Goal: Task Accomplishment & Management: Complete application form

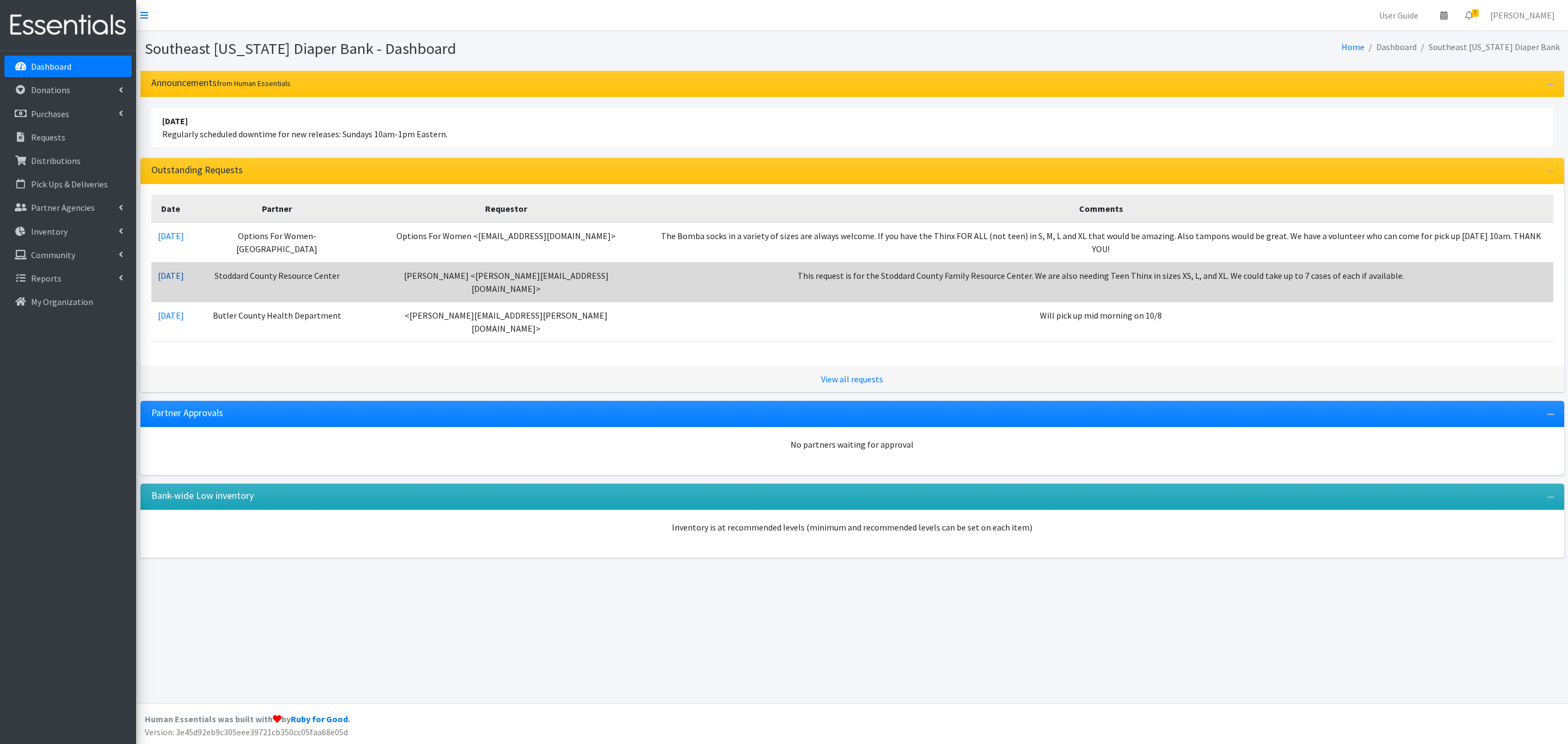
click at [184, 270] on link "10/02/2025" at bounding box center [170, 276] width 27 height 11
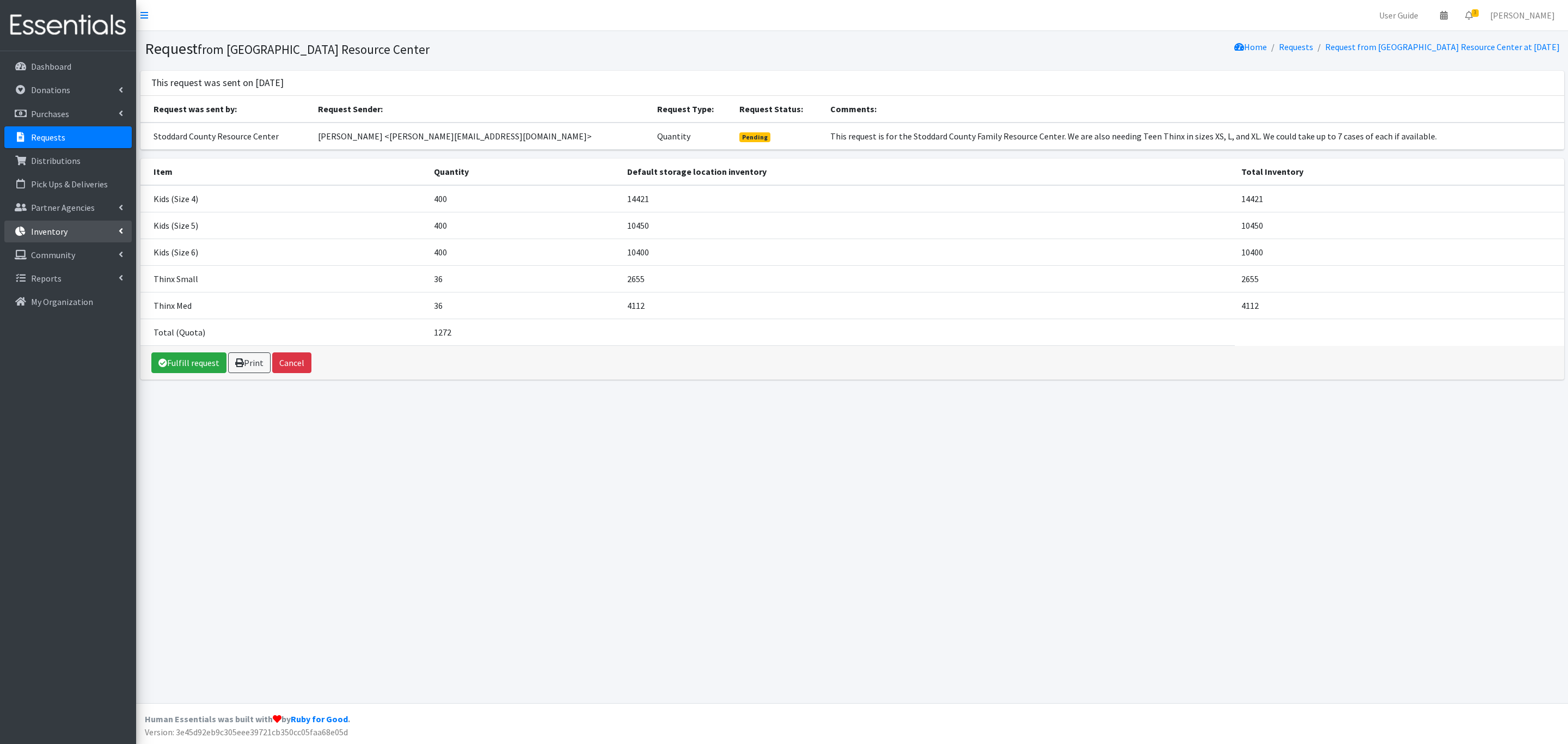
click at [52, 229] on p "Inventory" at bounding box center [49, 231] width 36 height 11
click at [49, 253] on link "Items & Inventory" at bounding box center [68, 255] width 127 height 22
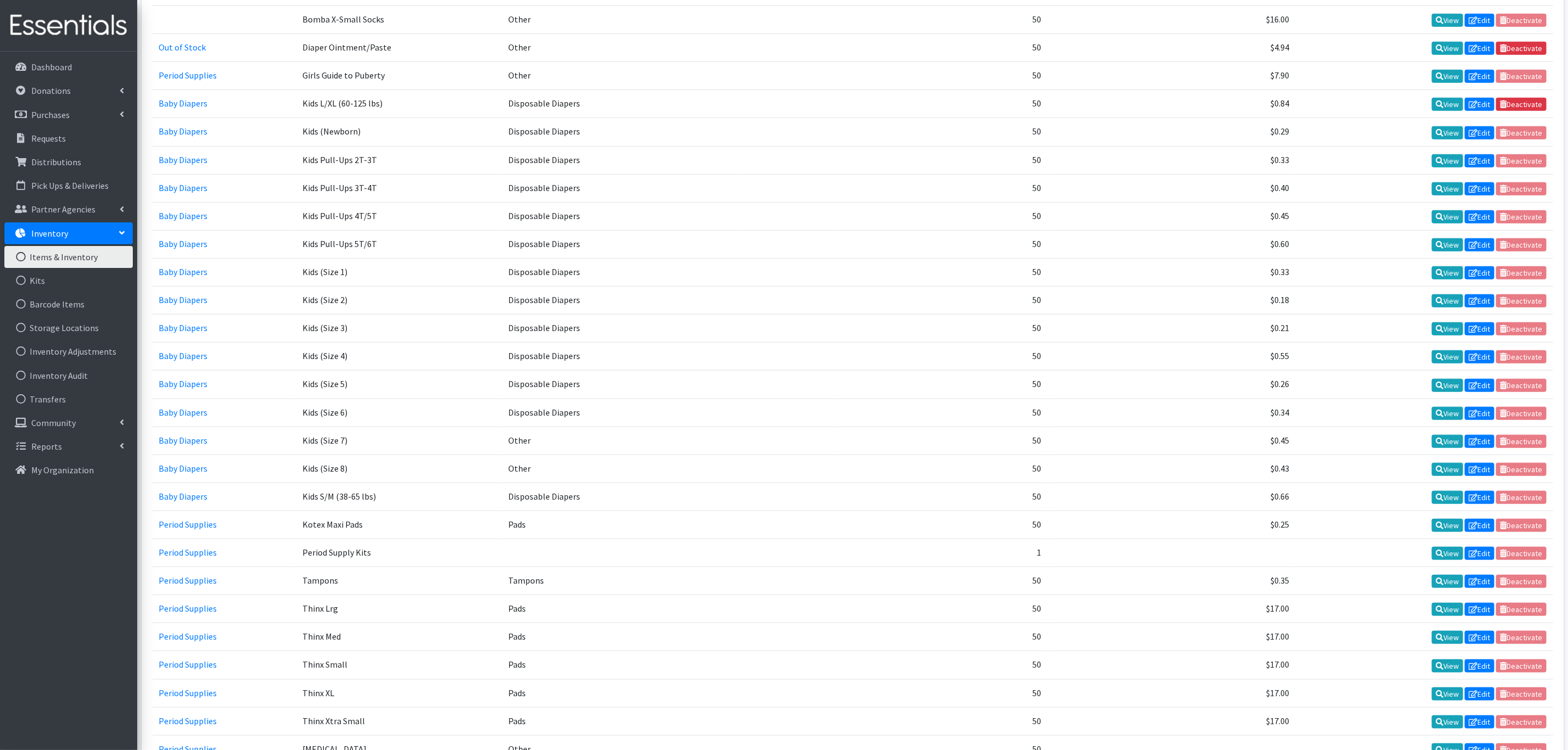
scroll to position [742, 0]
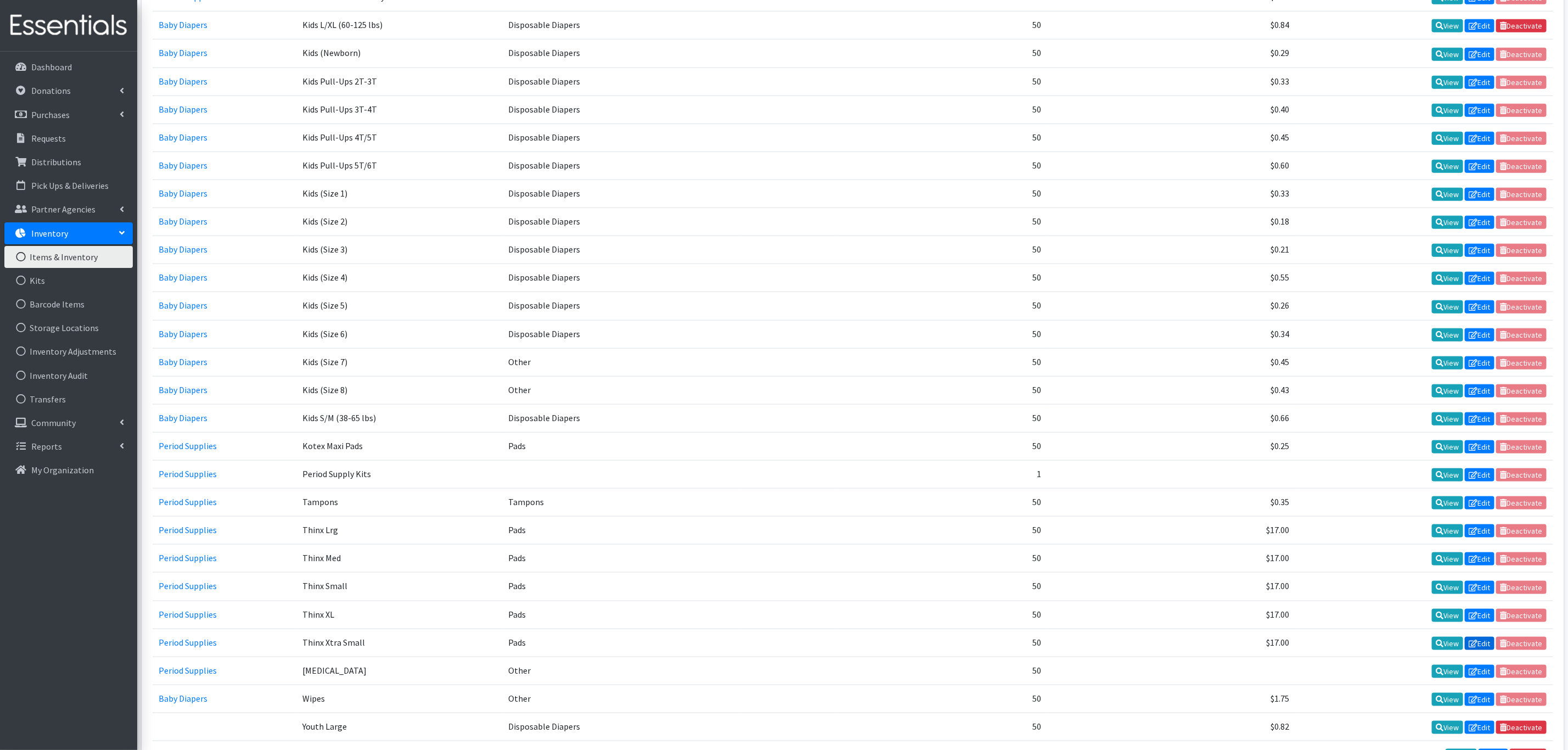
click at [1475, 637] on link "Edit" at bounding box center [1479, 643] width 30 height 13
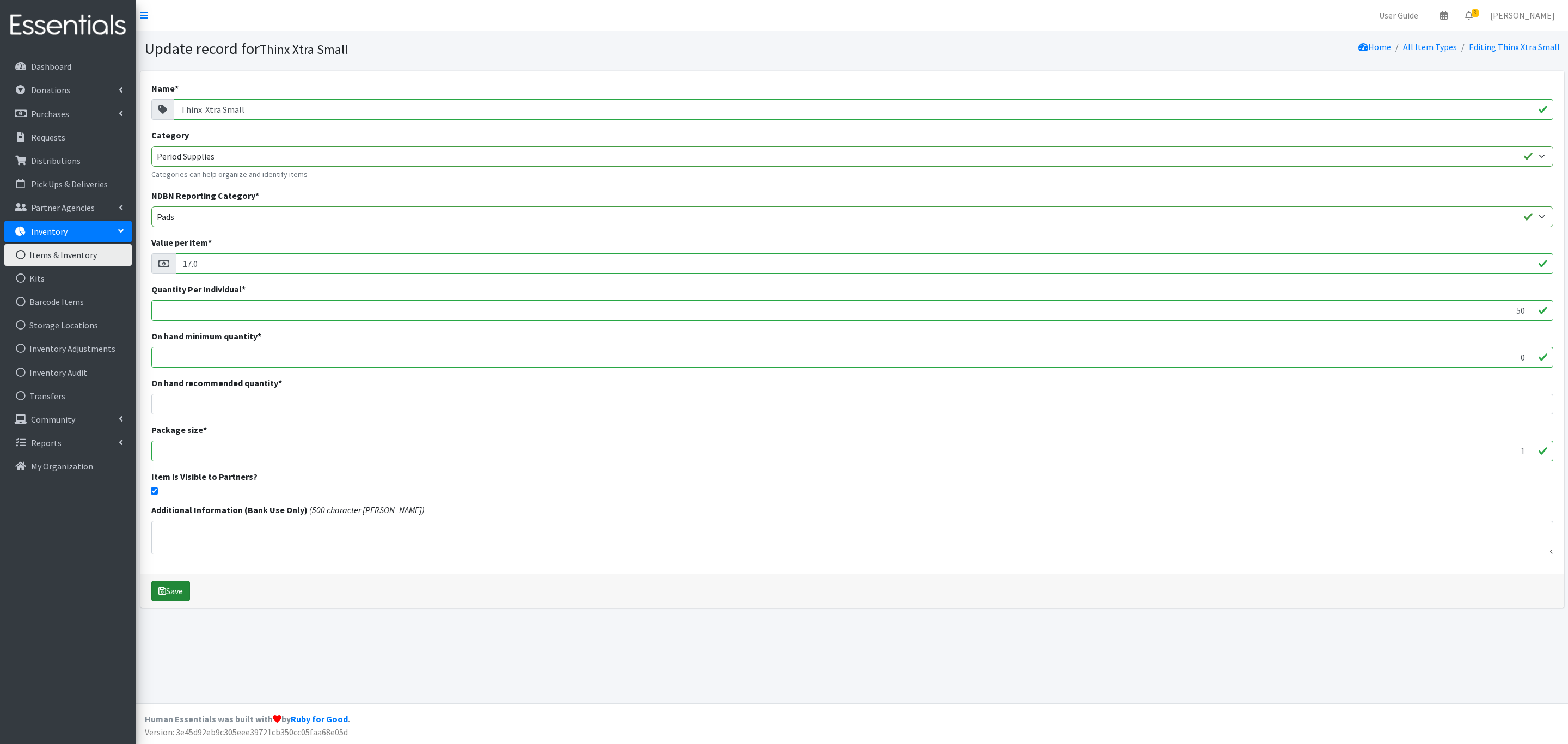
click at [170, 590] on button "Save" at bounding box center [170, 590] width 39 height 20
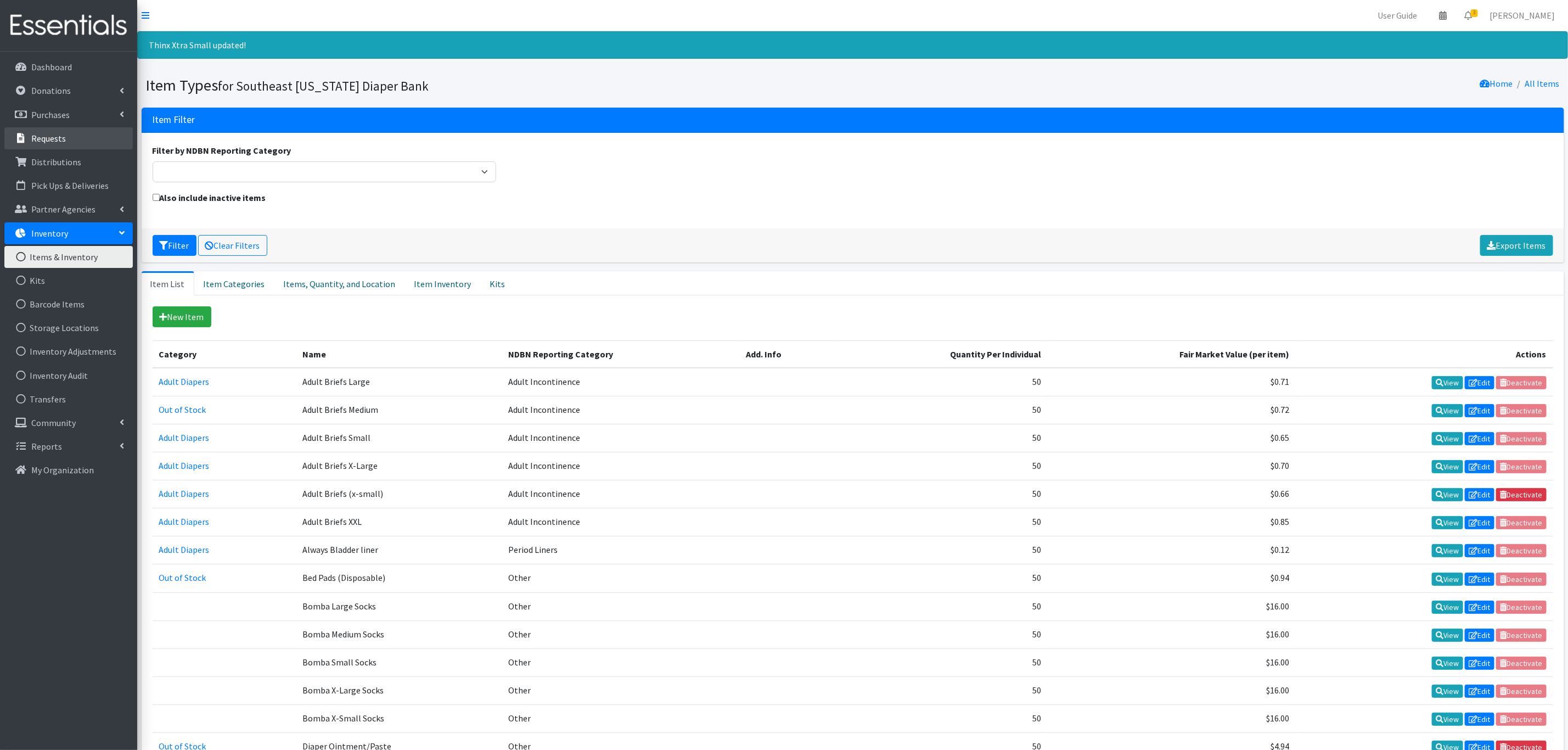
click at [47, 138] on p "Requests" at bounding box center [48, 138] width 34 height 11
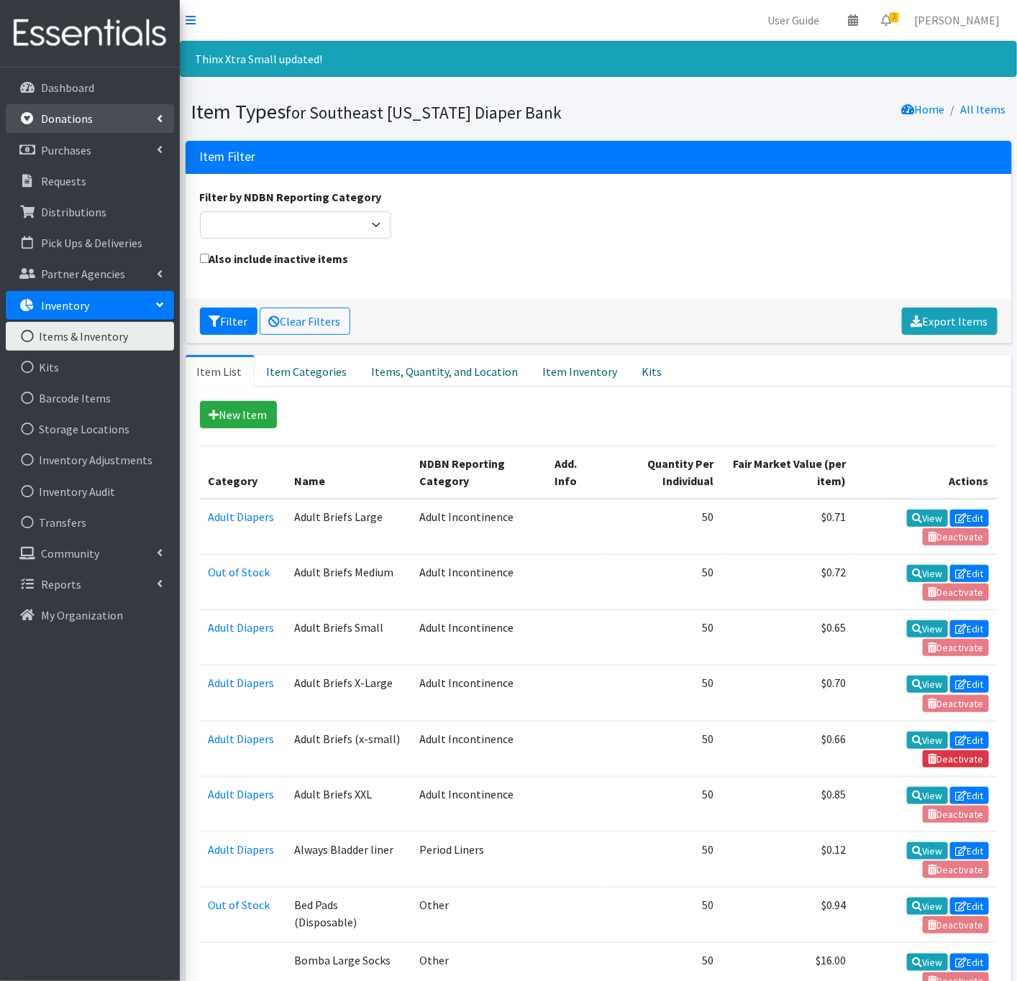
click at [86, 123] on p "Donations" at bounding box center [67, 118] width 52 height 14
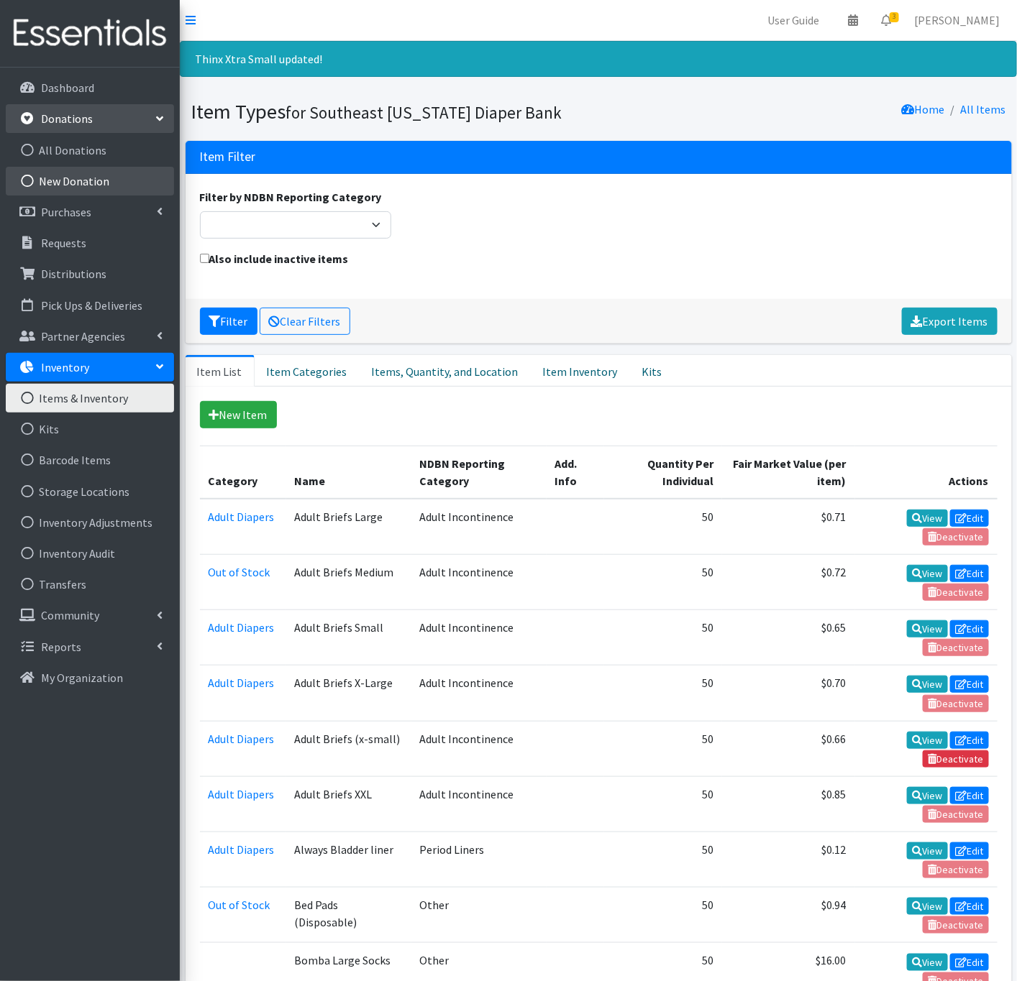
click at [67, 178] on link "New Donation" at bounding box center [90, 181] width 168 height 29
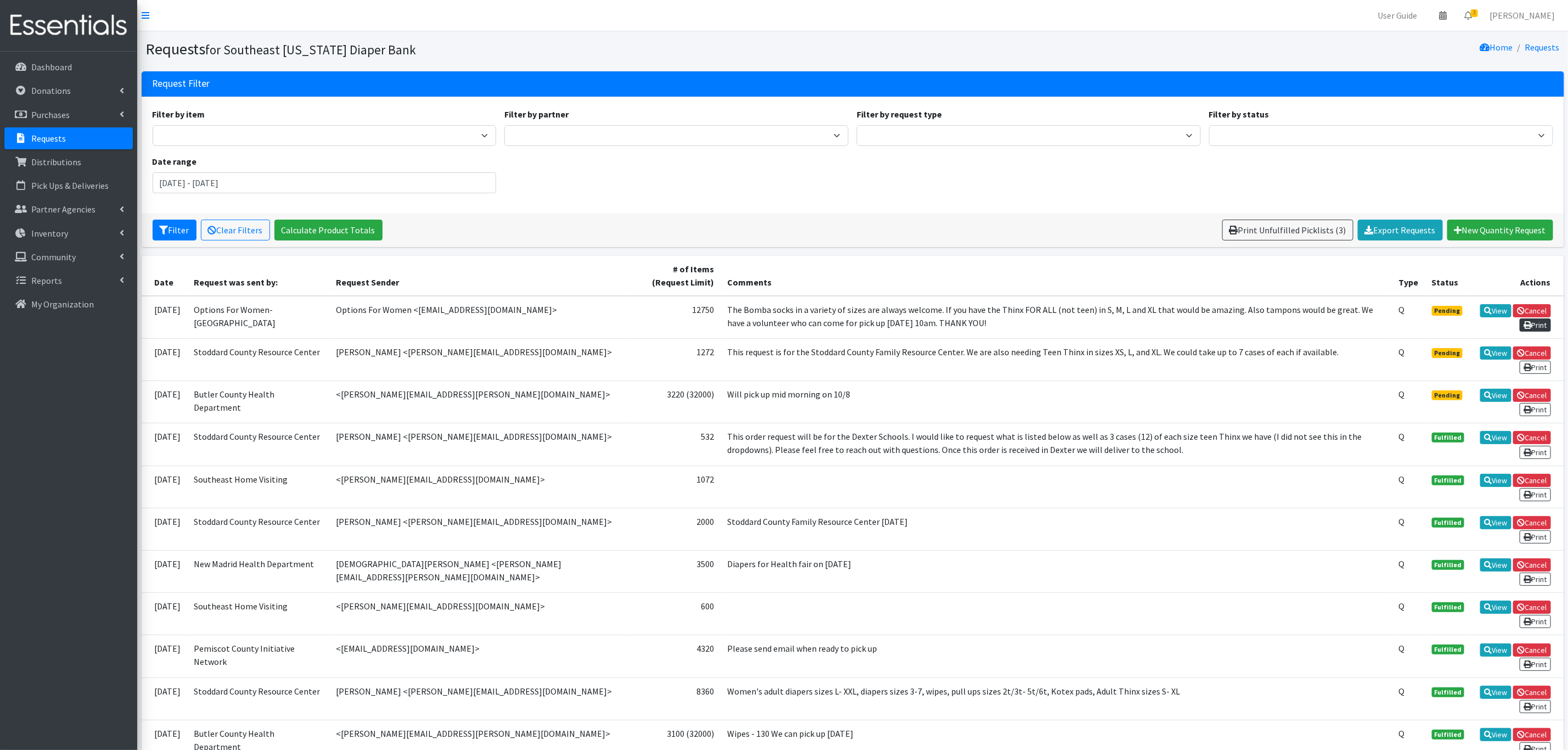
click at [1531, 325] on link "Print" at bounding box center [1535, 325] width 31 height 13
click at [1490, 313] on link "View" at bounding box center [1495, 310] width 31 height 13
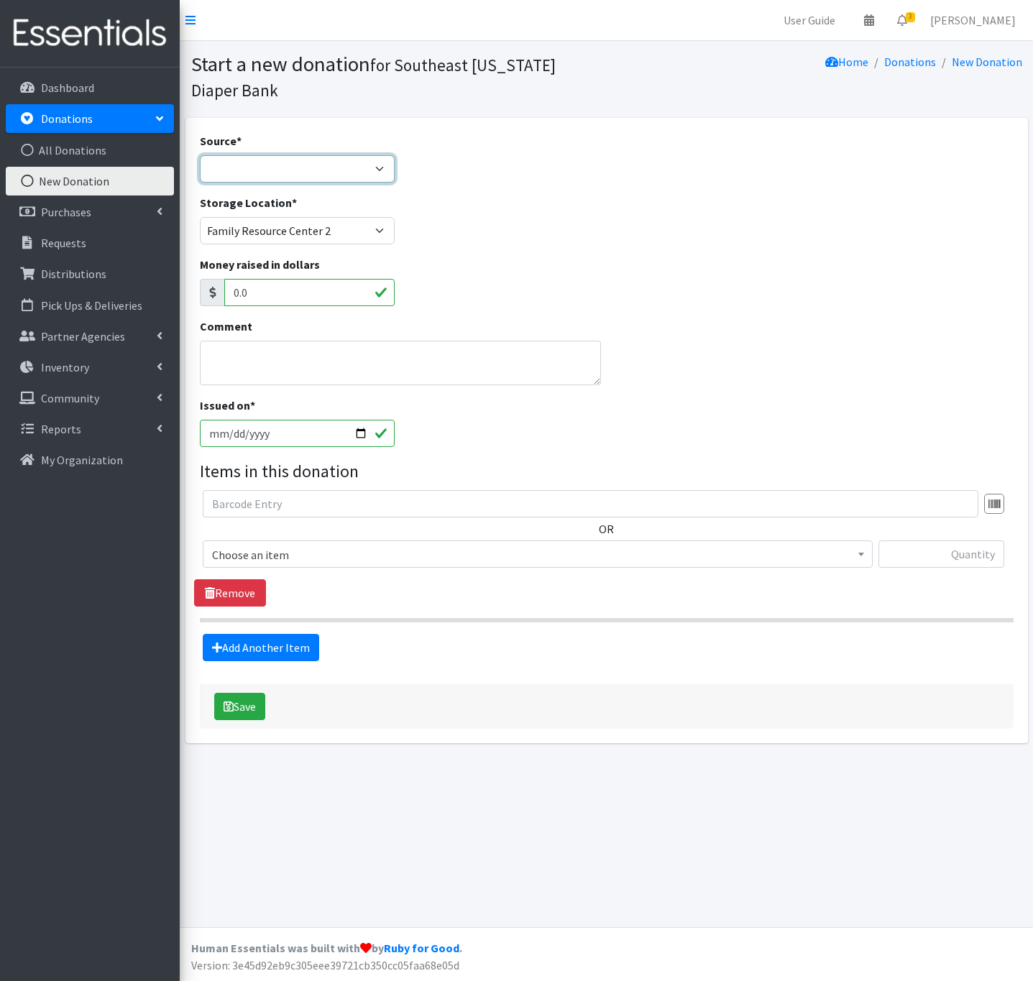
click at [268, 165] on select "Product Drive Manufacturer Donation Site Misc. Donation" at bounding box center [298, 168] width 196 height 27
click at [363, 433] on input "2025-10-03" at bounding box center [298, 433] width 196 height 27
type input "2025-09-24"
click at [316, 543] on span "Choose an item" at bounding box center [538, 554] width 670 height 27
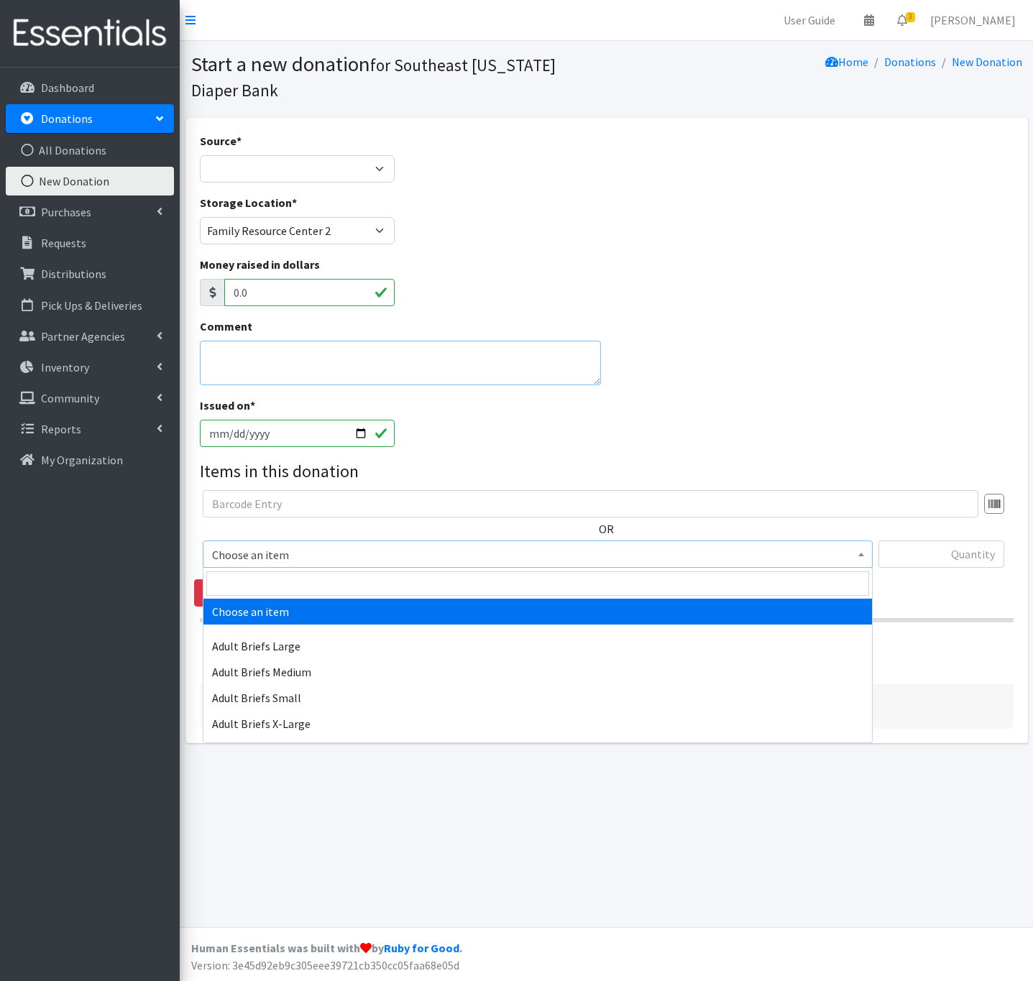
click at [278, 374] on textarea "Comment" at bounding box center [401, 363] width 402 height 45
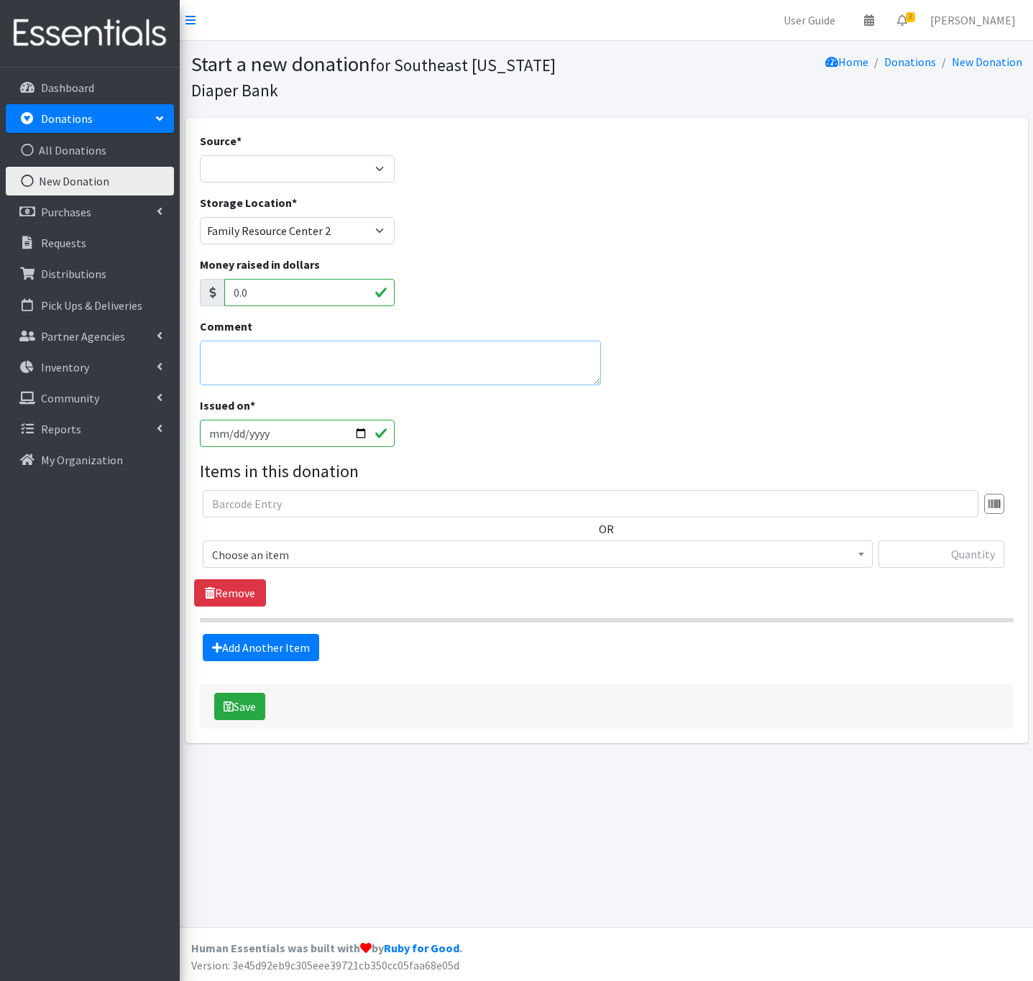
click at [296, 375] on textarea "Comment" at bounding box center [401, 363] width 402 height 45
type textarea "walmart"
click at [315, 551] on span "Choose an item" at bounding box center [537, 555] width 651 height 20
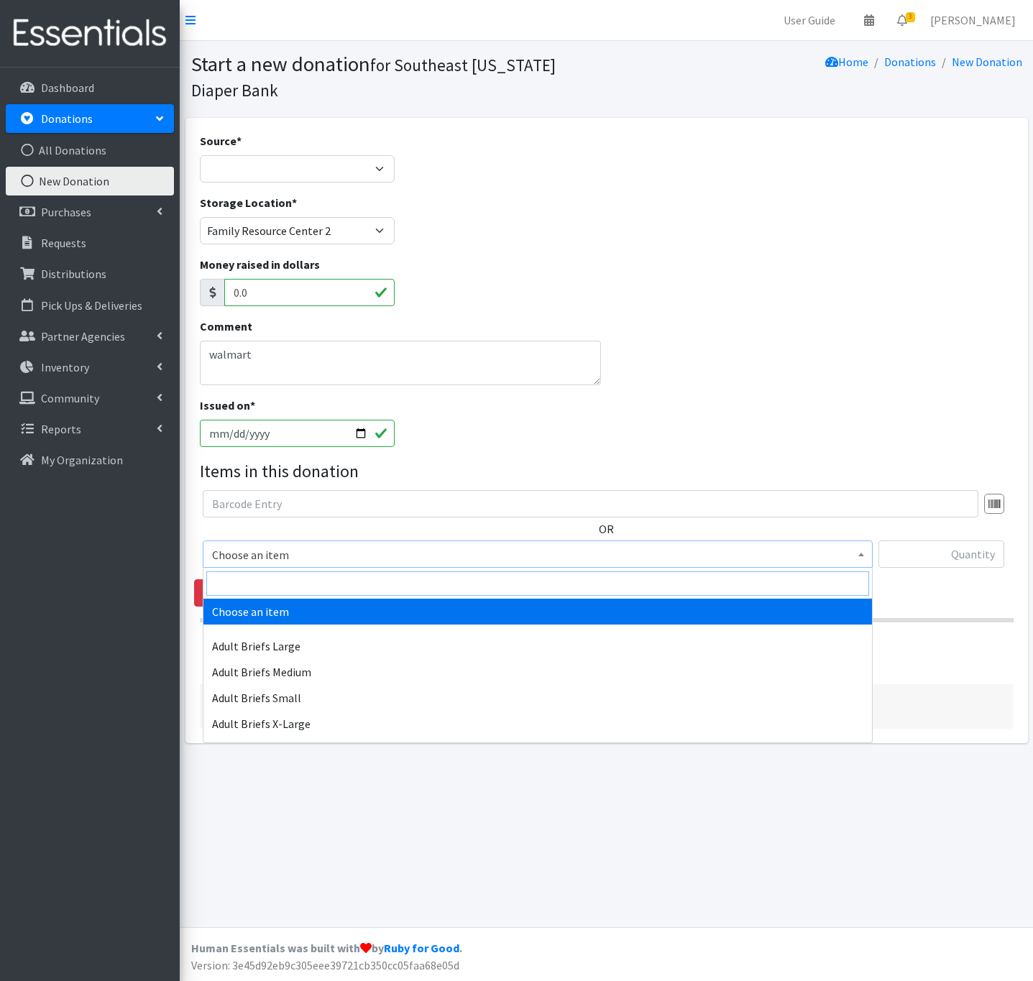
click at [279, 583] on input "search" at bounding box center [537, 584] width 663 height 24
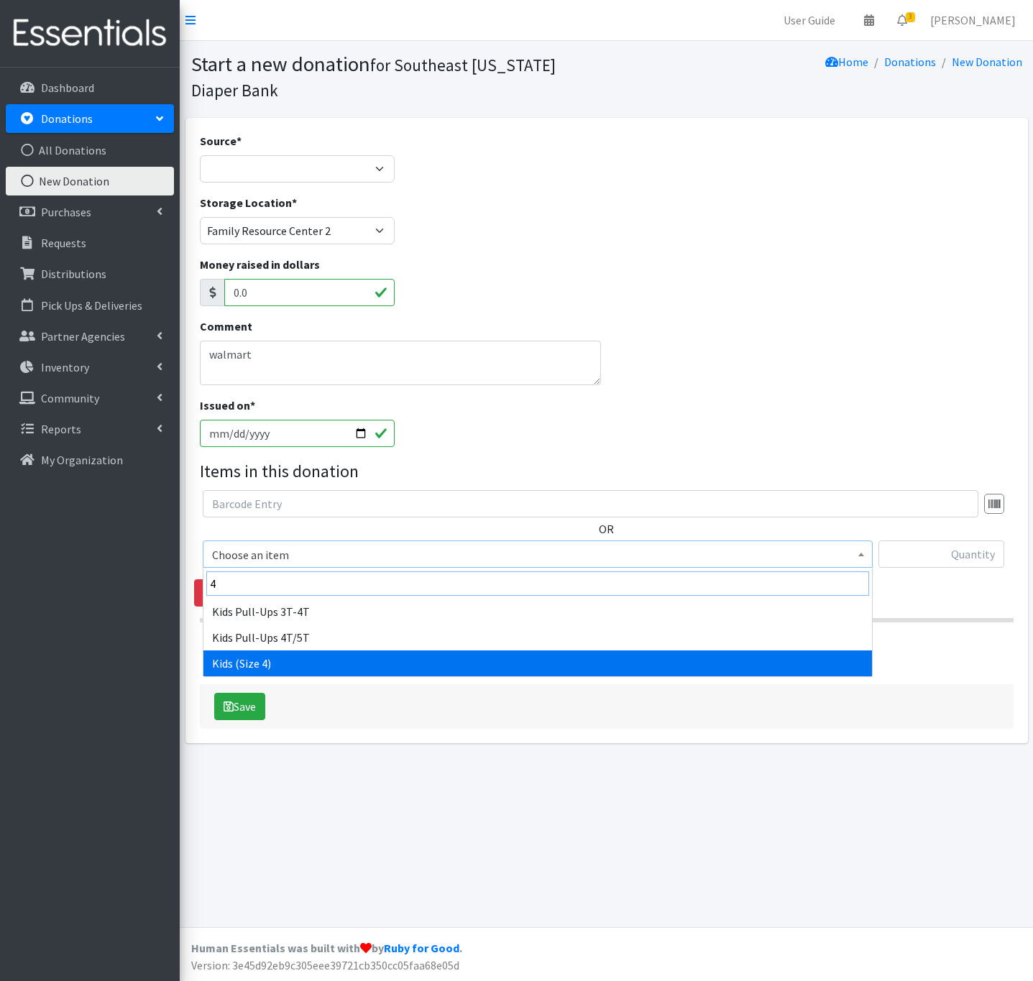
type input "4"
select select "335"
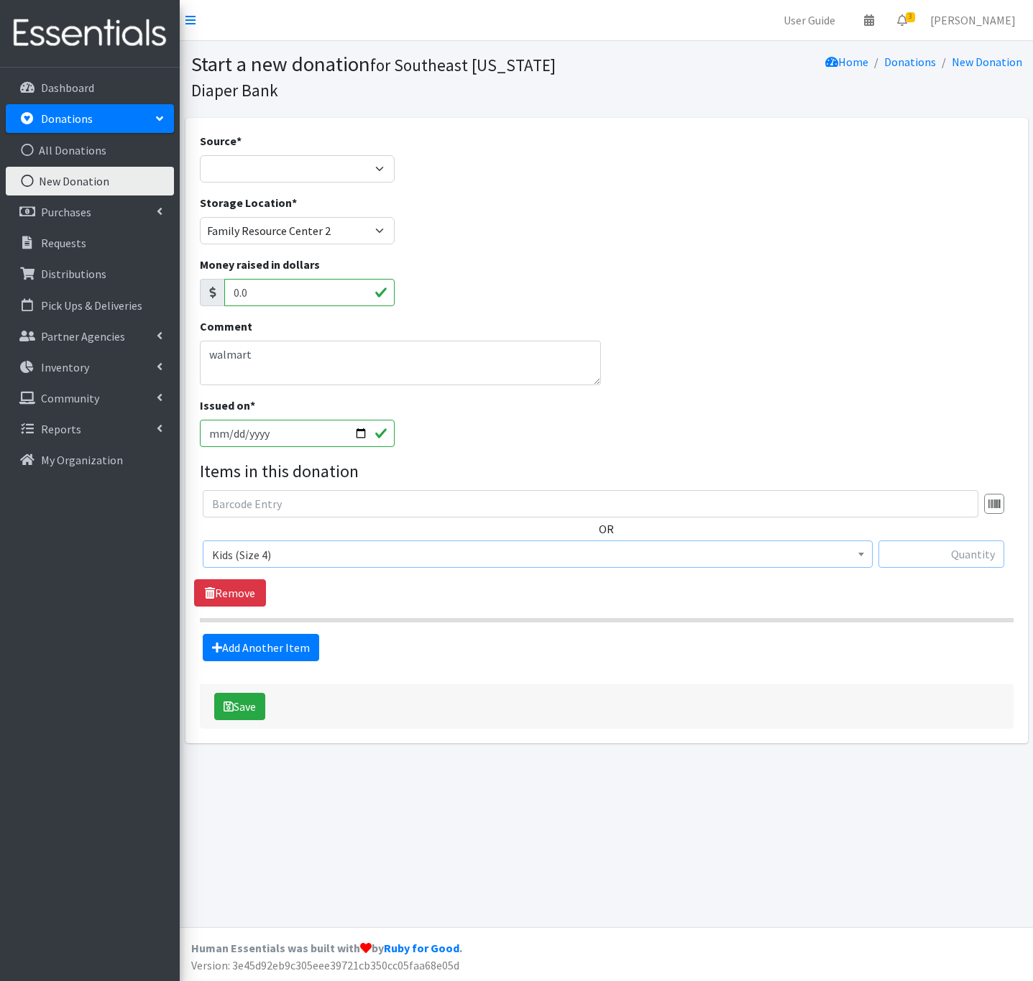
click at [902, 561] on input "text" at bounding box center [941, 554] width 126 height 27
type input "277"
click at [801, 583] on div "OR Choose an item Adult Briefs Large Adult Briefs Medium Adult Briefs Small Adu…" at bounding box center [606, 548] width 825 height 116
click at [238, 656] on link "Add Another Item" at bounding box center [261, 647] width 116 height 27
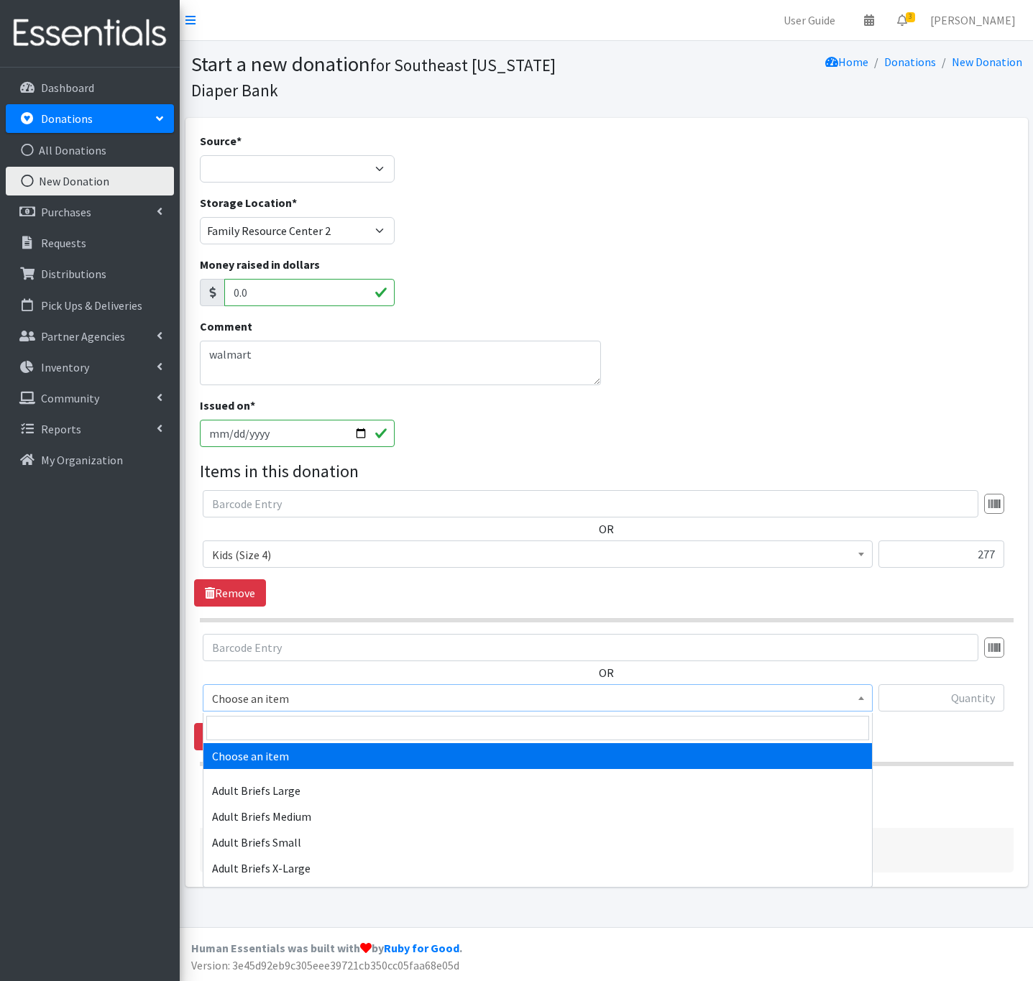
click at [257, 702] on span "Choose an item" at bounding box center [537, 699] width 651 height 20
click at [267, 732] on input "search" at bounding box center [537, 728] width 663 height 24
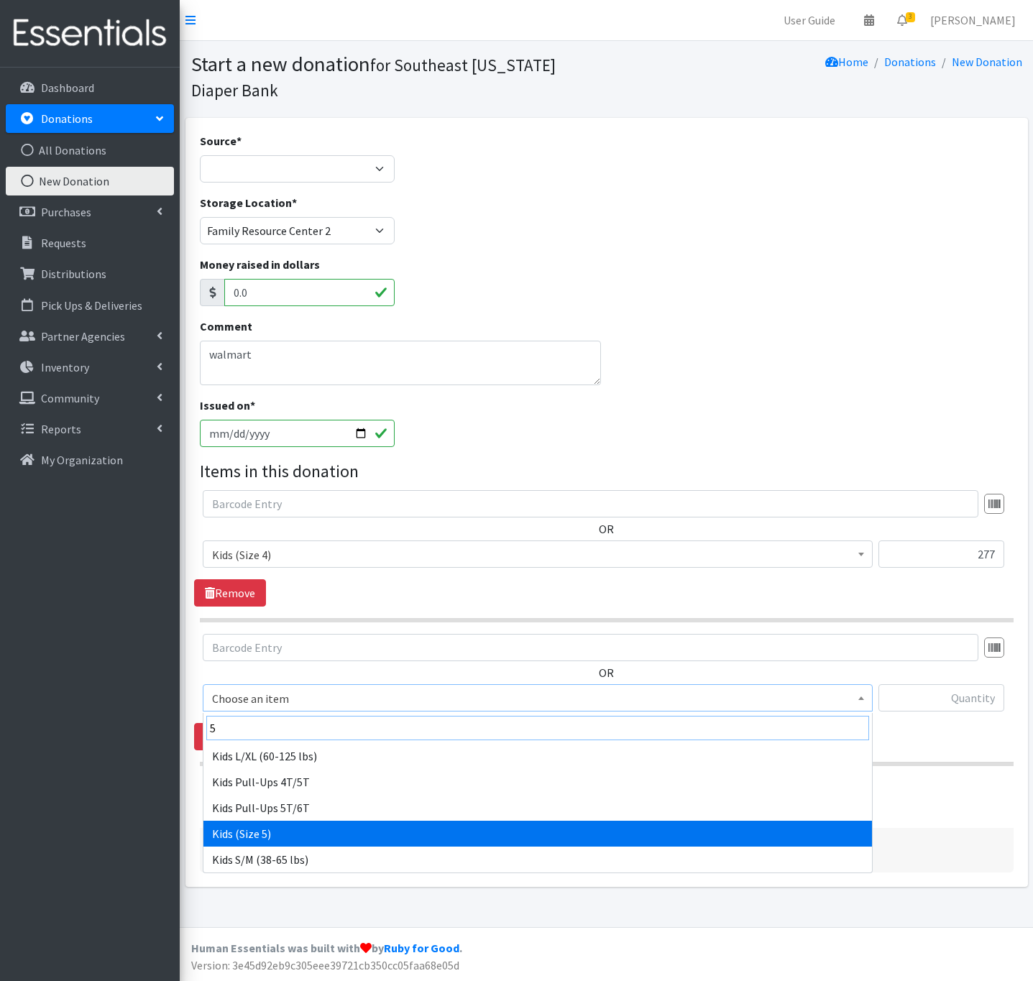
type input "5"
select select "336"
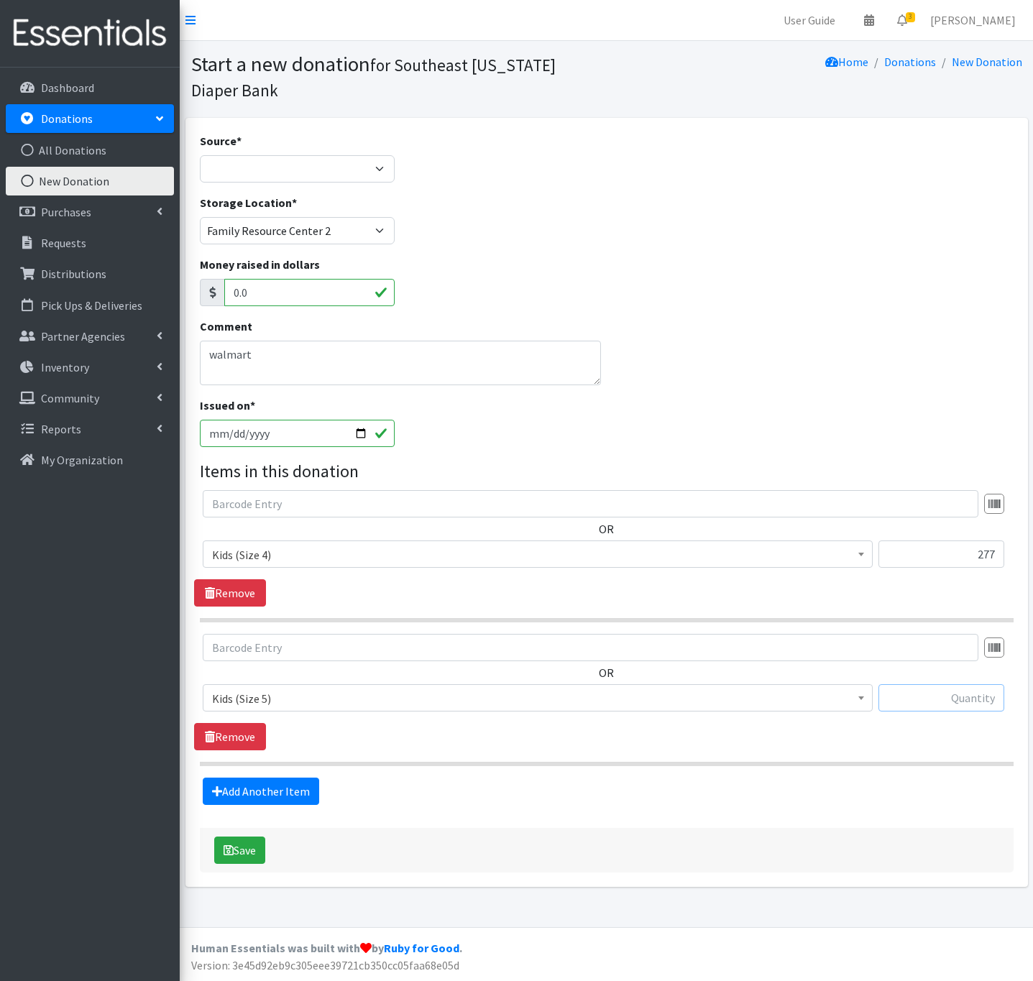
click at [921, 697] on input "text" at bounding box center [941, 697] width 126 height 27
type input "82"
click at [292, 789] on link "Add Another Item" at bounding box center [261, 791] width 116 height 27
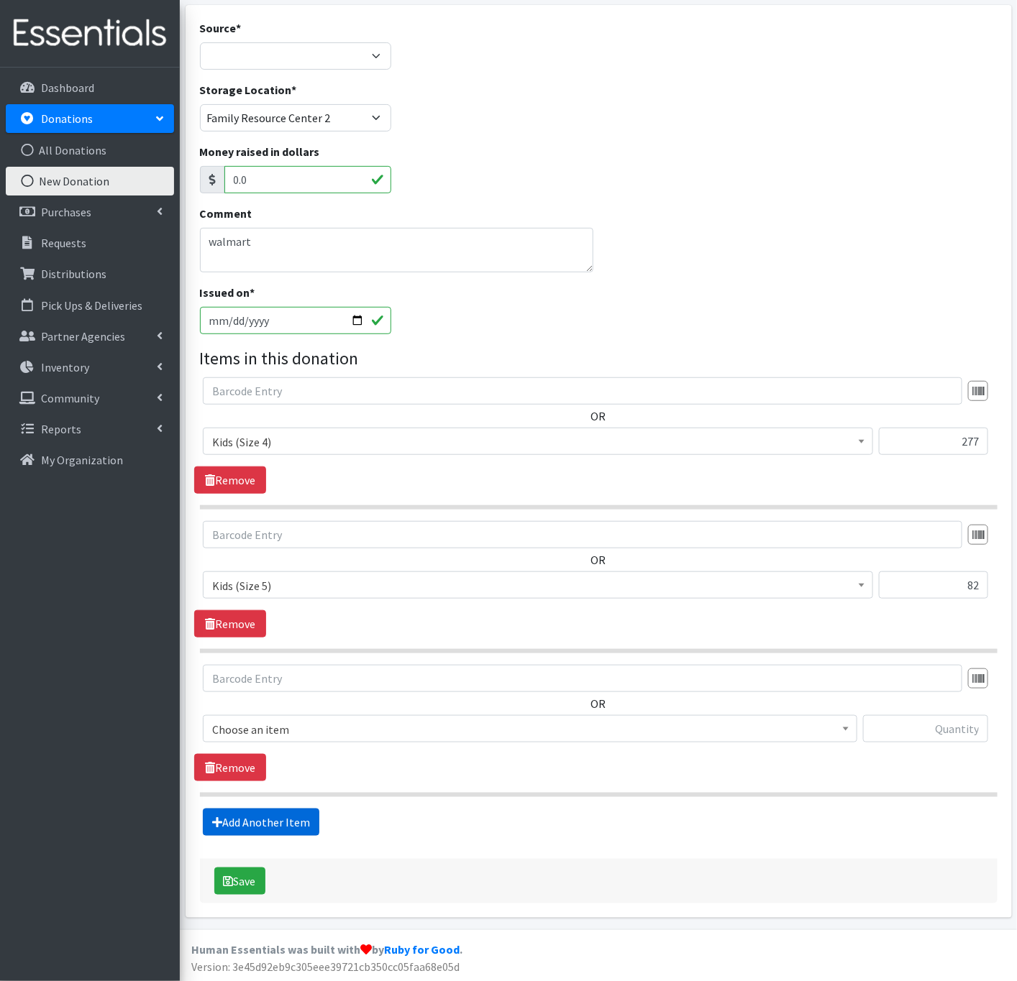
scroll to position [119, 0]
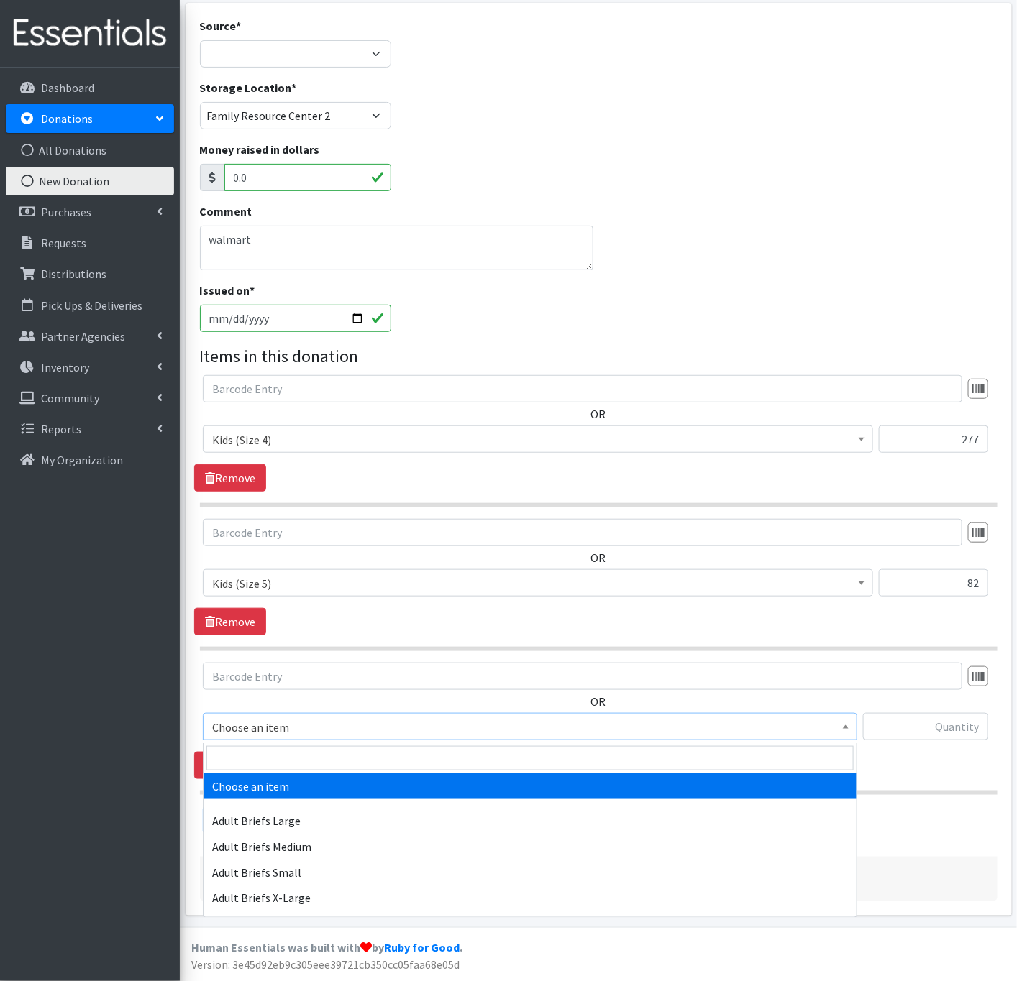
click at [275, 728] on span "Choose an item" at bounding box center [530, 727] width 636 height 20
click at [262, 758] on input "search" at bounding box center [529, 758] width 647 height 24
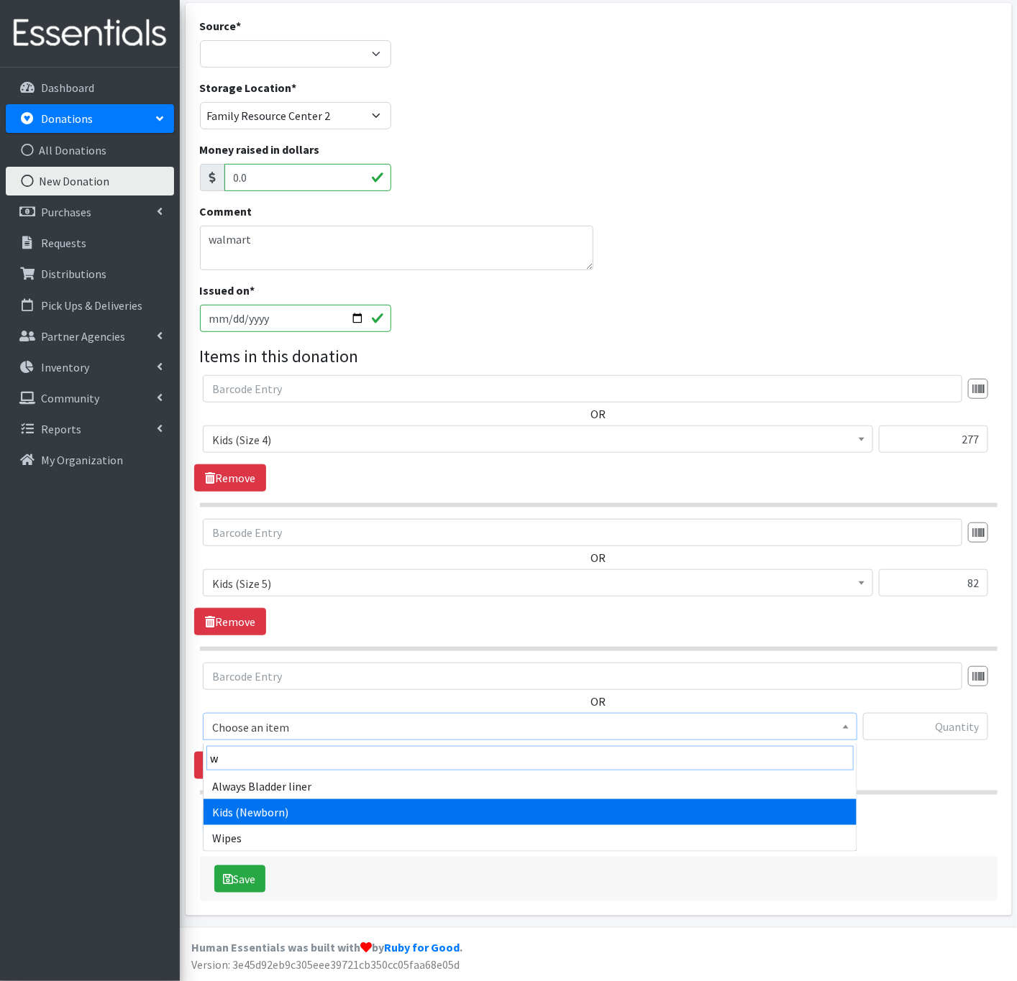
type input "w"
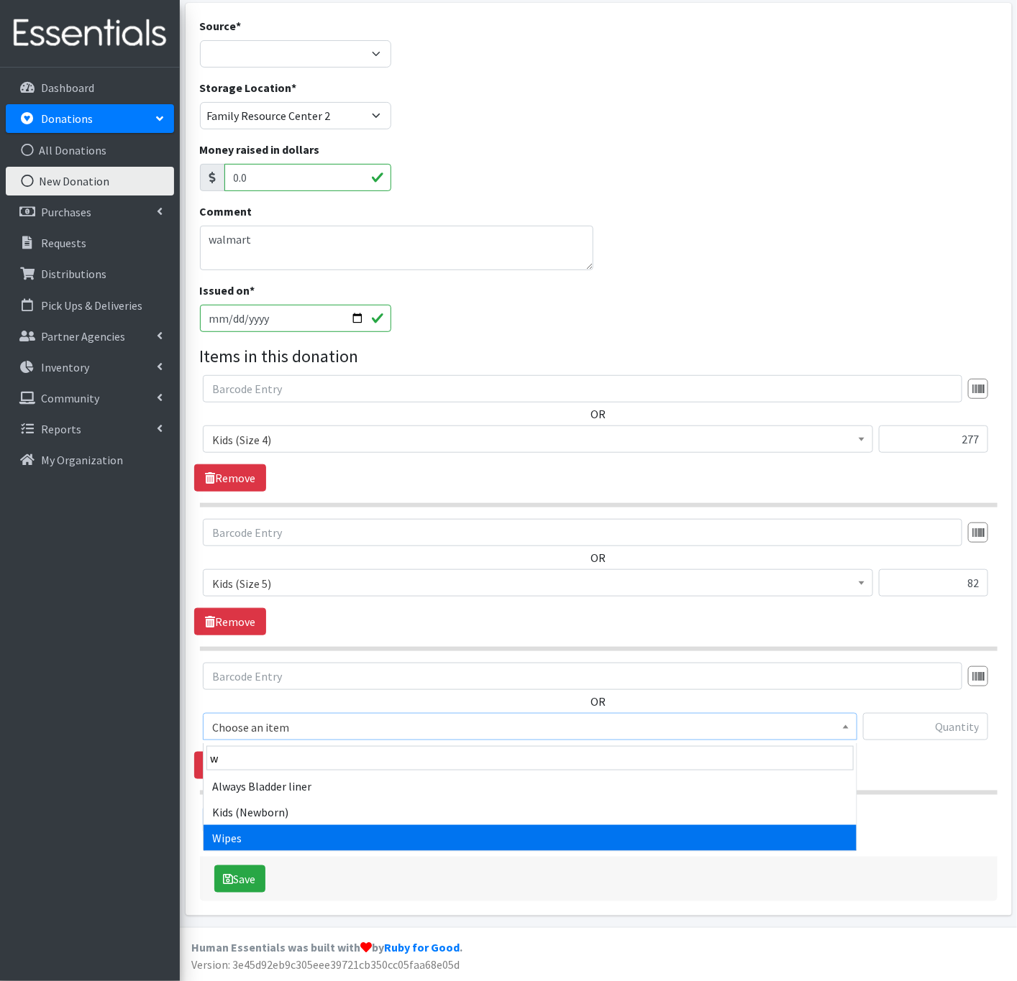
select select "4717"
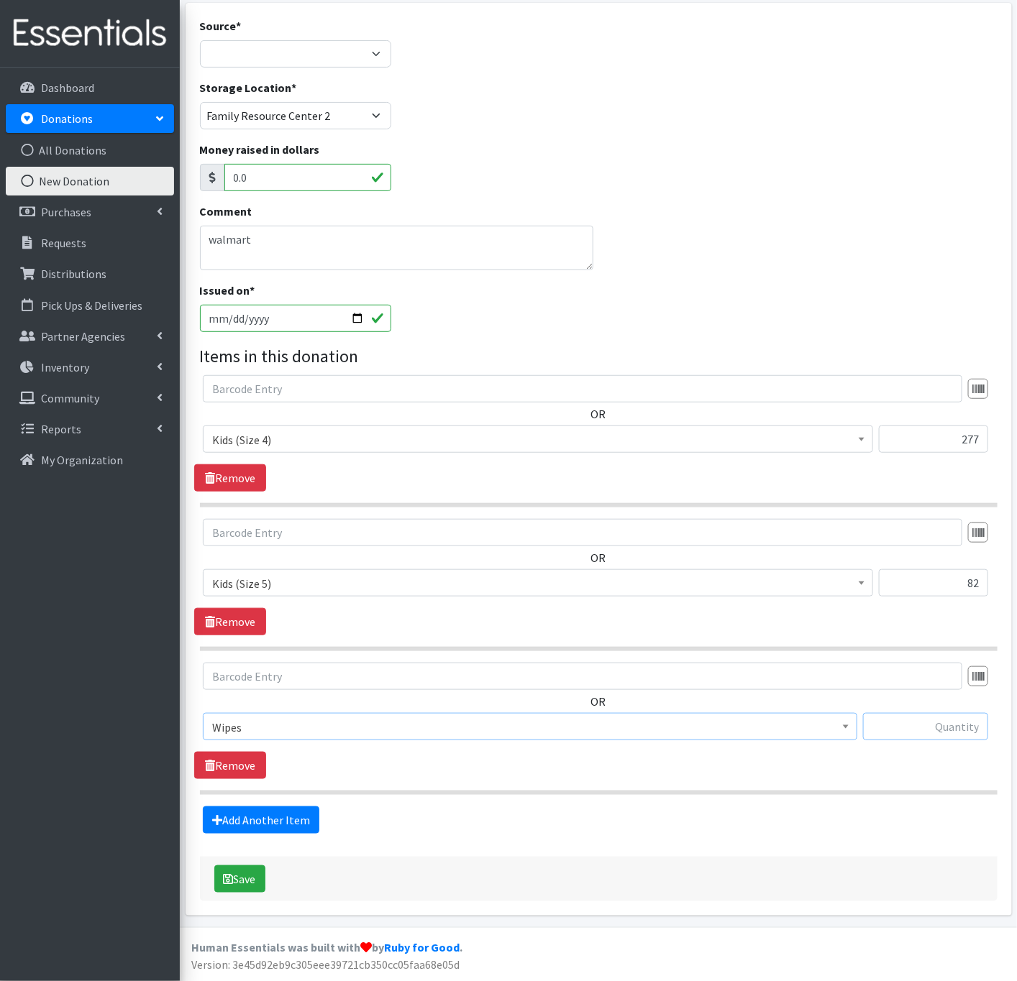
click at [948, 733] on input "text" at bounding box center [925, 726] width 125 height 27
type input "1"
click at [296, 820] on link "Add Another Item" at bounding box center [261, 820] width 116 height 27
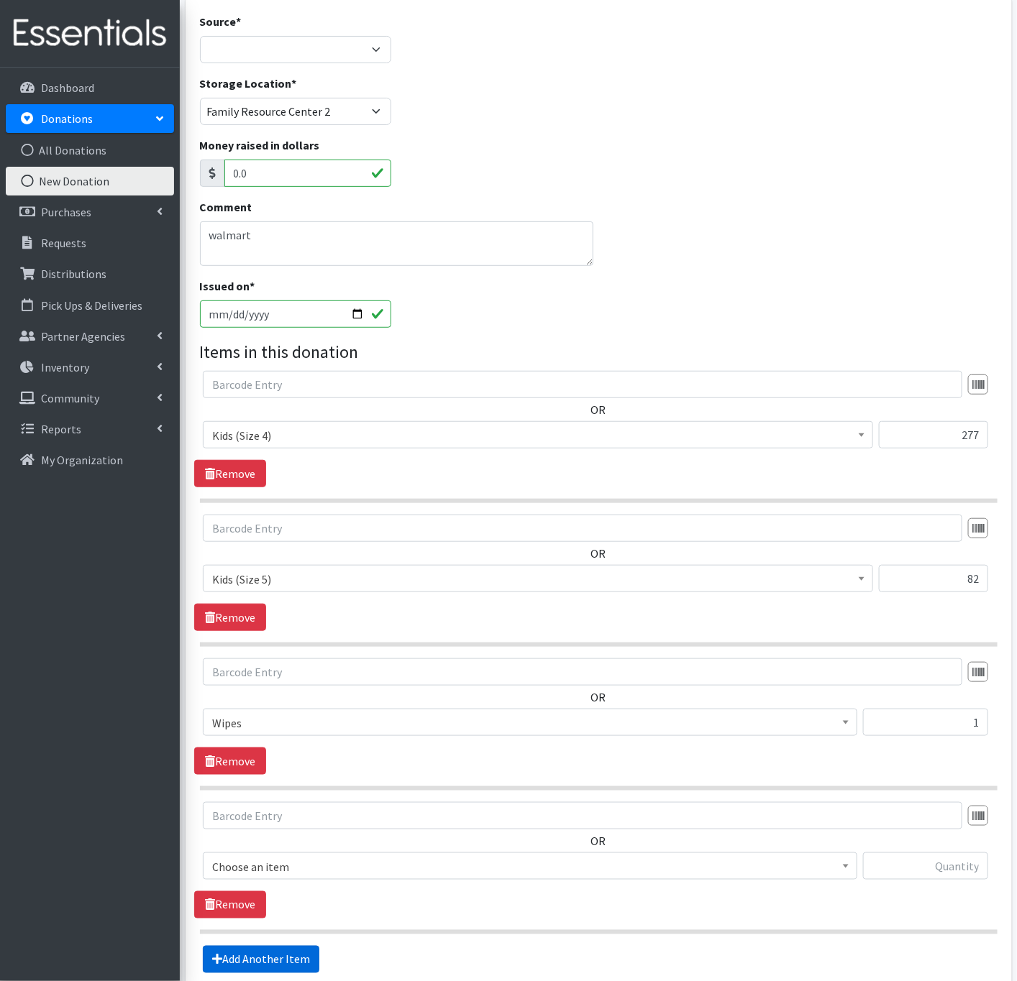
scroll to position [265, 0]
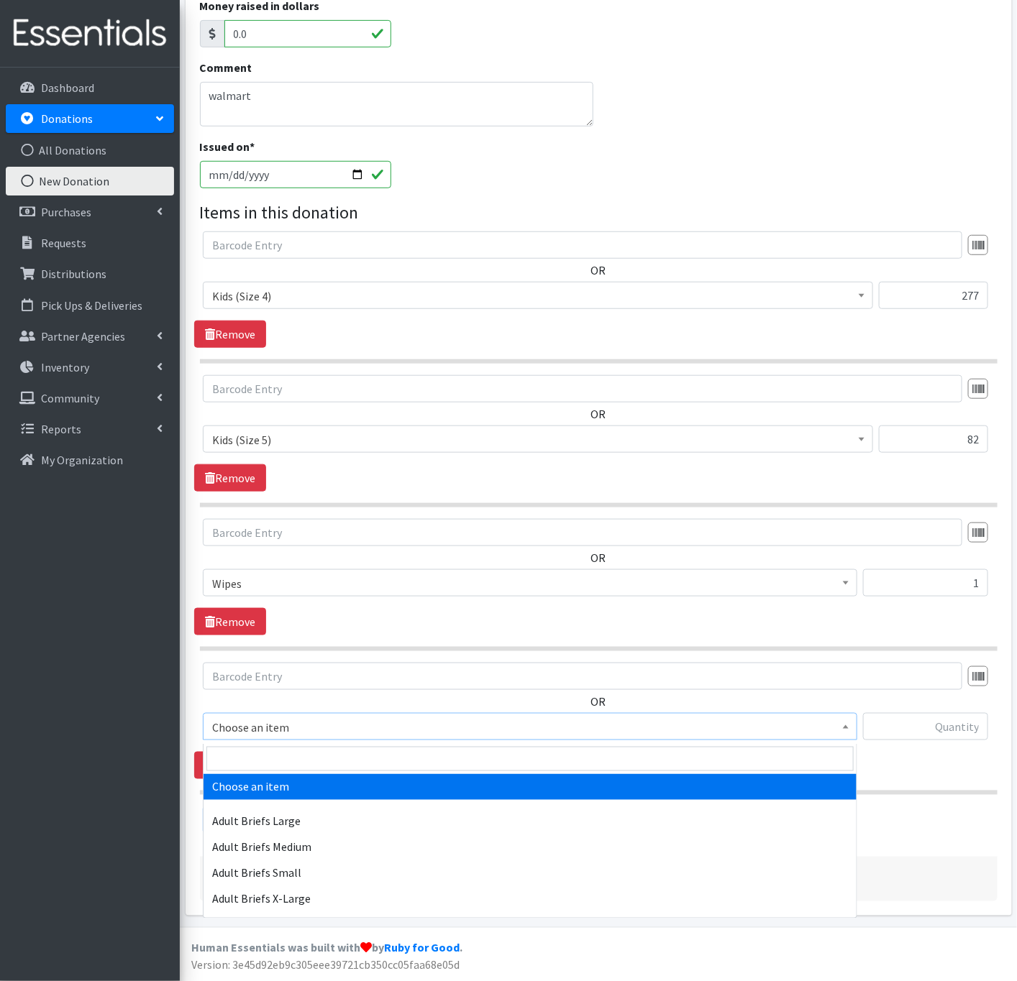
click at [357, 728] on span "Choose an item" at bounding box center [530, 727] width 636 height 20
click at [326, 761] on input "search" at bounding box center [529, 759] width 647 height 24
type input "2t"
select select "353"
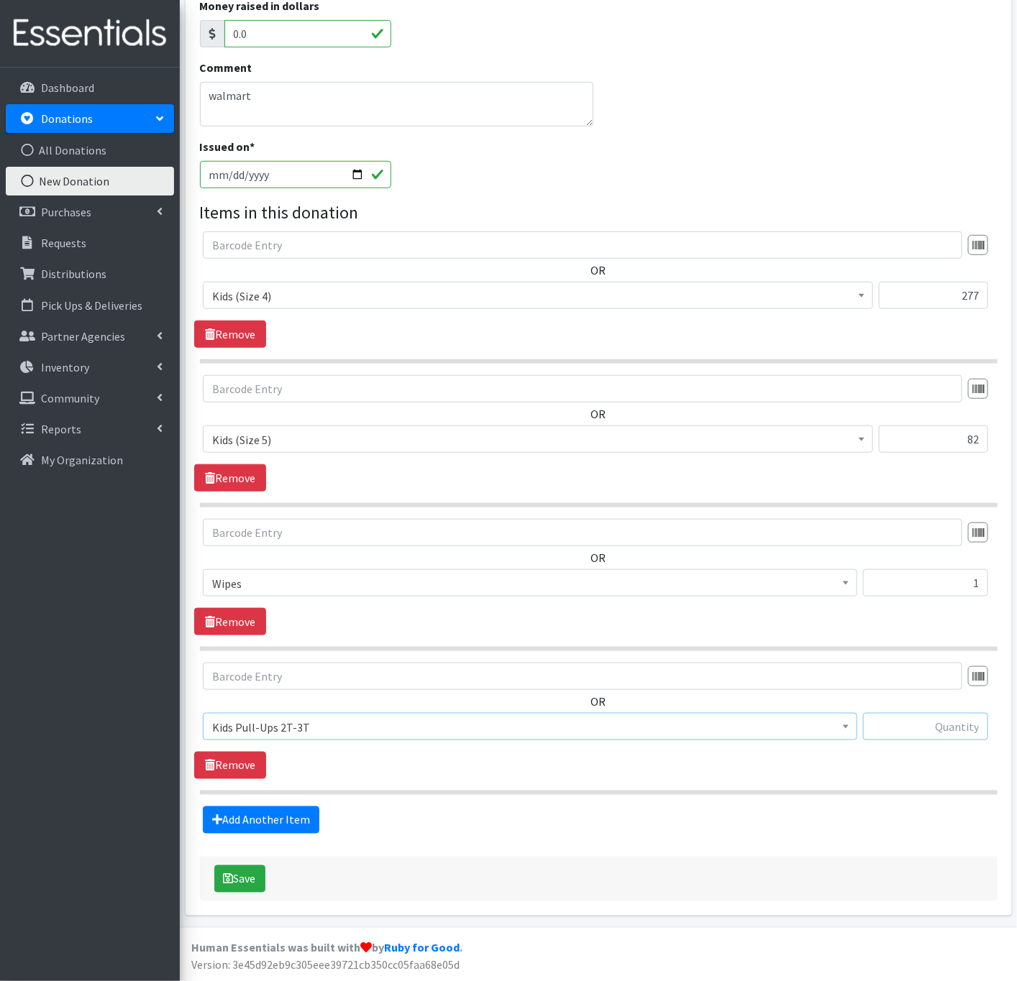
click at [896, 725] on input "text" at bounding box center [925, 726] width 125 height 27
type input "25"
click at [277, 813] on link "Add Another Item" at bounding box center [261, 820] width 116 height 27
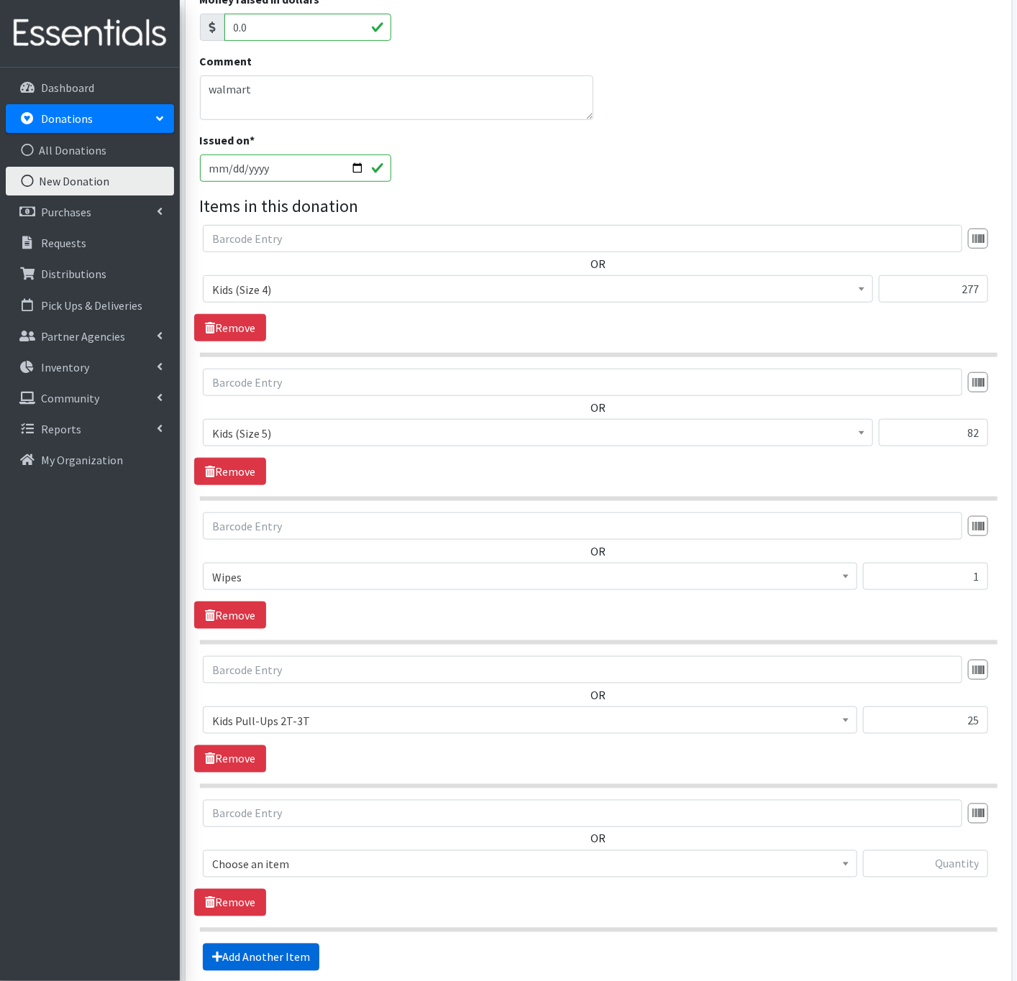
scroll to position [410, 0]
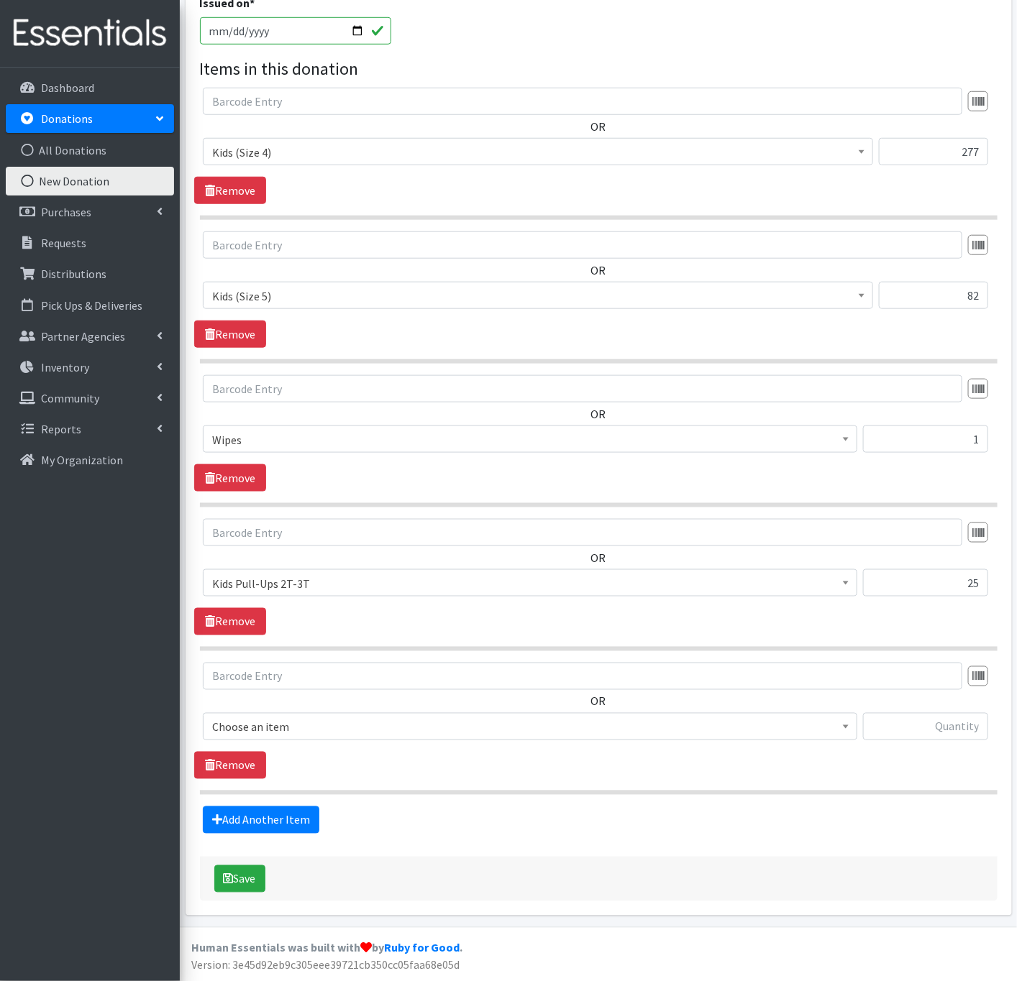
click at [324, 719] on span "Choose an item" at bounding box center [530, 727] width 636 height 20
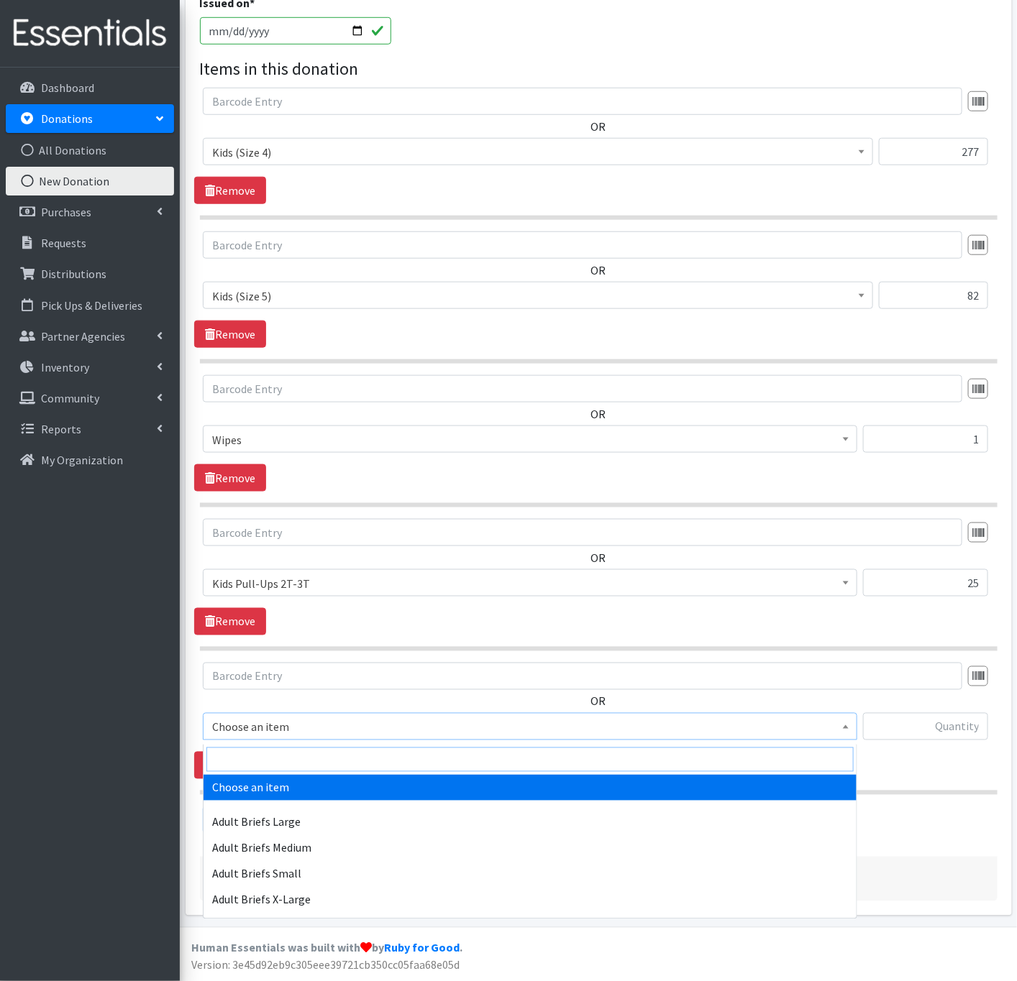
click at [315, 763] on input "search" at bounding box center [529, 760] width 647 height 24
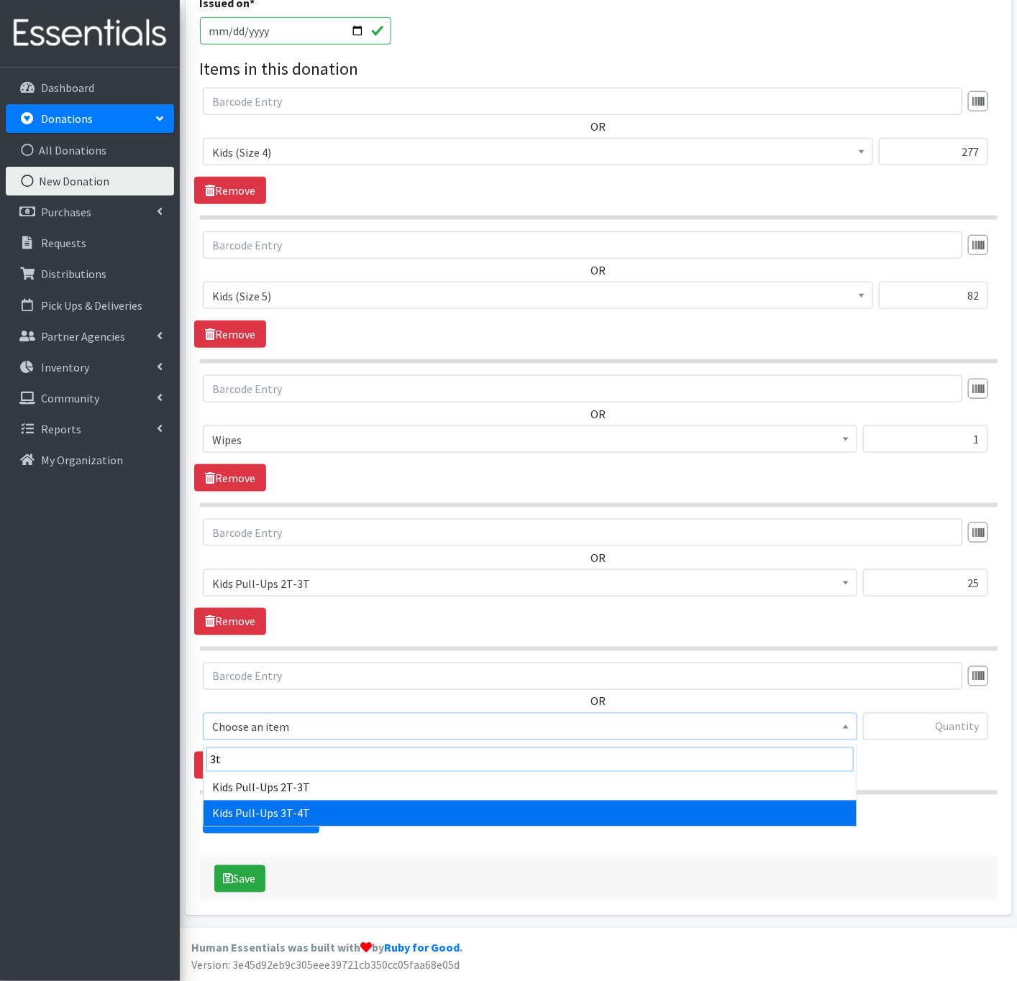
type input "3t"
select select "354"
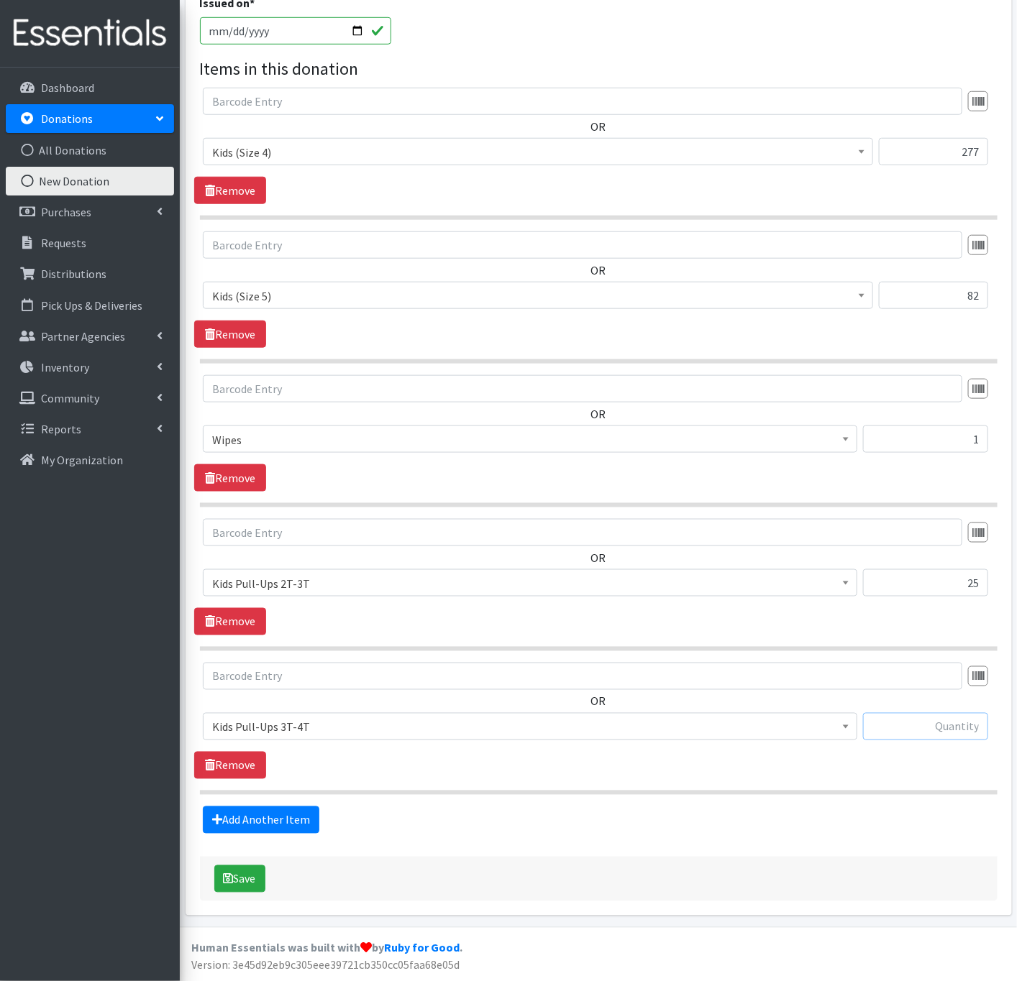
click at [948, 730] on input "text" at bounding box center [925, 726] width 125 height 27
type input "22"
click at [298, 813] on link "Add Another Item" at bounding box center [261, 820] width 116 height 27
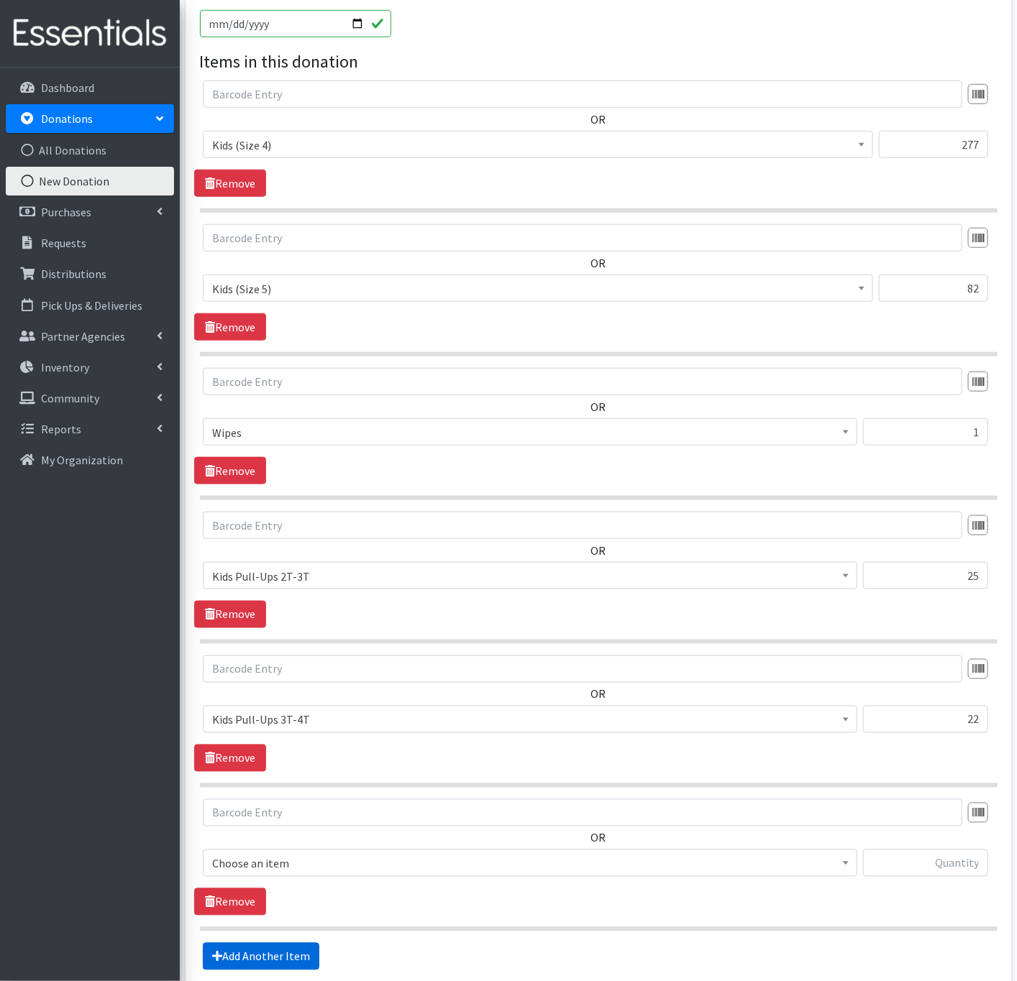
scroll to position [554, 0]
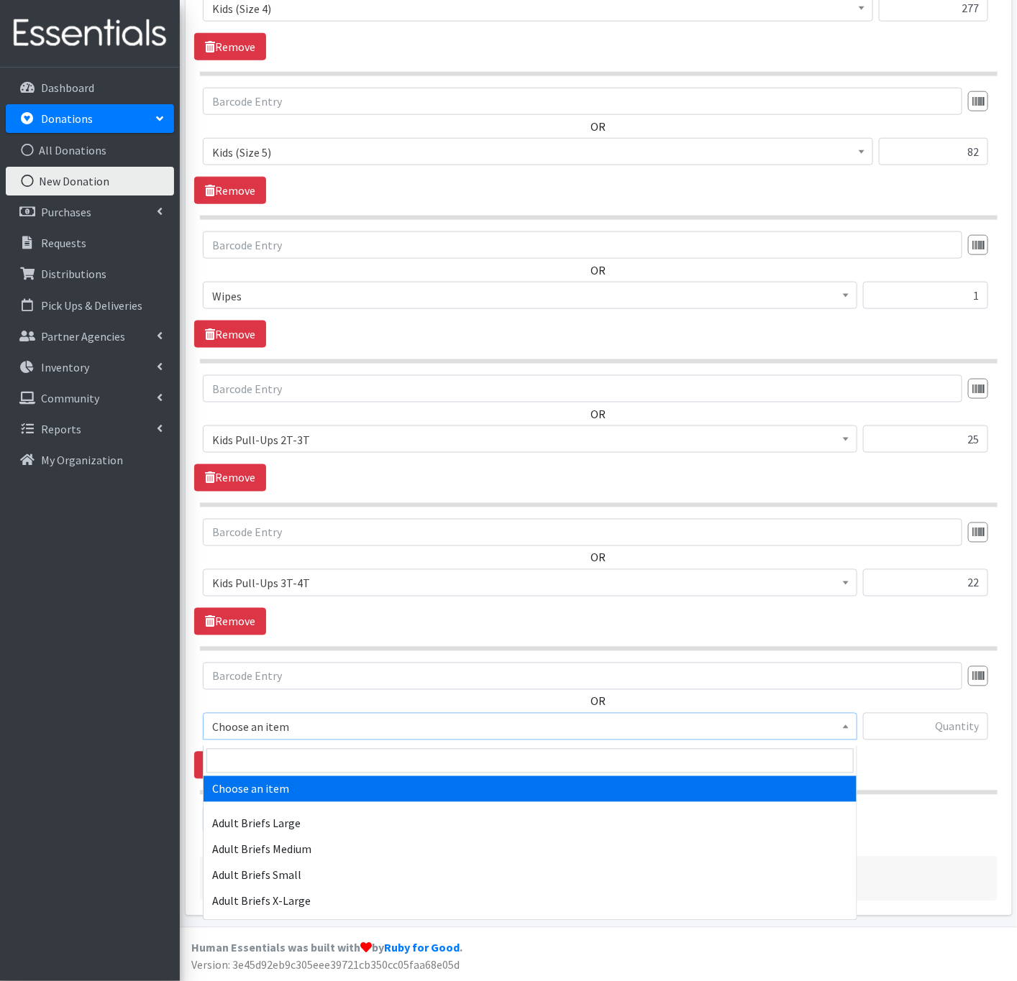
click at [308, 725] on span "Choose an item" at bounding box center [530, 727] width 636 height 20
click at [309, 753] on input "search" at bounding box center [529, 761] width 647 height 24
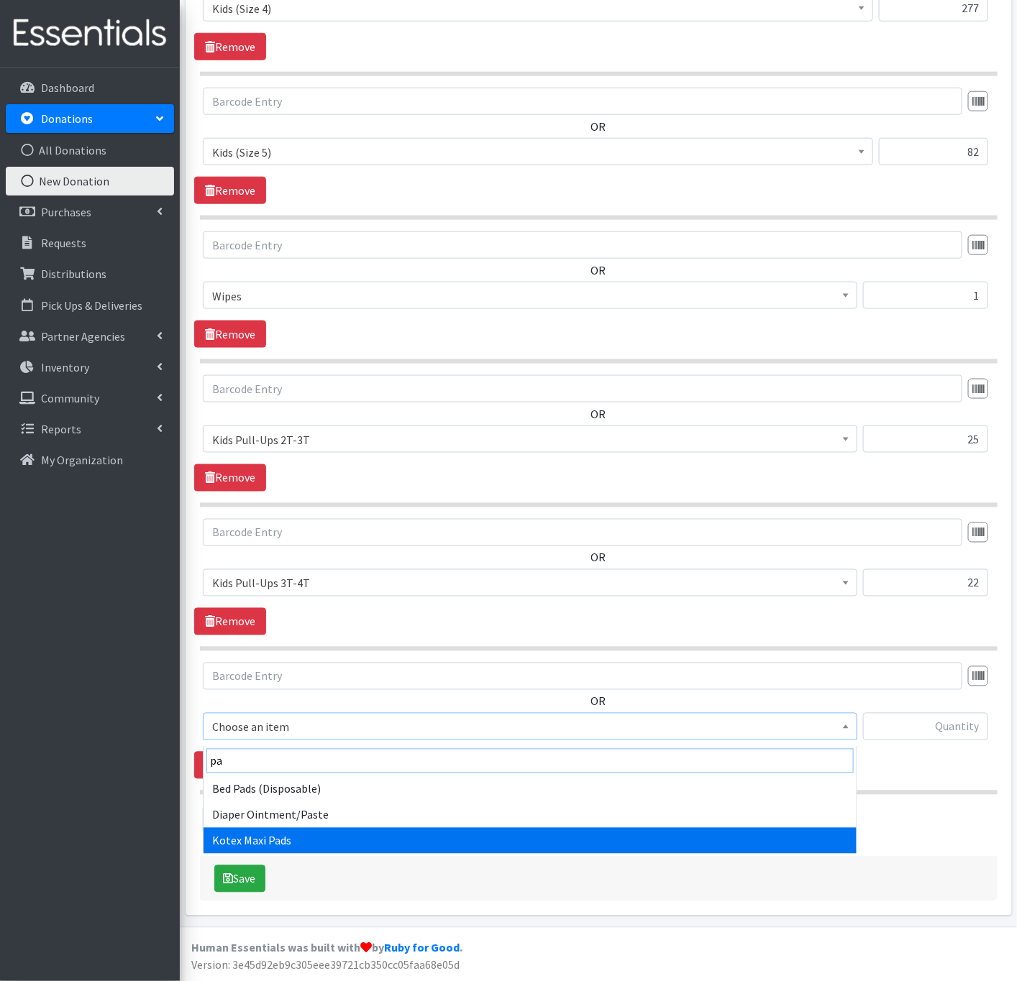
type input "pa"
select select "4362"
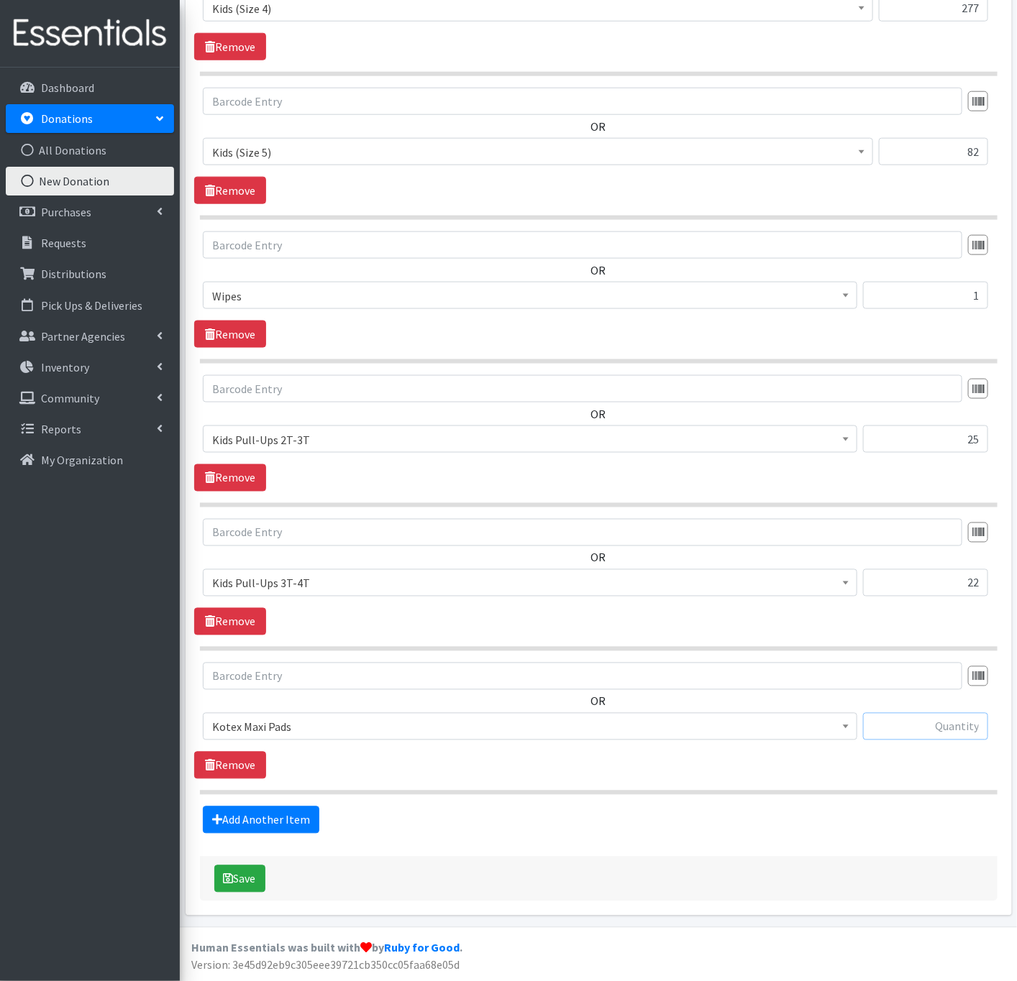
click at [898, 731] on input "text" at bounding box center [925, 726] width 125 height 27
type input "169"
click at [298, 816] on link "Add Another Item" at bounding box center [261, 820] width 116 height 27
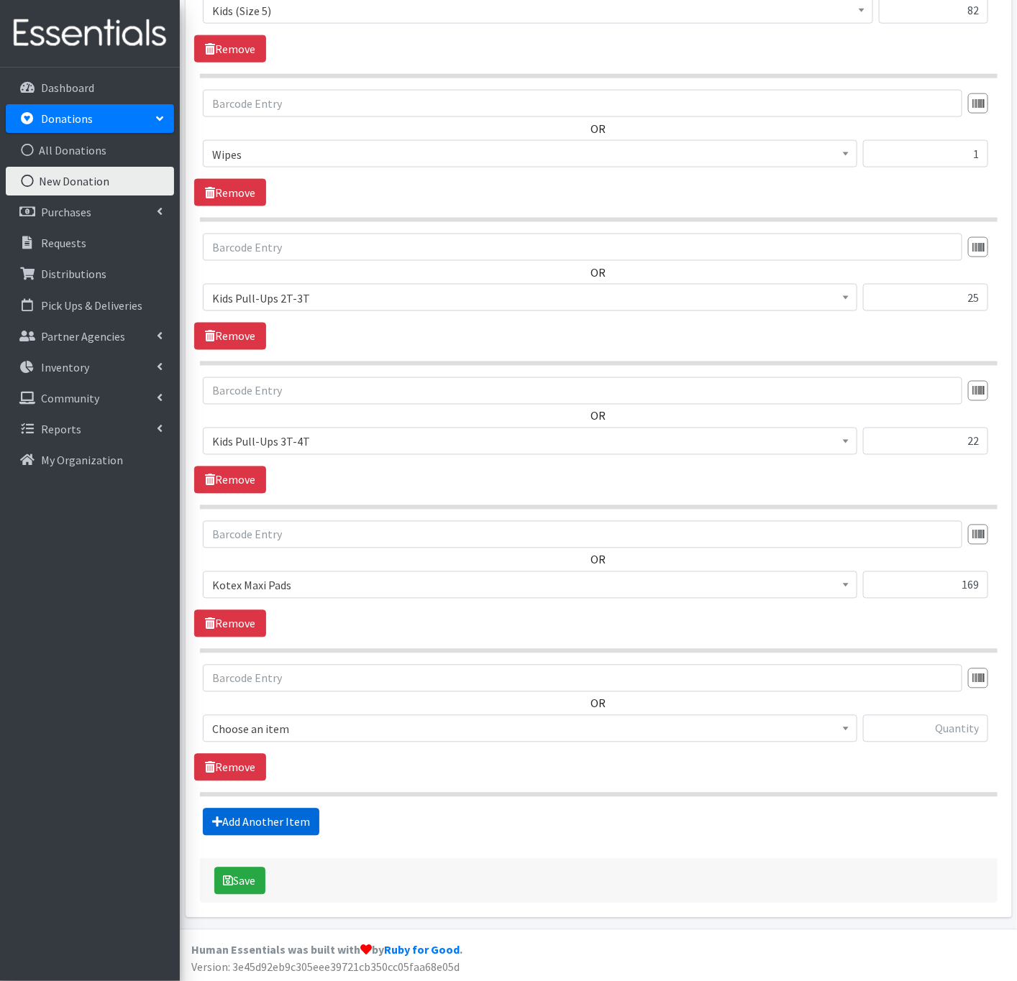
scroll to position [699, 0]
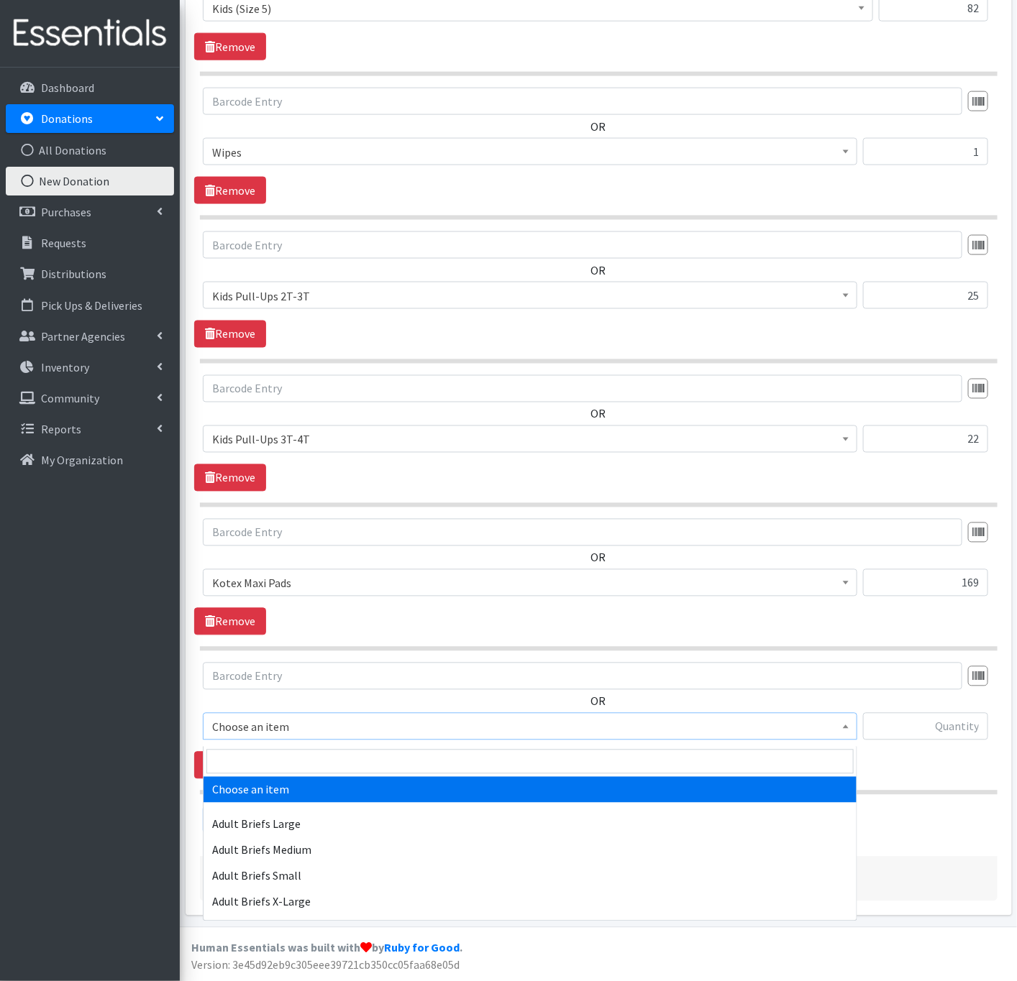
click at [301, 721] on span "Choose an item" at bounding box center [530, 727] width 636 height 20
click at [283, 751] on input "search" at bounding box center [529, 762] width 647 height 24
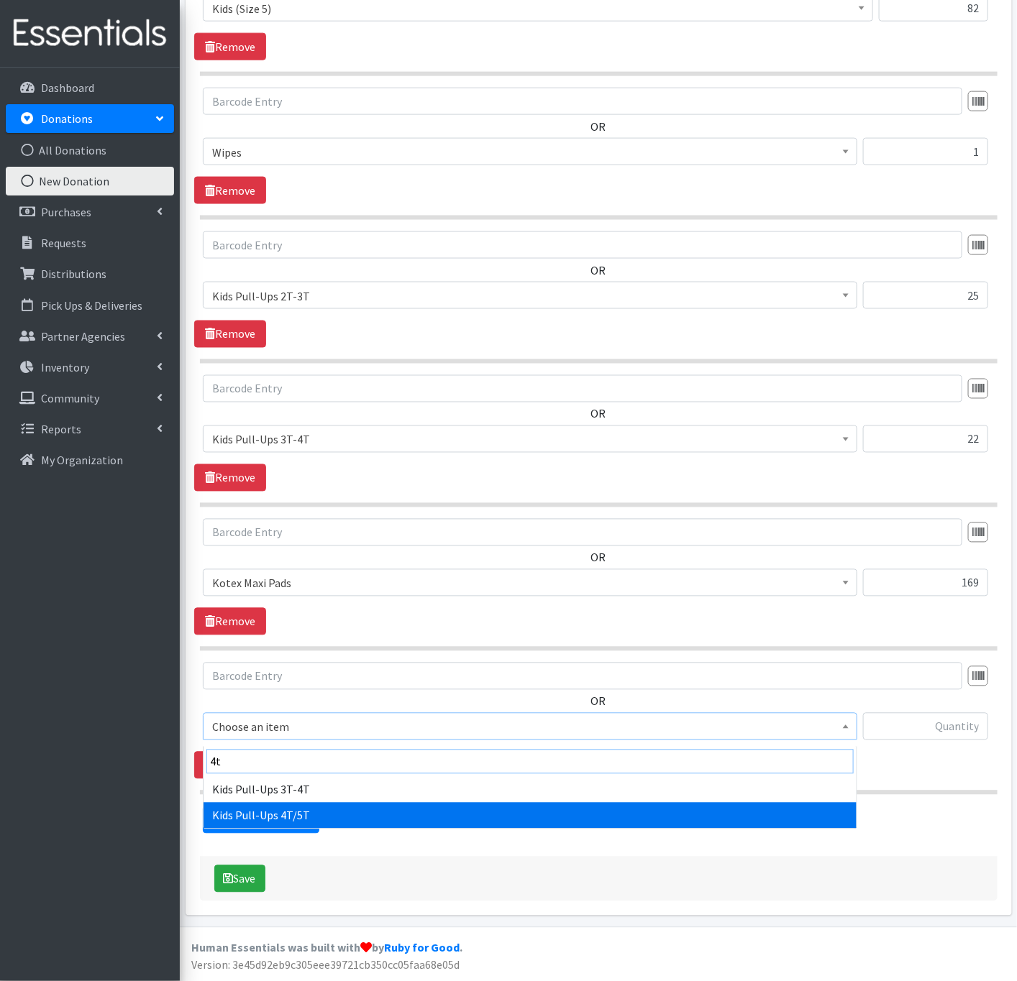
type input "4t"
select select "6751"
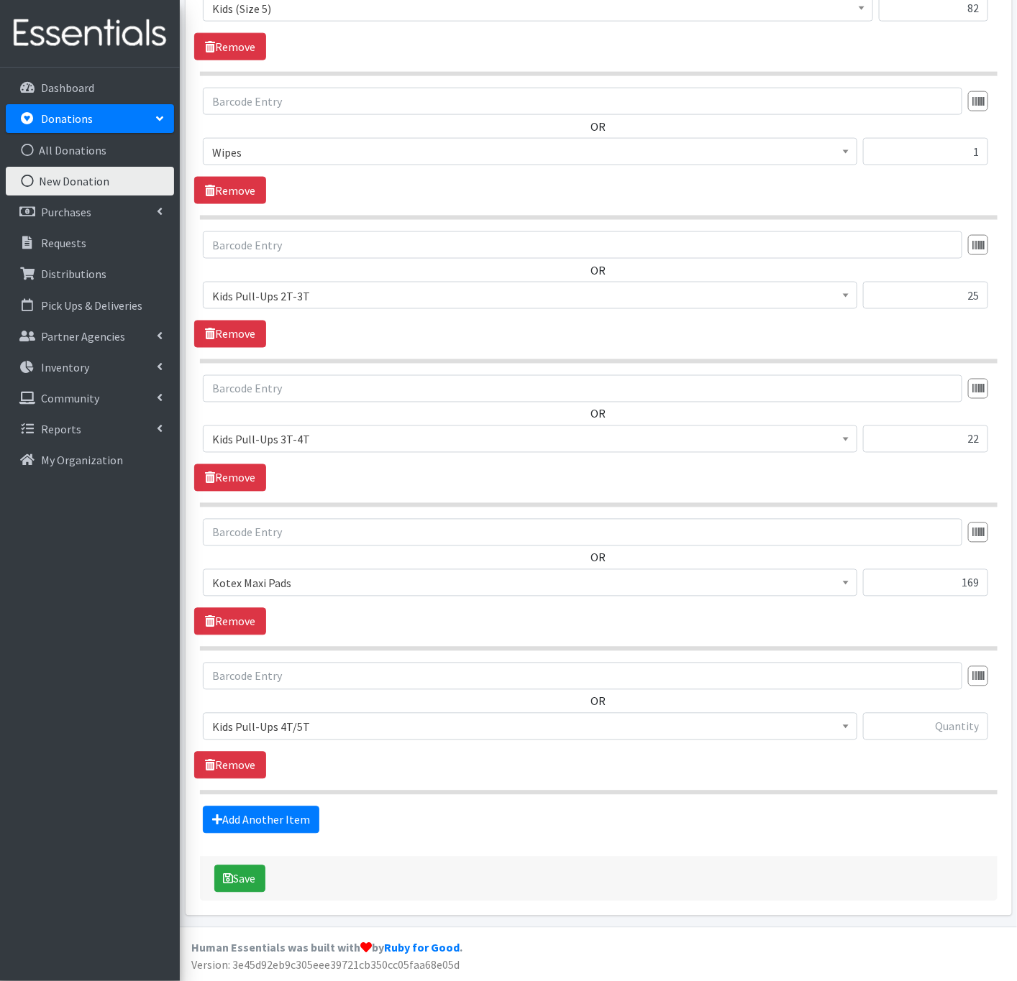
drag, startPoint x: 948, startPoint y: 703, endPoint x: 939, endPoint y: 727, distance: 25.2
click at [948, 705] on div "OR Choose an item Adult Briefs Large Adult Briefs Medium Adult Briefs Small Adu…" at bounding box center [598, 707] width 808 height 89
click at [937, 728] on input "text" at bounding box center [925, 726] width 125 height 27
type input "17"
click at [308, 818] on link "Add Another Item" at bounding box center [261, 820] width 116 height 27
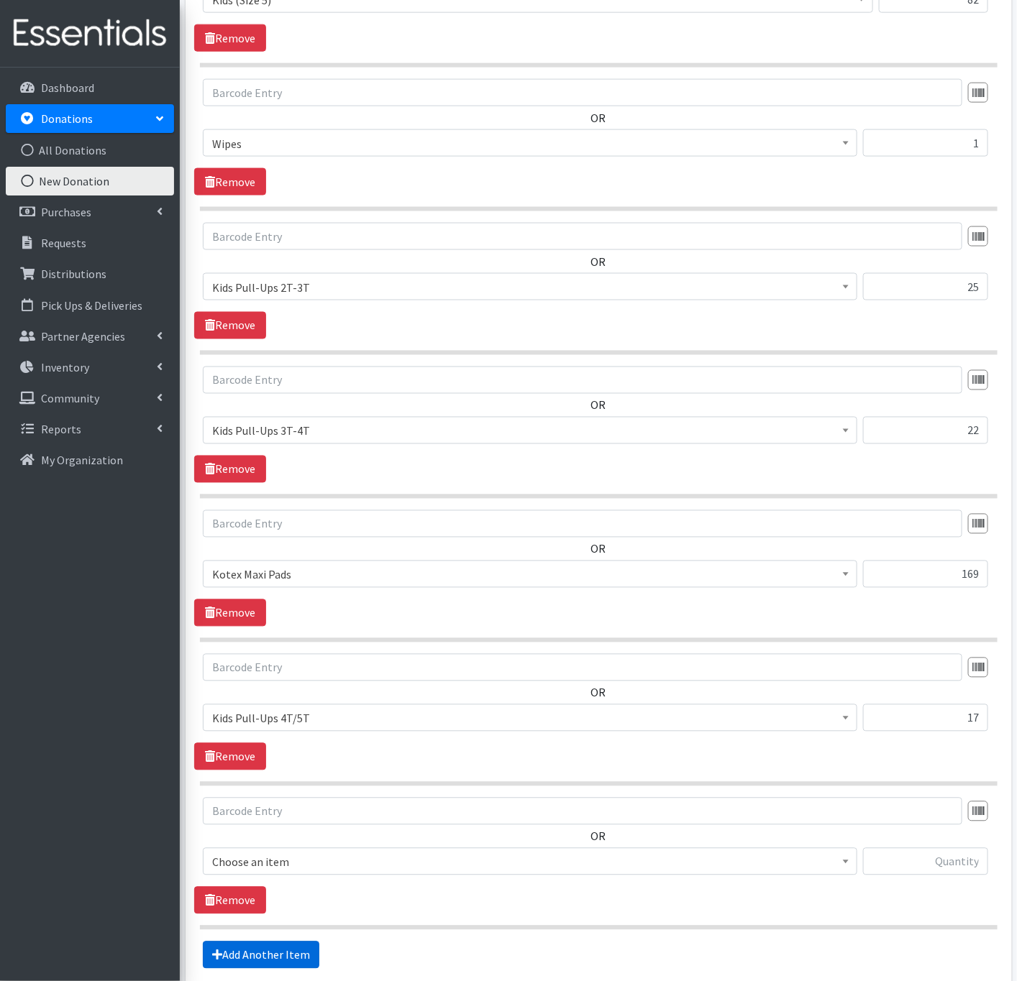
scroll to position [844, 0]
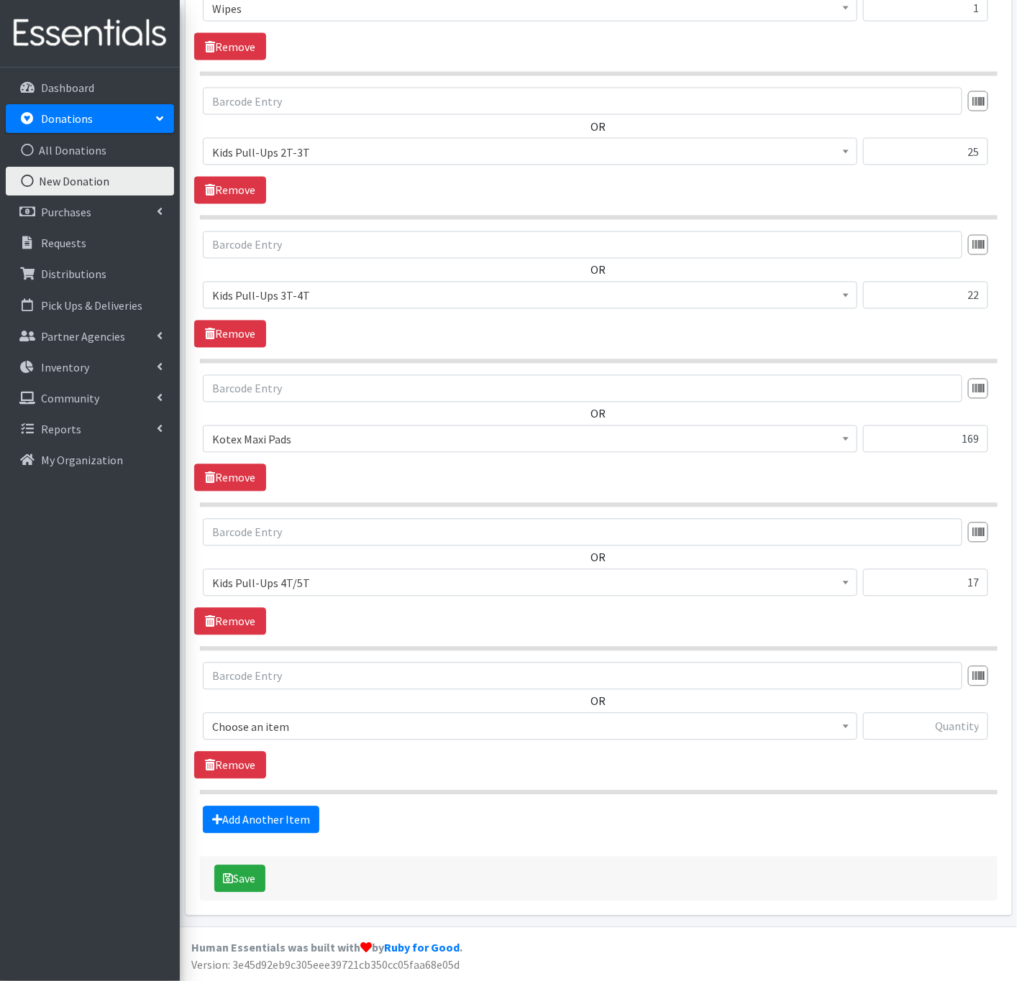
click at [298, 730] on span "Choose an item" at bounding box center [530, 727] width 636 height 20
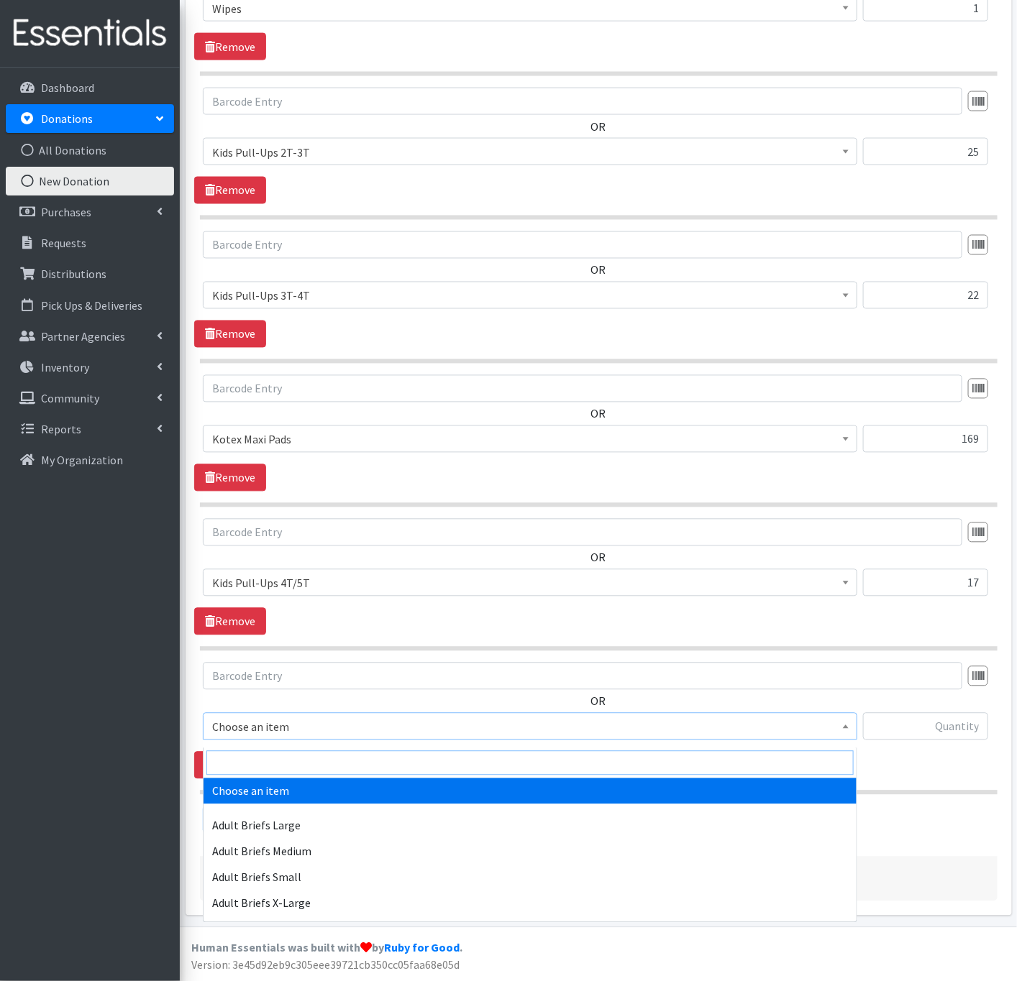
click at [301, 751] on input "search" at bounding box center [529, 763] width 647 height 24
type input "new"
select select "346"
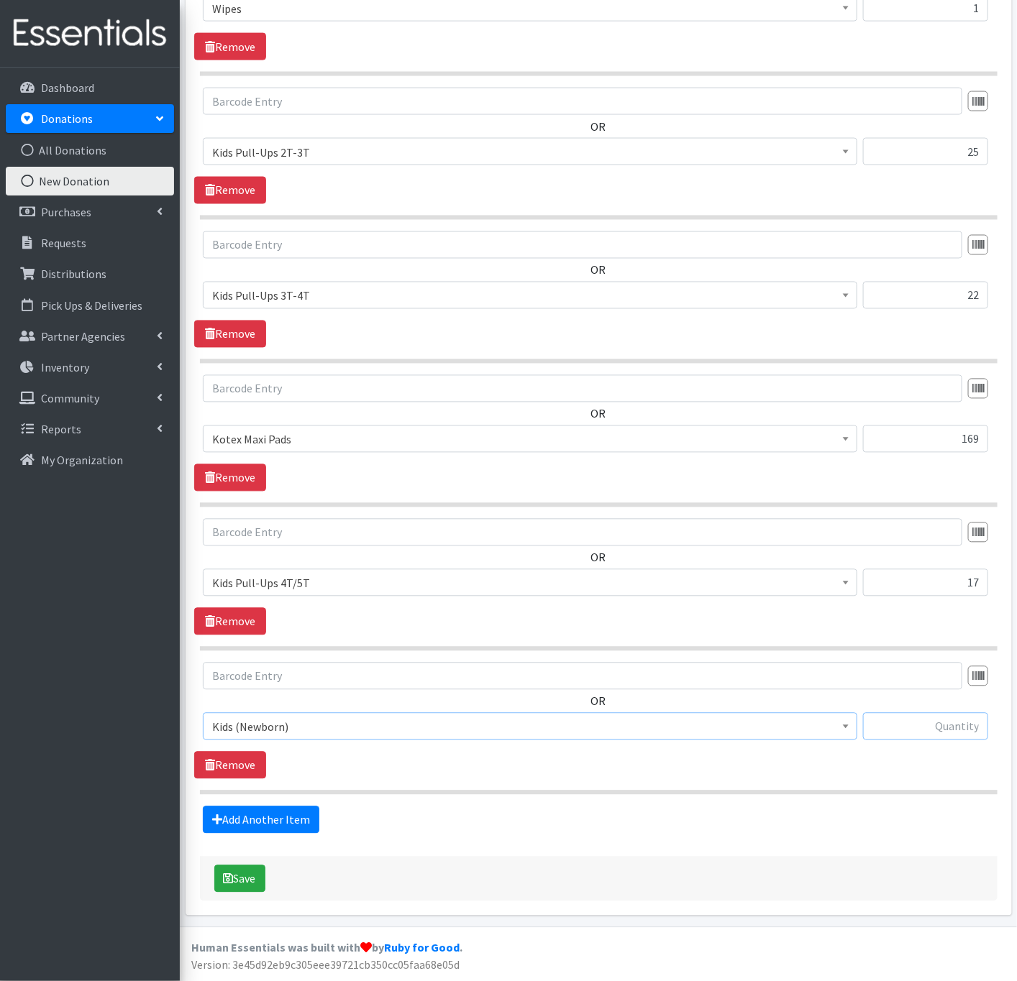
click at [896, 725] on input "text" at bounding box center [925, 726] width 125 height 27
type input "44"
click at [277, 814] on link "Add Another Item" at bounding box center [261, 820] width 116 height 27
click at [295, 727] on span "Choose an item" at bounding box center [530, 727] width 636 height 20
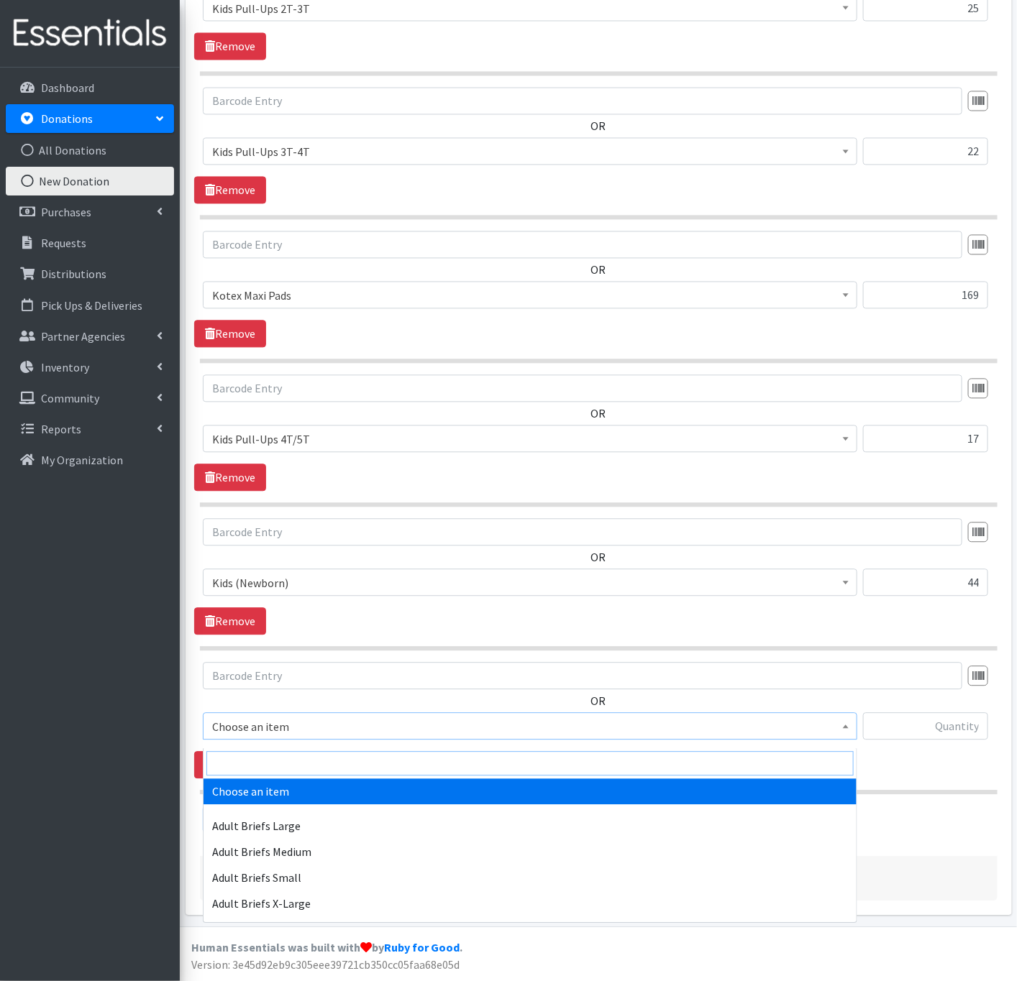
click at [293, 756] on input "search" at bounding box center [529, 764] width 647 height 24
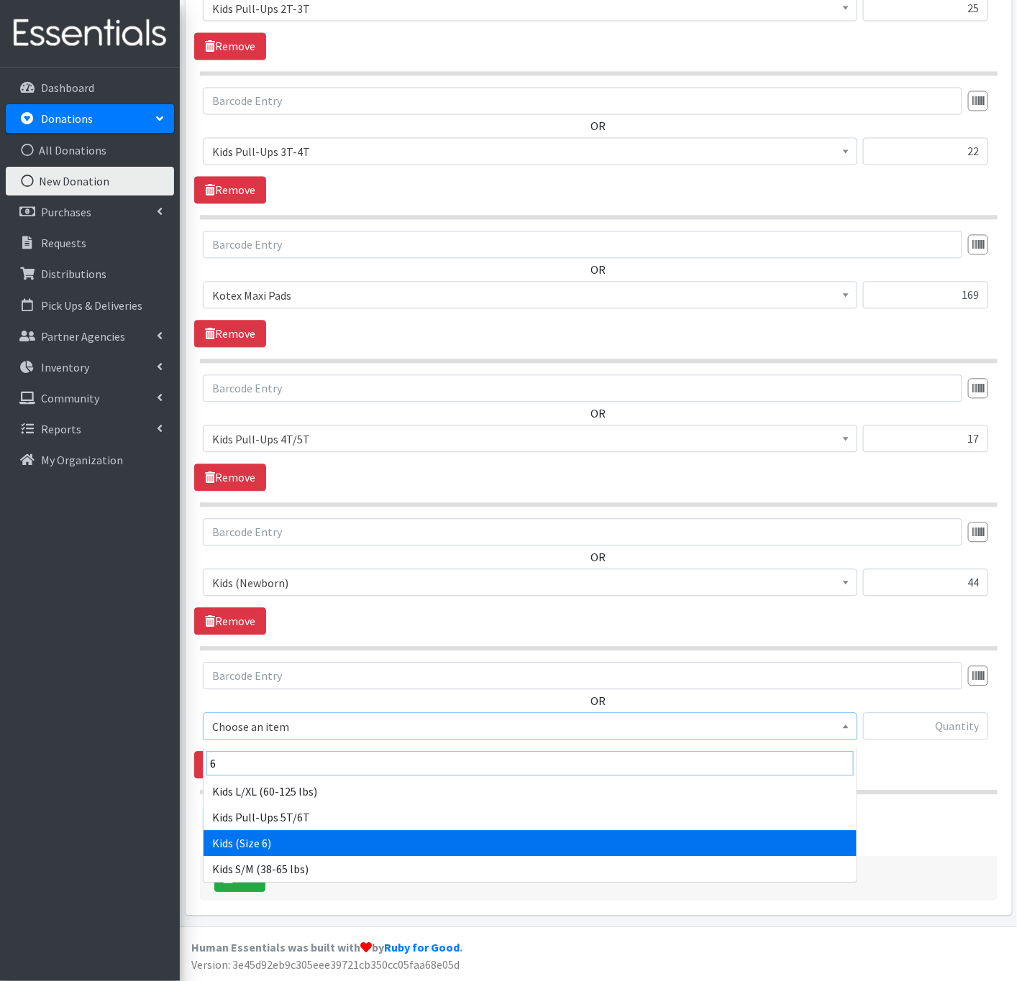
type input "6"
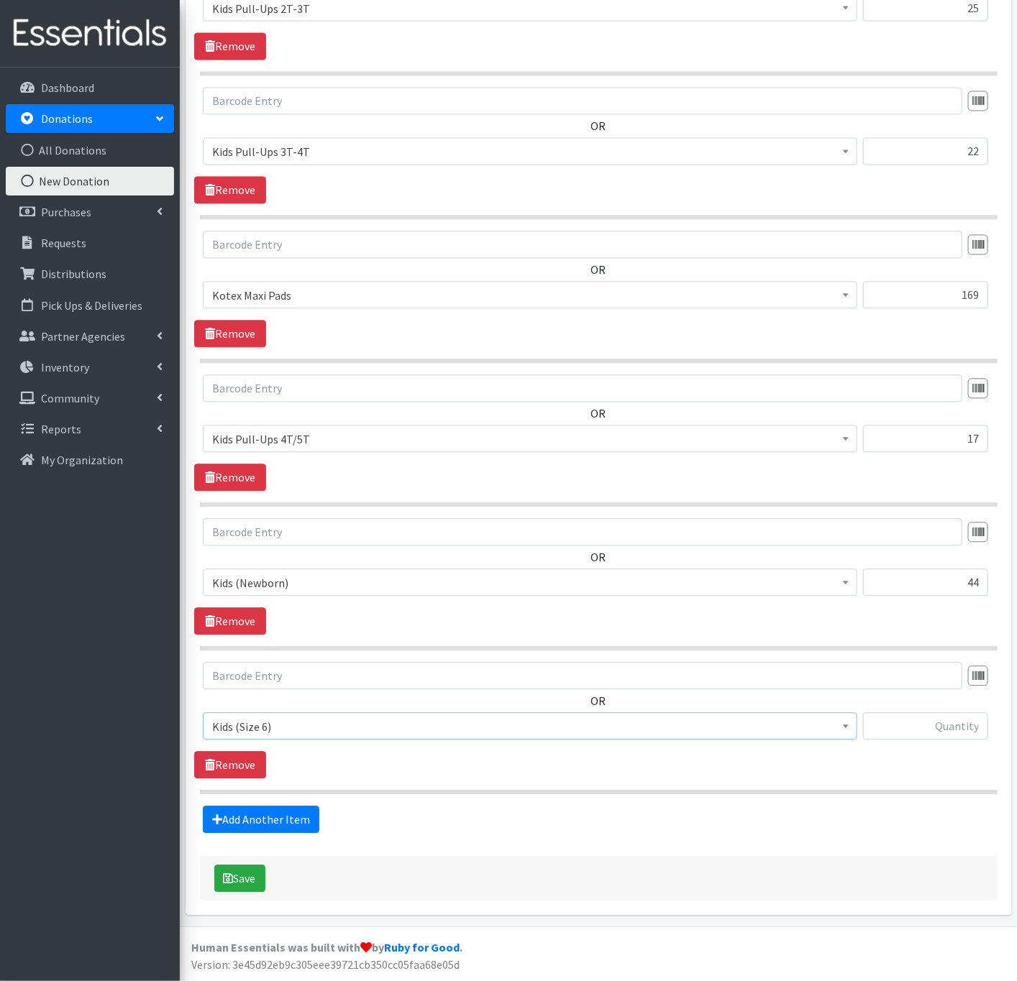
select select "338"
click at [930, 733] on input "text" at bounding box center [925, 726] width 125 height 27
type input "17"
click at [242, 816] on link "Add Another Item" at bounding box center [261, 820] width 116 height 27
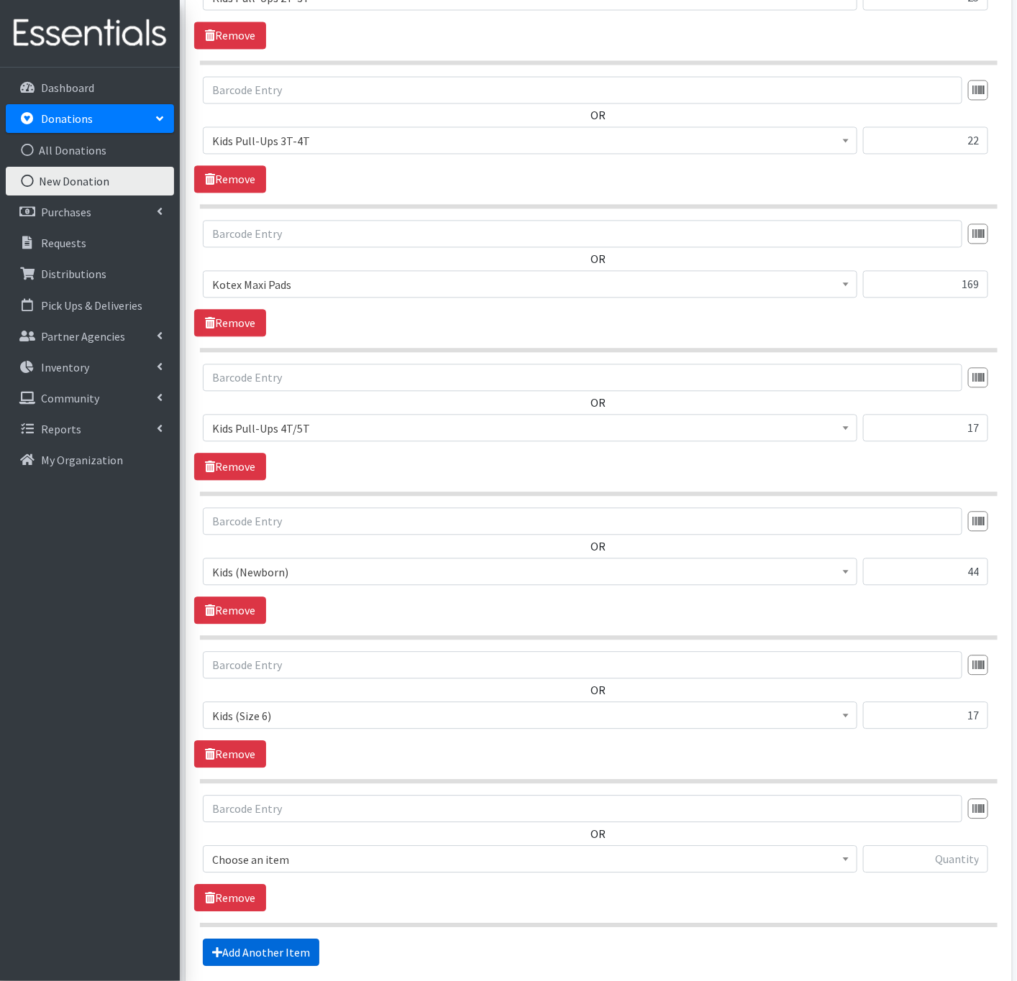
scroll to position [1133, 0]
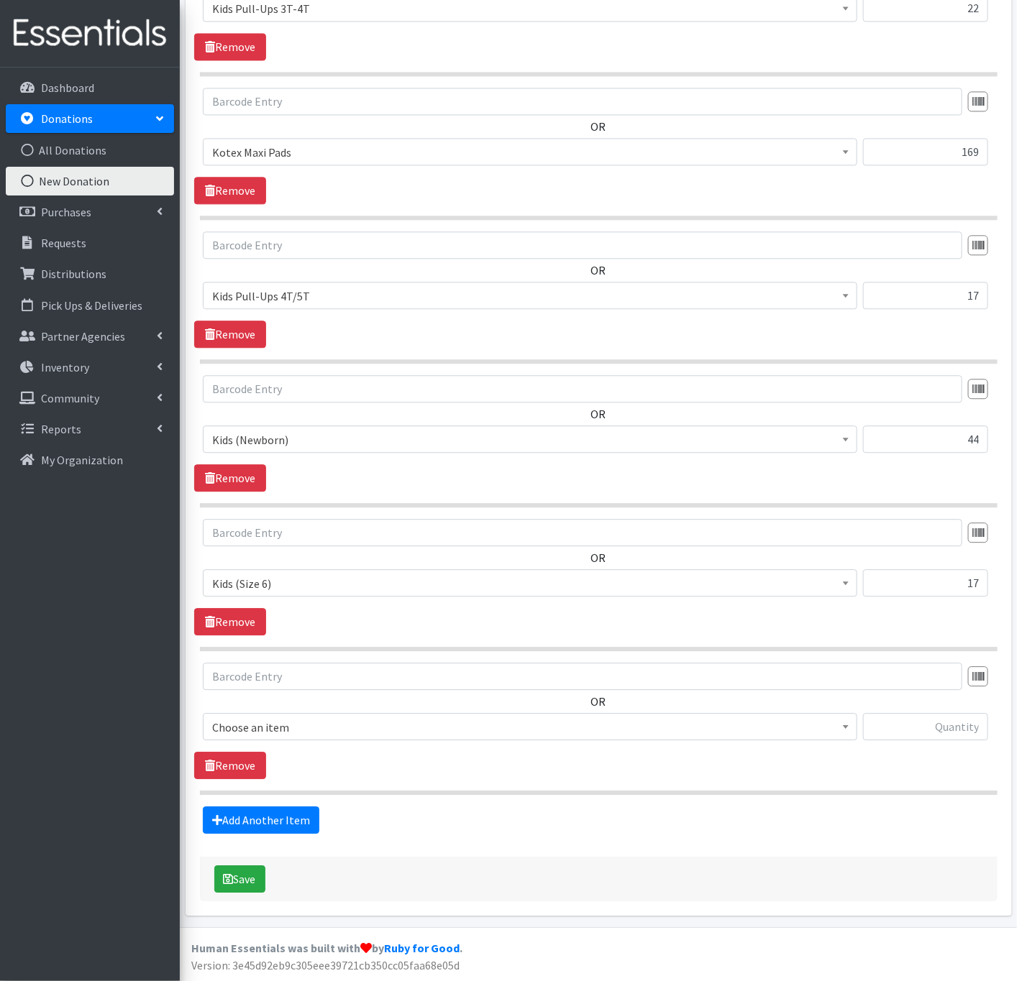
click at [246, 720] on span "Choose an item" at bounding box center [530, 727] width 636 height 20
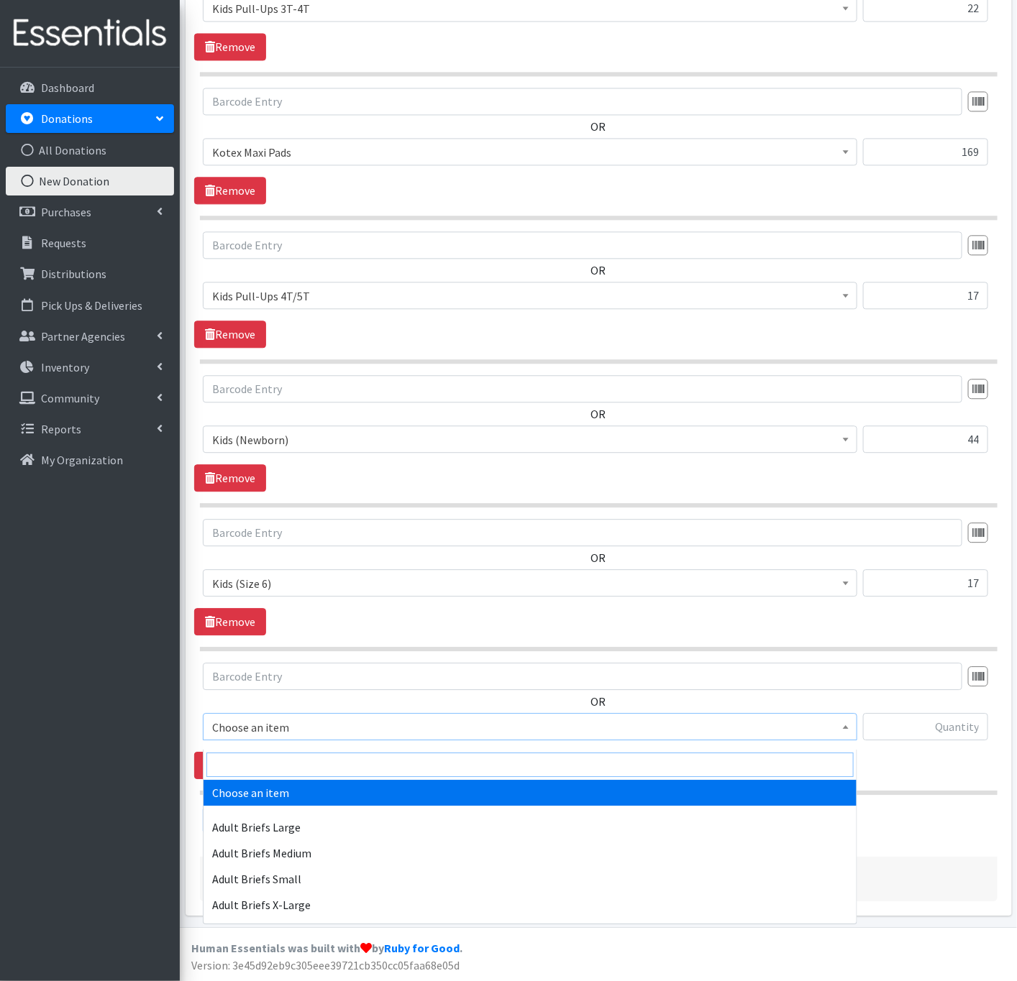
click at [252, 753] on input "search" at bounding box center [529, 765] width 647 height 24
type input "s/"
select select "15352"
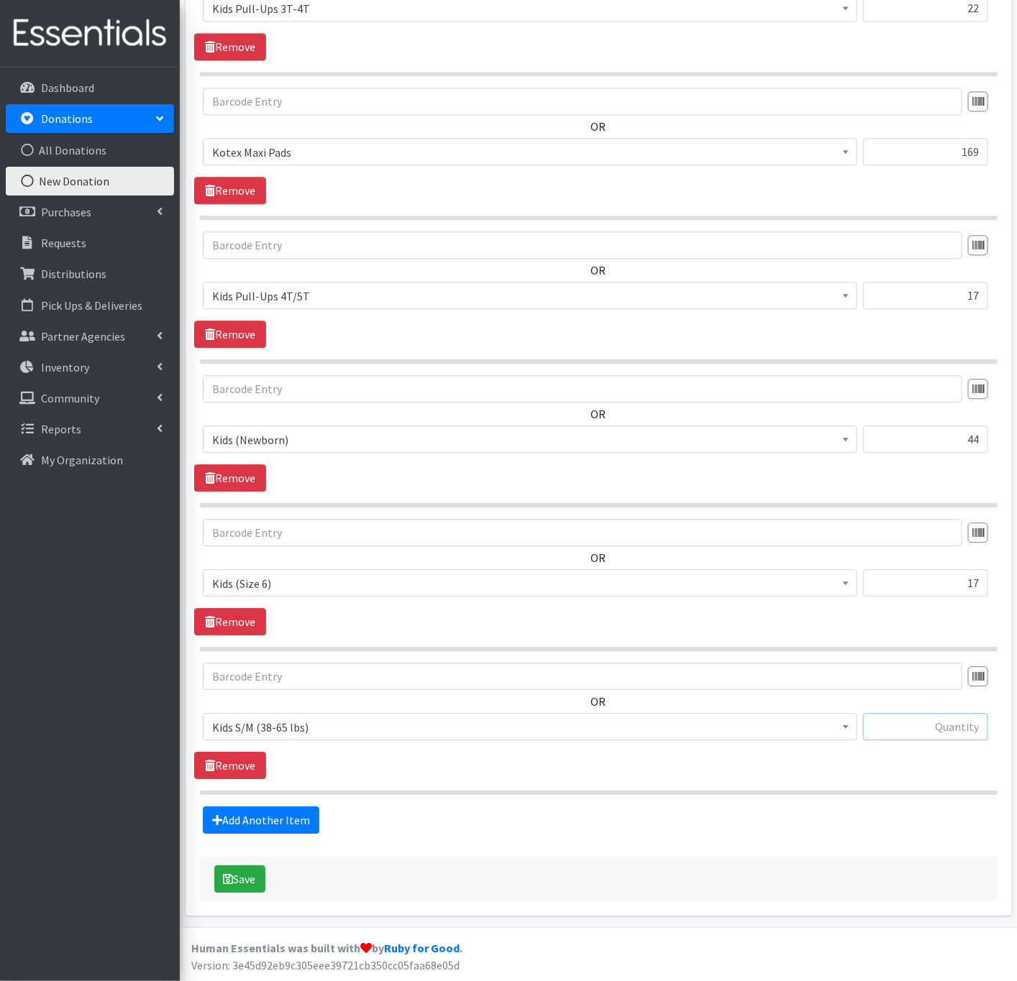
click at [899, 729] on input "text" at bounding box center [925, 726] width 125 height 27
type input "133"
click at [270, 812] on link "Add Another Item" at bounding box center [261, 820] width 116 height 27
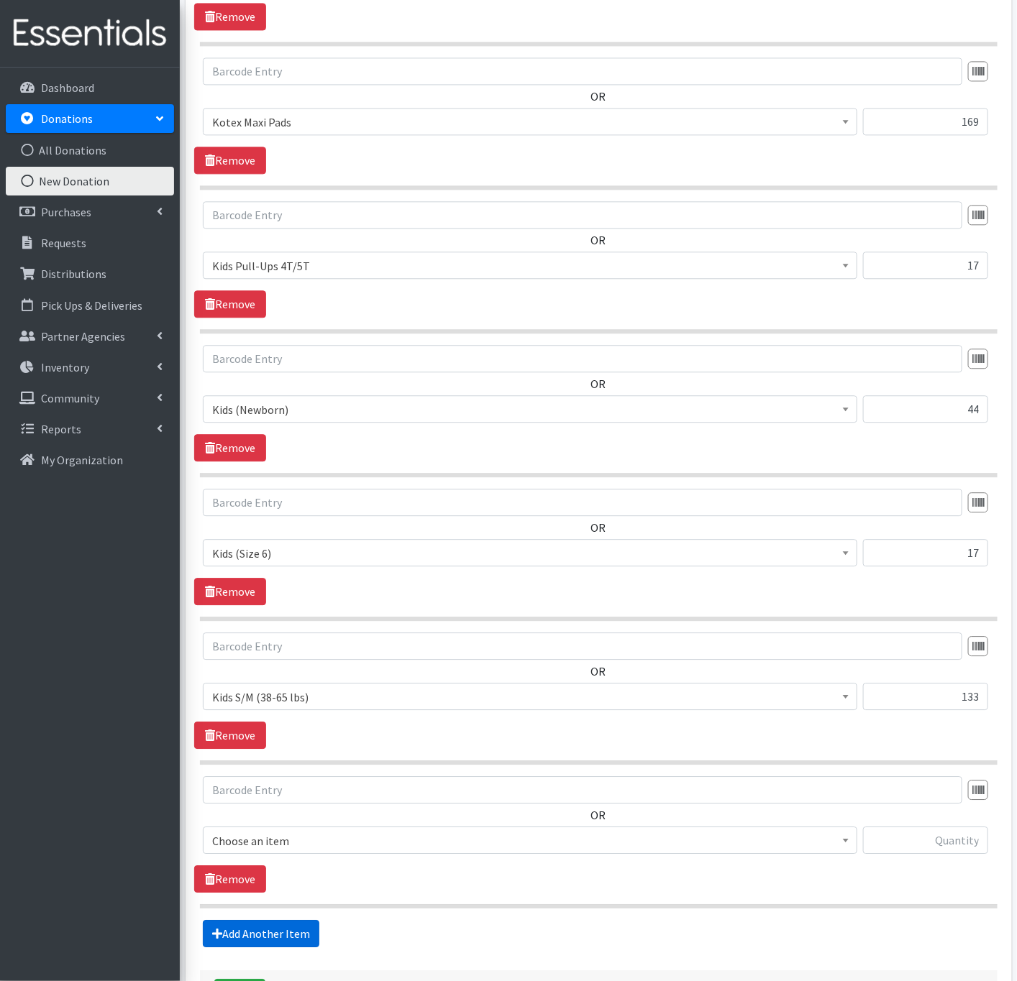
scroll to position [1277, 0]
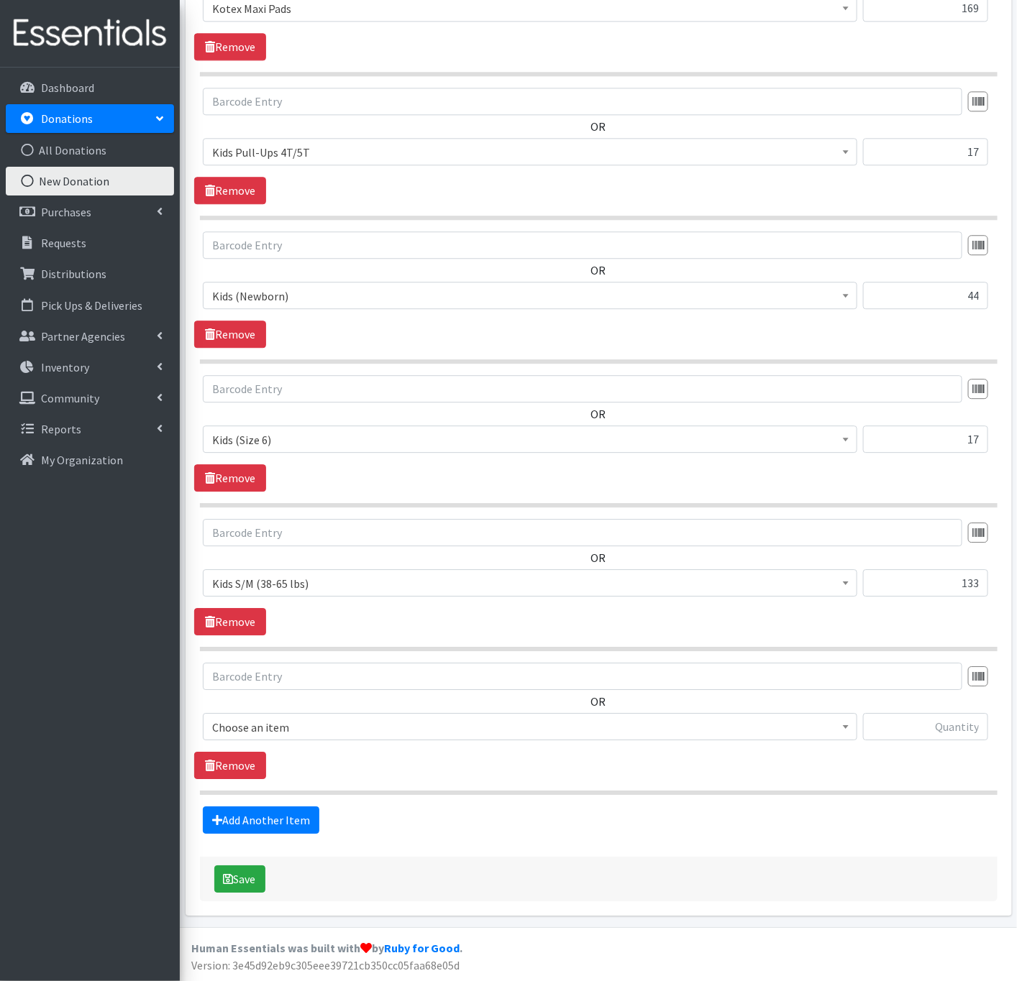
click at [259, 732] on span "Choose an item" at bounding box center [530, 727] width 636 height 20
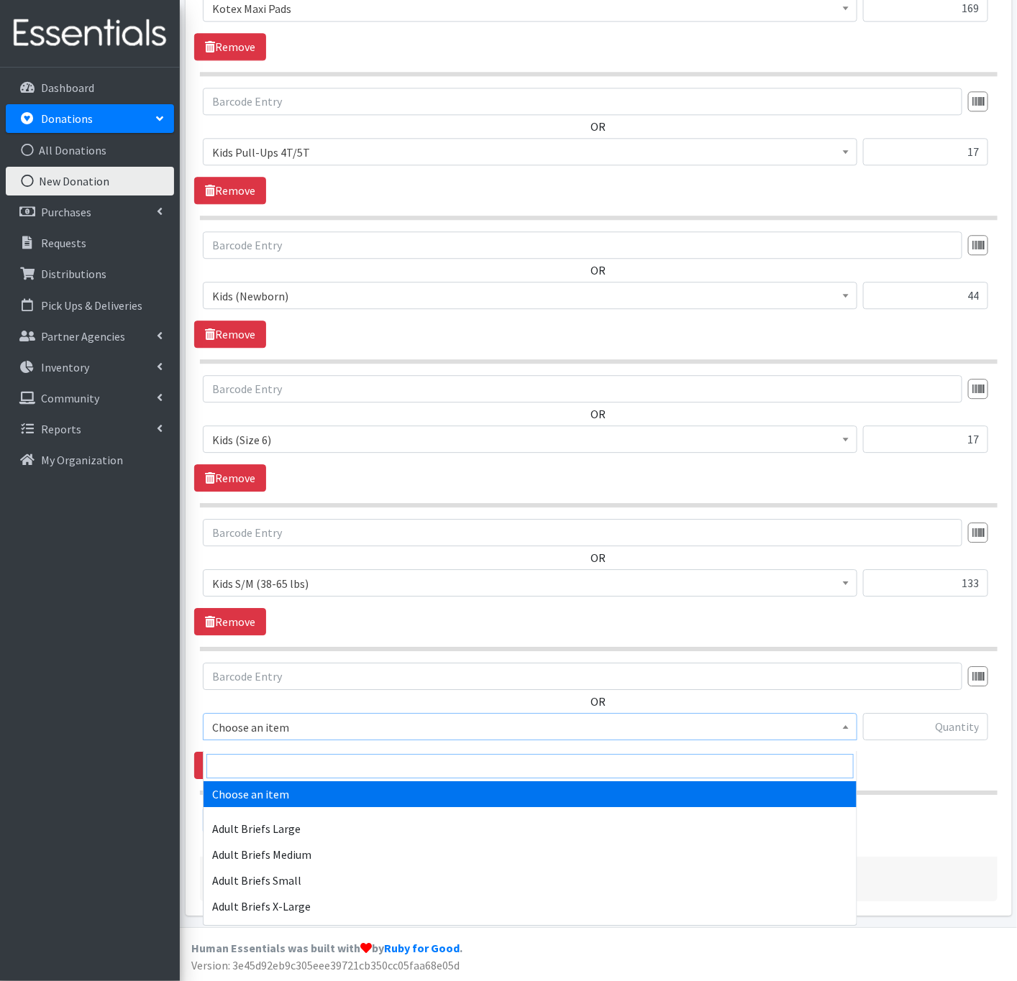
click at [267, 758] on input "search" at bounding box center [529, 766] width 647 height 24
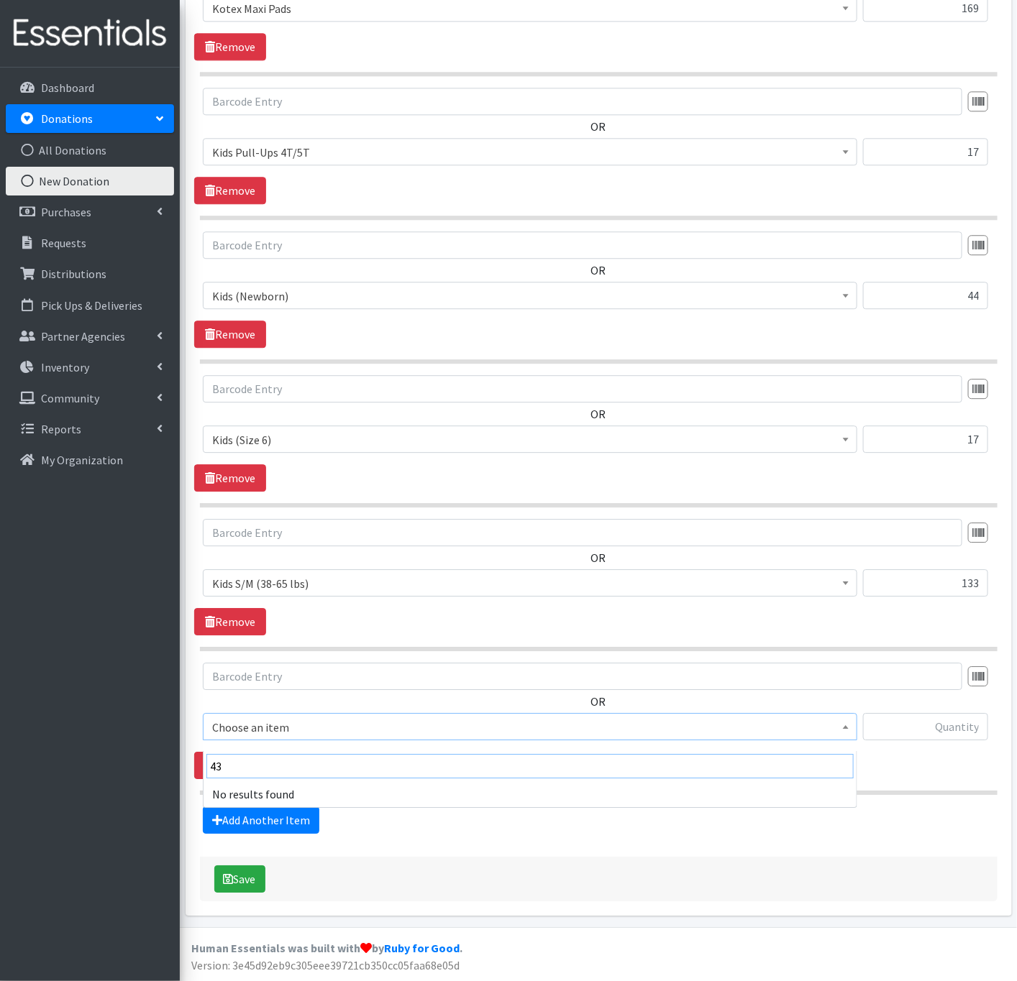
drag, startPoint x: 262, startPoint y: 756, endPoint x: 180, endPoint y: 749, distance: 82.2
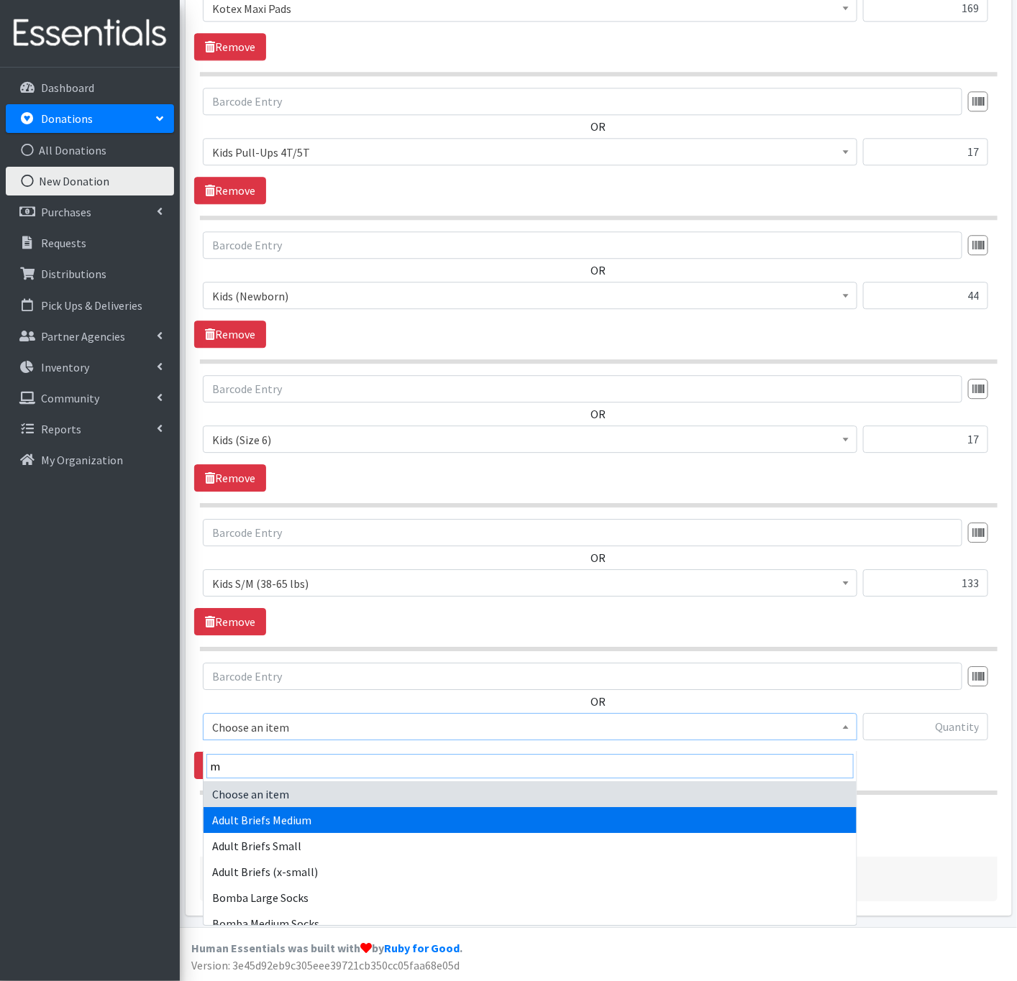
type input "m"
select select "3821"
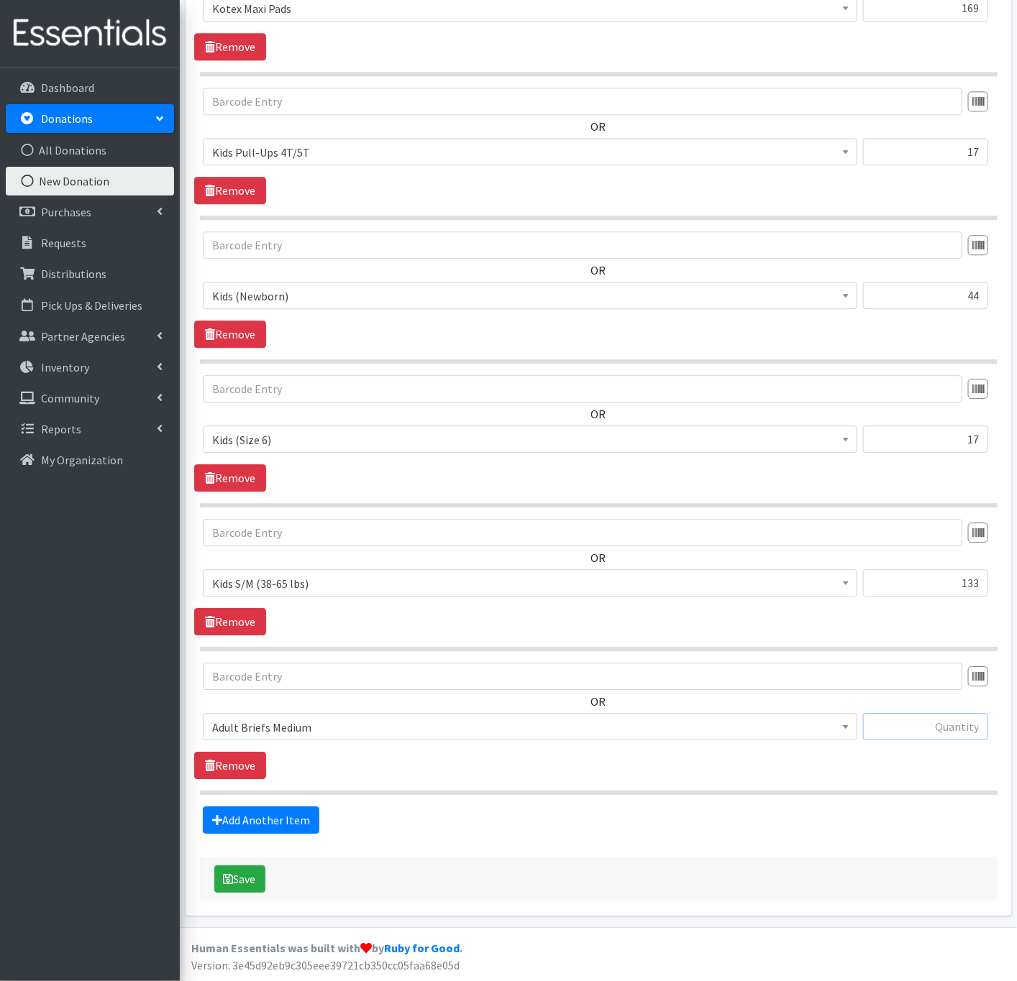
click at [930, 732] on input "text" at bounding box center [925, 726] width 125 height 27
type input "43"
click at [260, 815] on link "Add Another Item" at bounding box center [261, 820] width 116 height 27
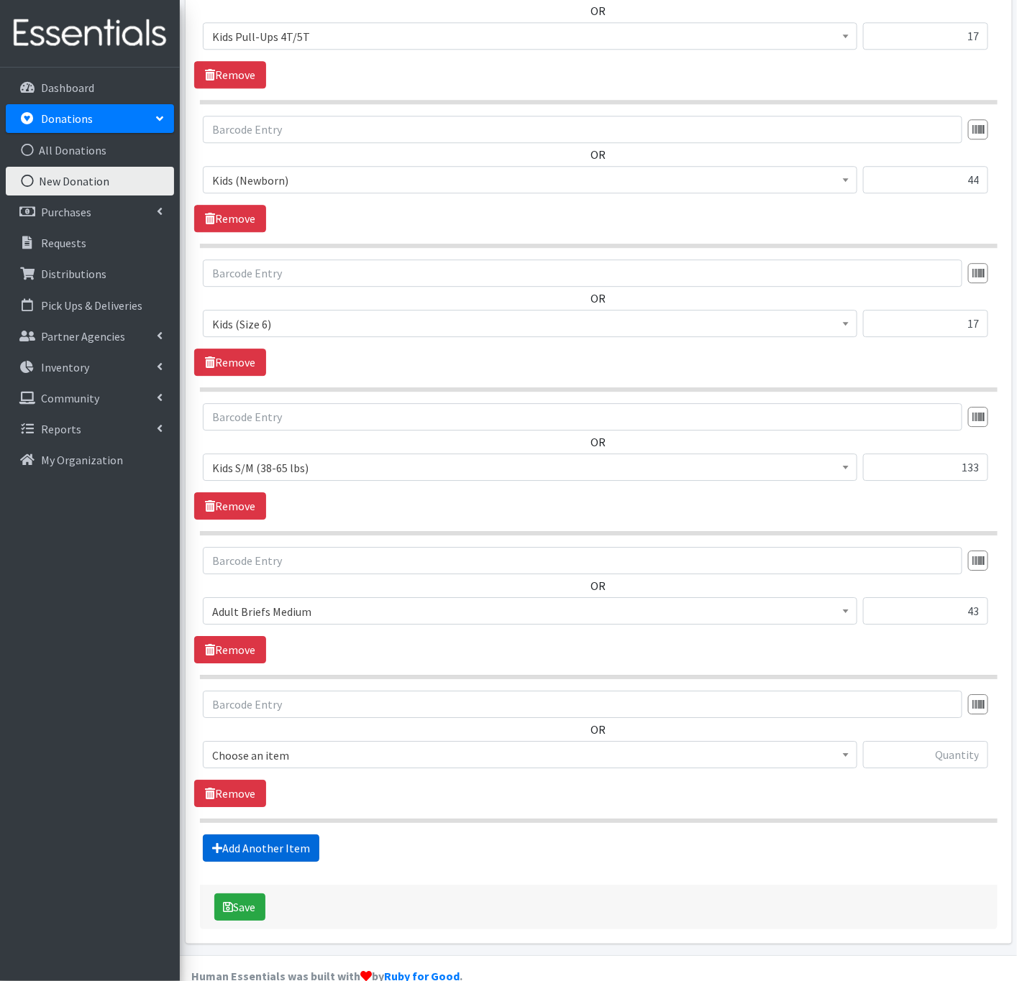
scroll to position [1423, 0]
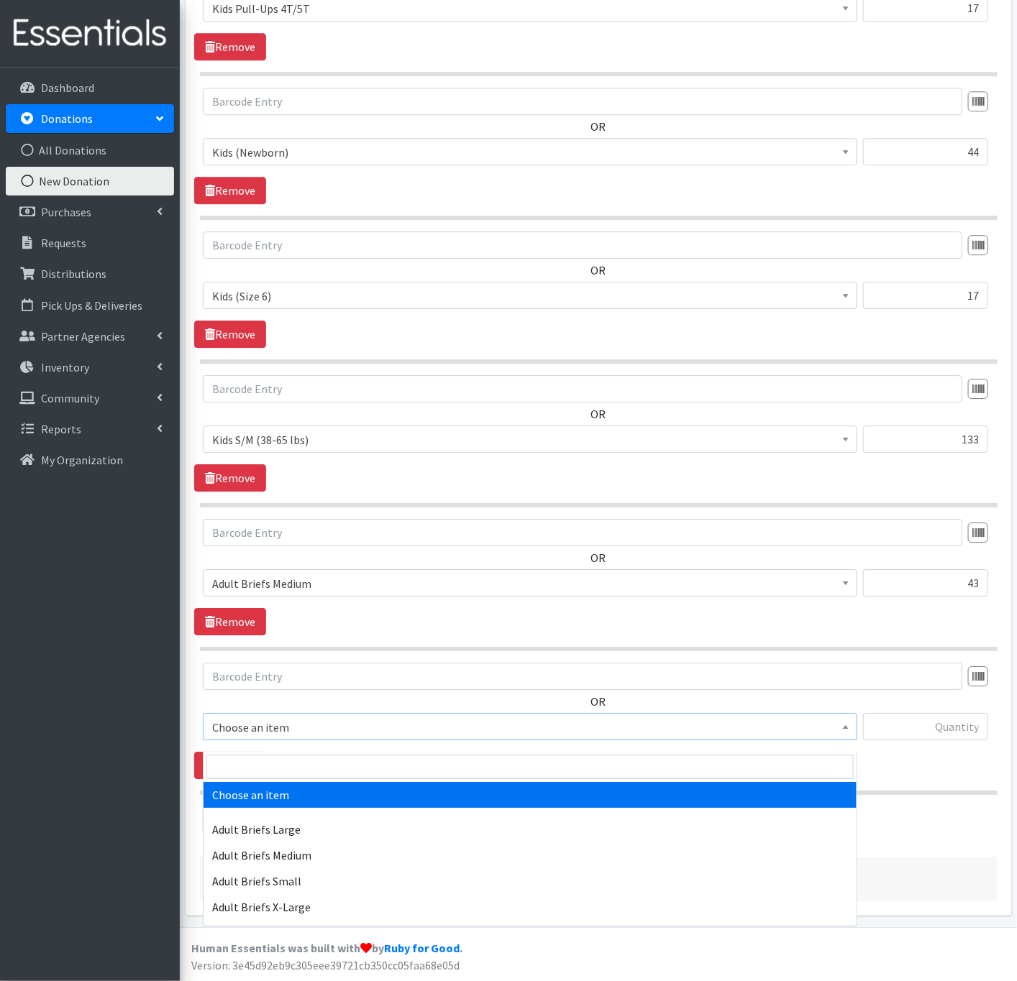
click at [289, 721] on span "Choose an item" at bounding box center [530, 727] width 636 height 20
click at [267, 755] on input "search" at bounding box center [529, 767] width 647 height 24
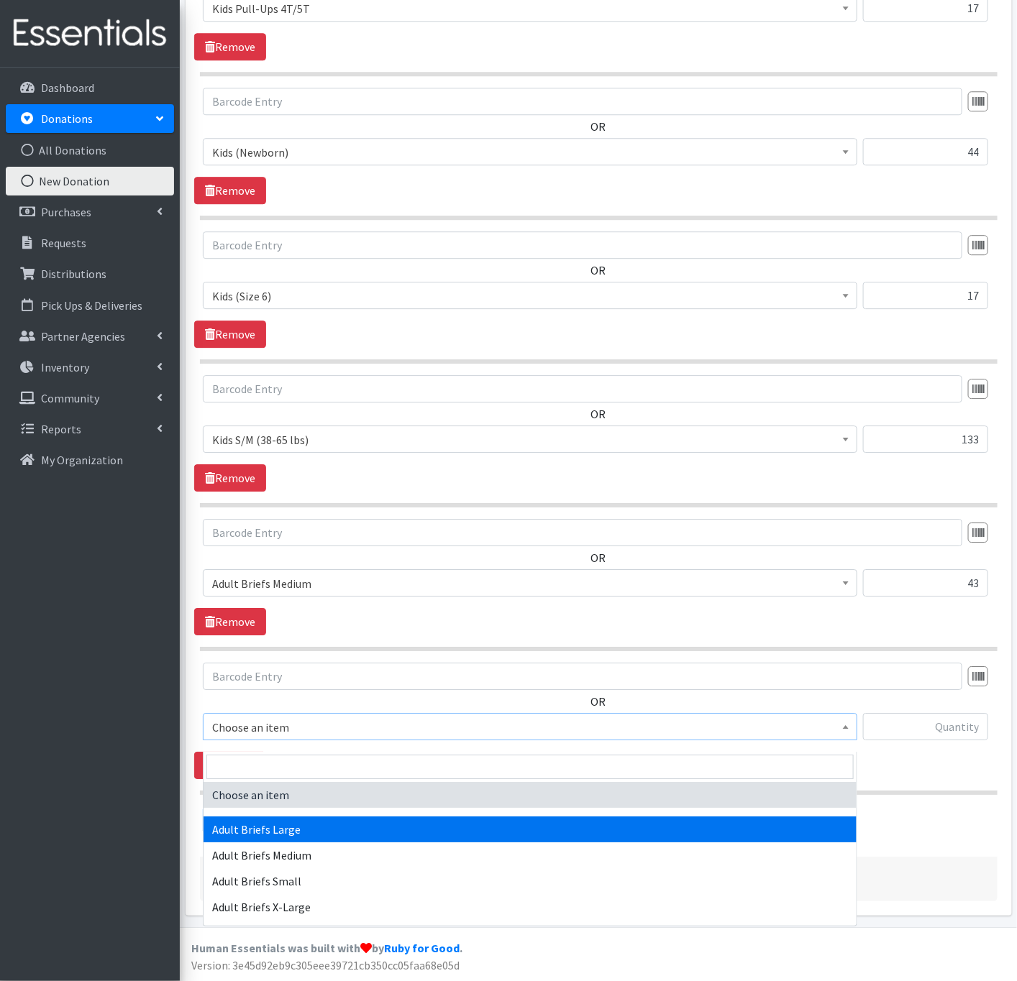
select select "359"
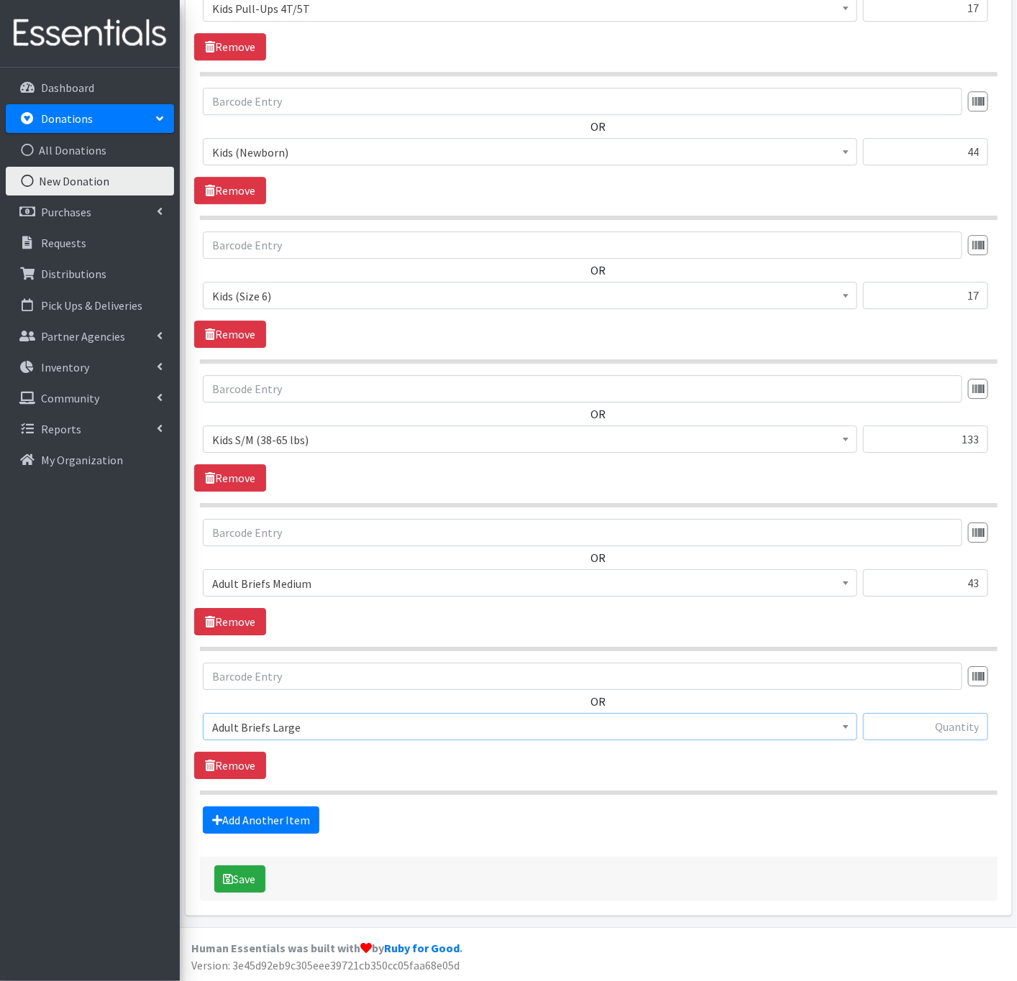
click at [878, 717] on input "text" at bounding box center [925, 726] width 125 height 27
type input "15"
click at [287, 818] on link "Add Another Item" at bounding box center [261, 820] width 116 height 27
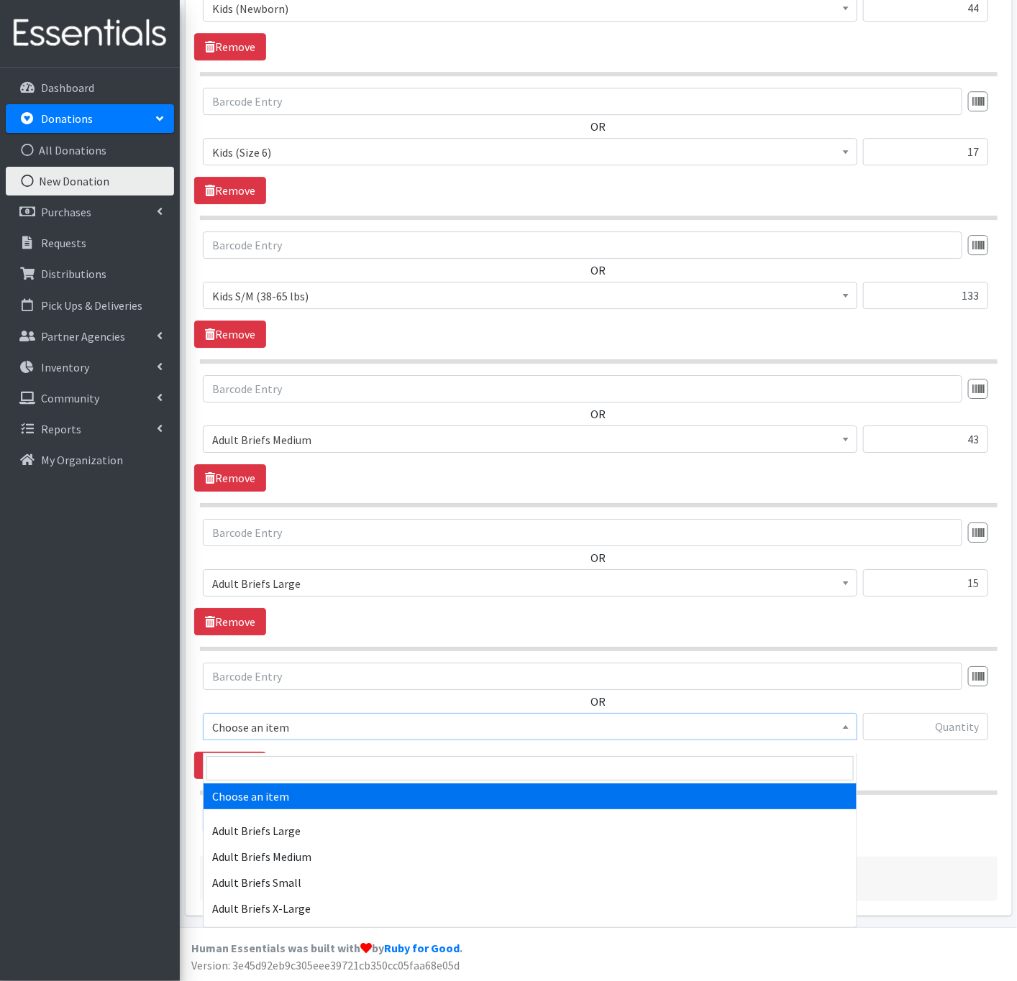
click at [313, 730] on span "Choose an item" at bounding box center [530, 727] width 636 height 20
click at [262, 756] on input "search" at bounding box center [529, 768] width 647 height 24
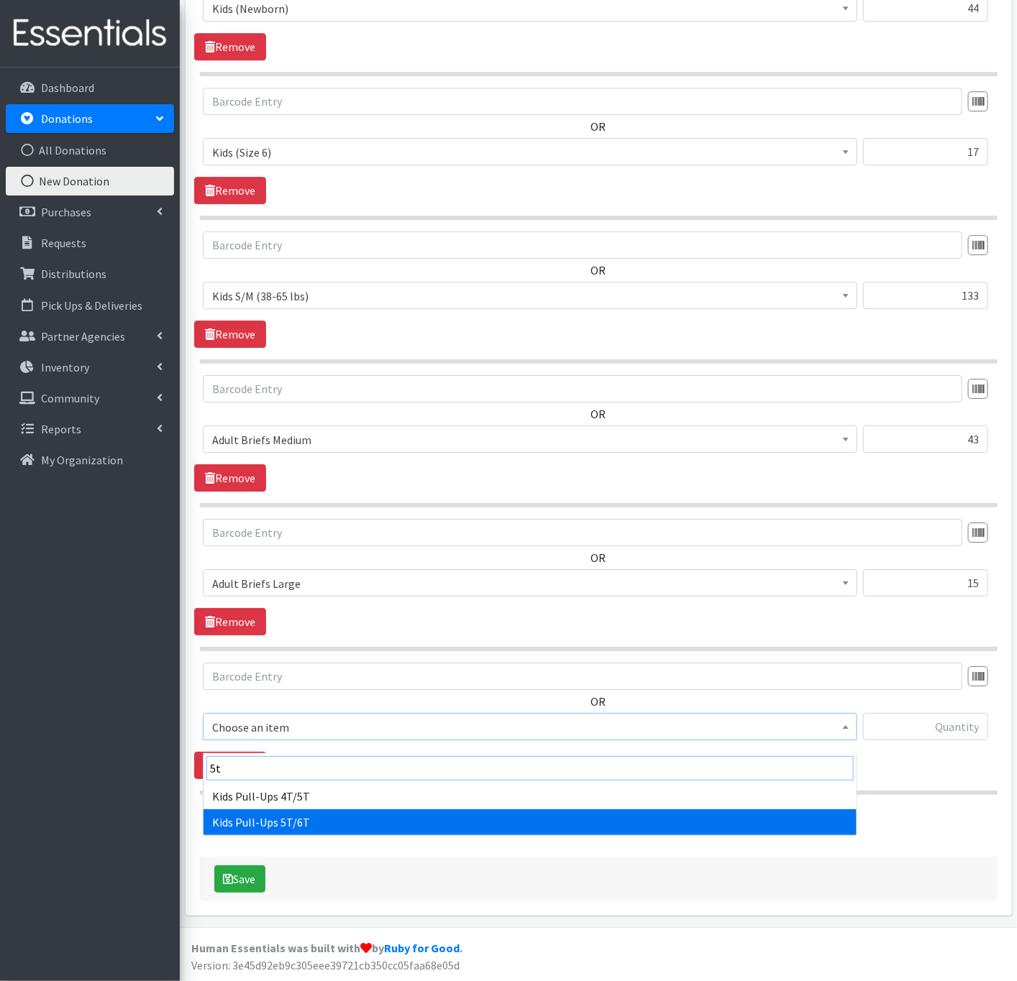
type input "5t"
select select "15293"
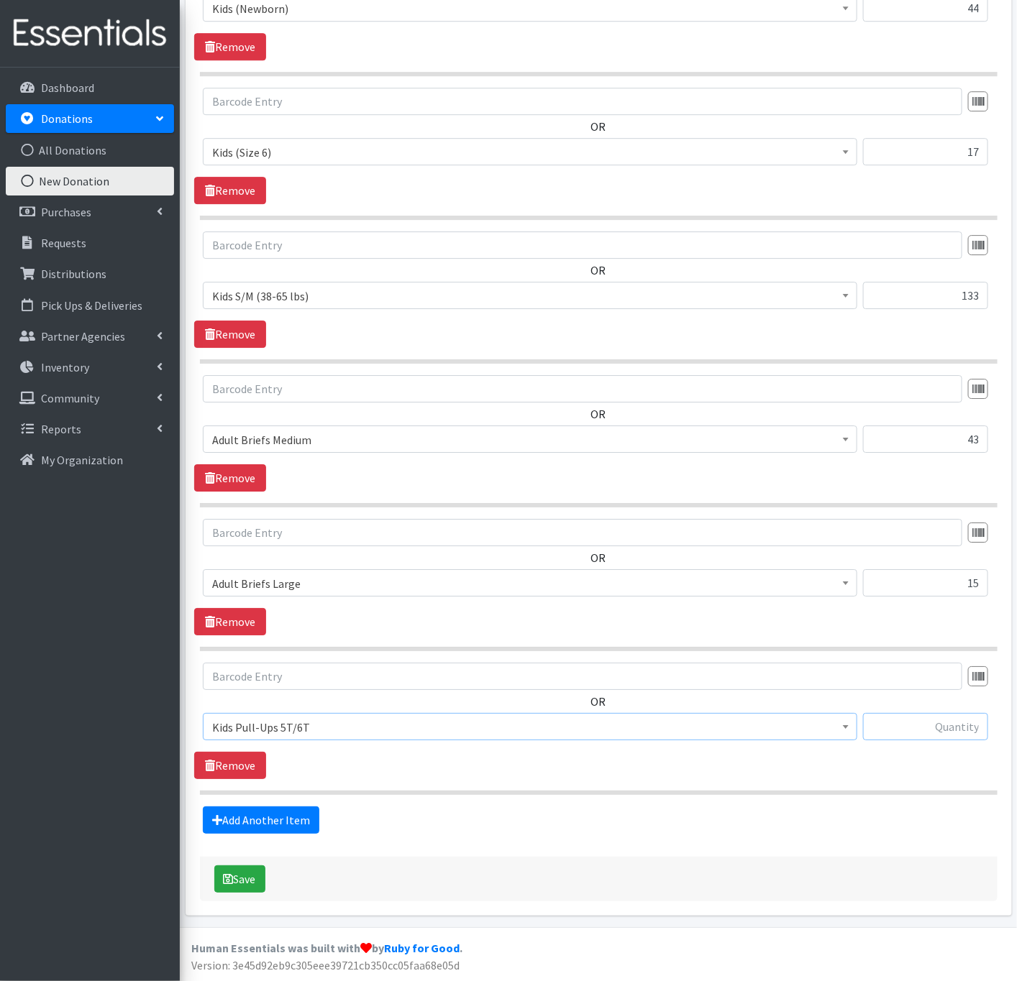
click at [871, 725] on input "text" at bounding box center [925, 726] width 125 height 27
type input "56"
click at [846, 766] on div "OR Choose an item Adult Briefs Large Adult Briefs Medium Adult Briefs Small Adu…" at bounding box center [598, 721] width 808 height 116
click at [229, 882] on icon "submit" at bounding box center [229, 879] width 10 height 12
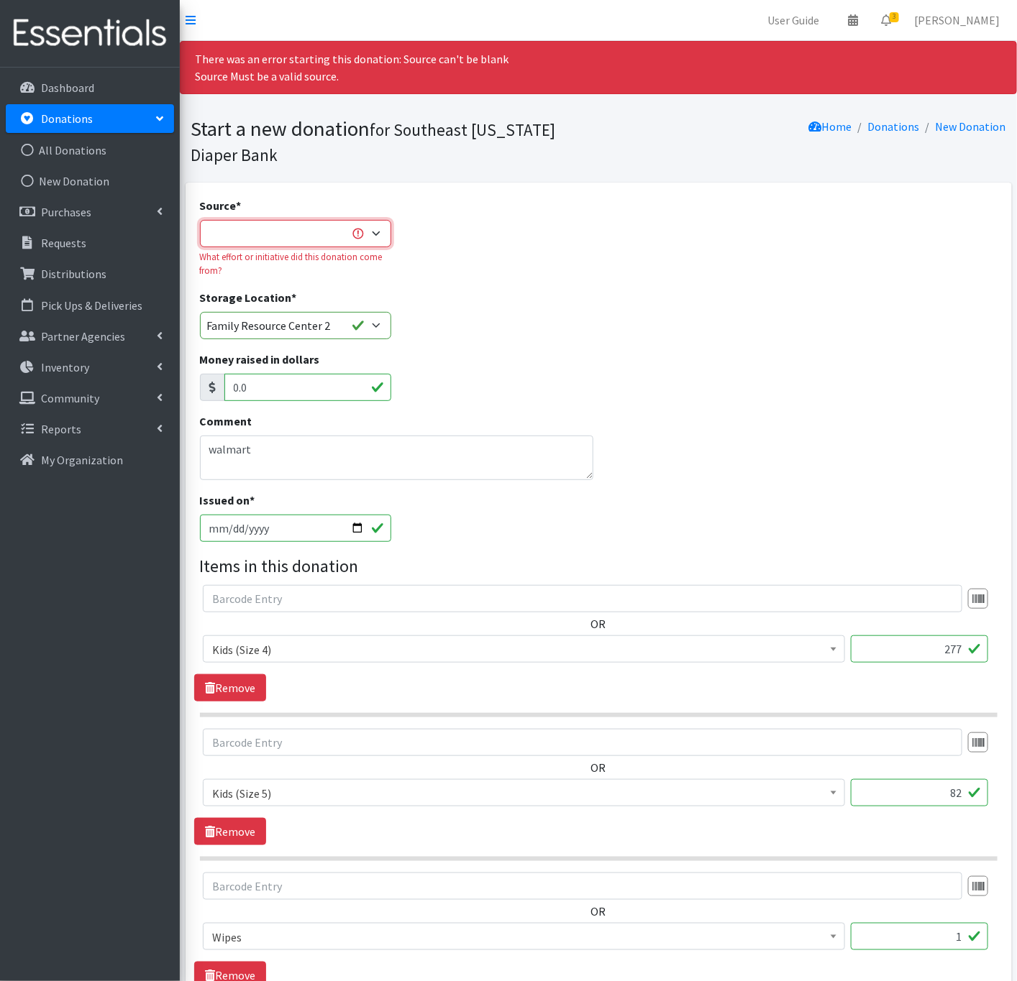
click at [283, 231] on select "Product Drive Manufacturer Donation Site Misc. Donation" at bounding box center [295, 233] width 191 height 27
select select "Misc. Donation"
click at [200, 221] on select "Product Drive Manufacturer Donation Site Misc. Donation" at bounding box center [295, 233] width 191 height 27
click at [272, 460] on textarea "walmart" at bounding box center [396, 458] width 393 height 45
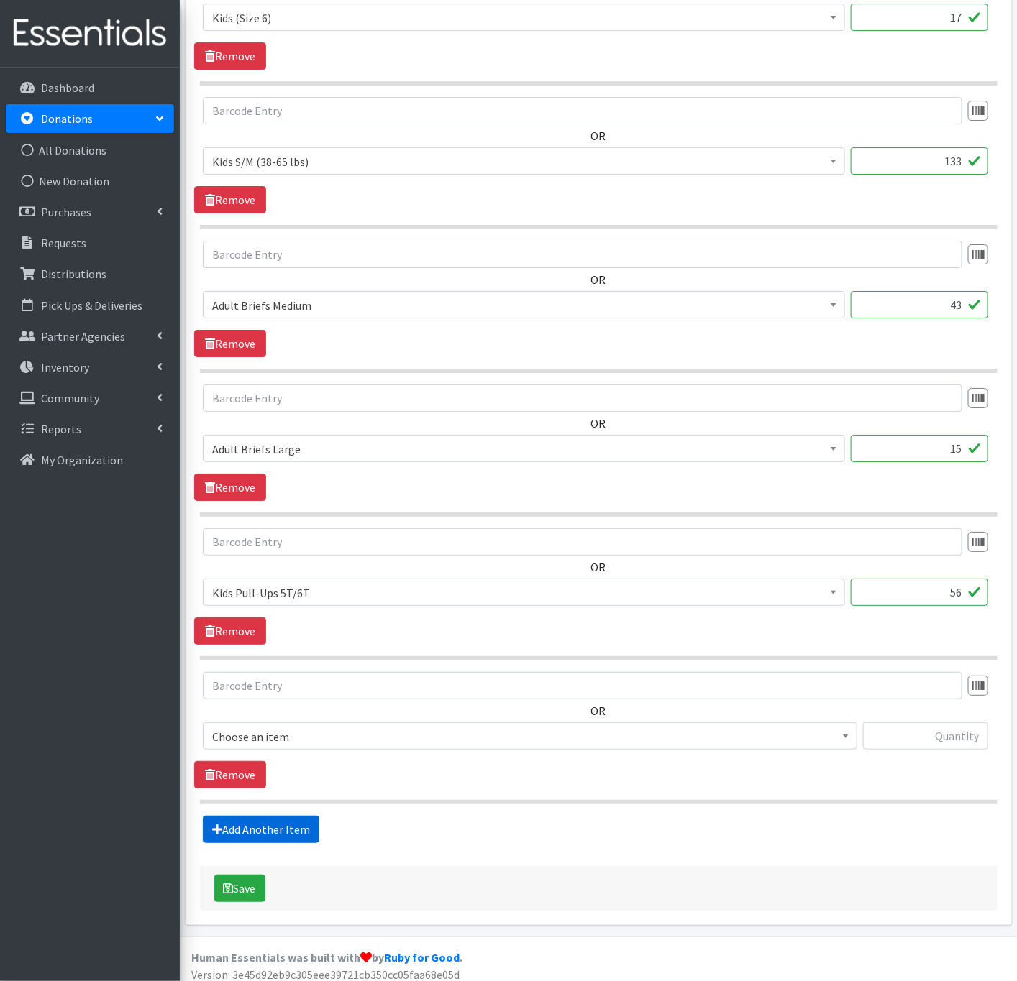
scroll to position [1808, 0]
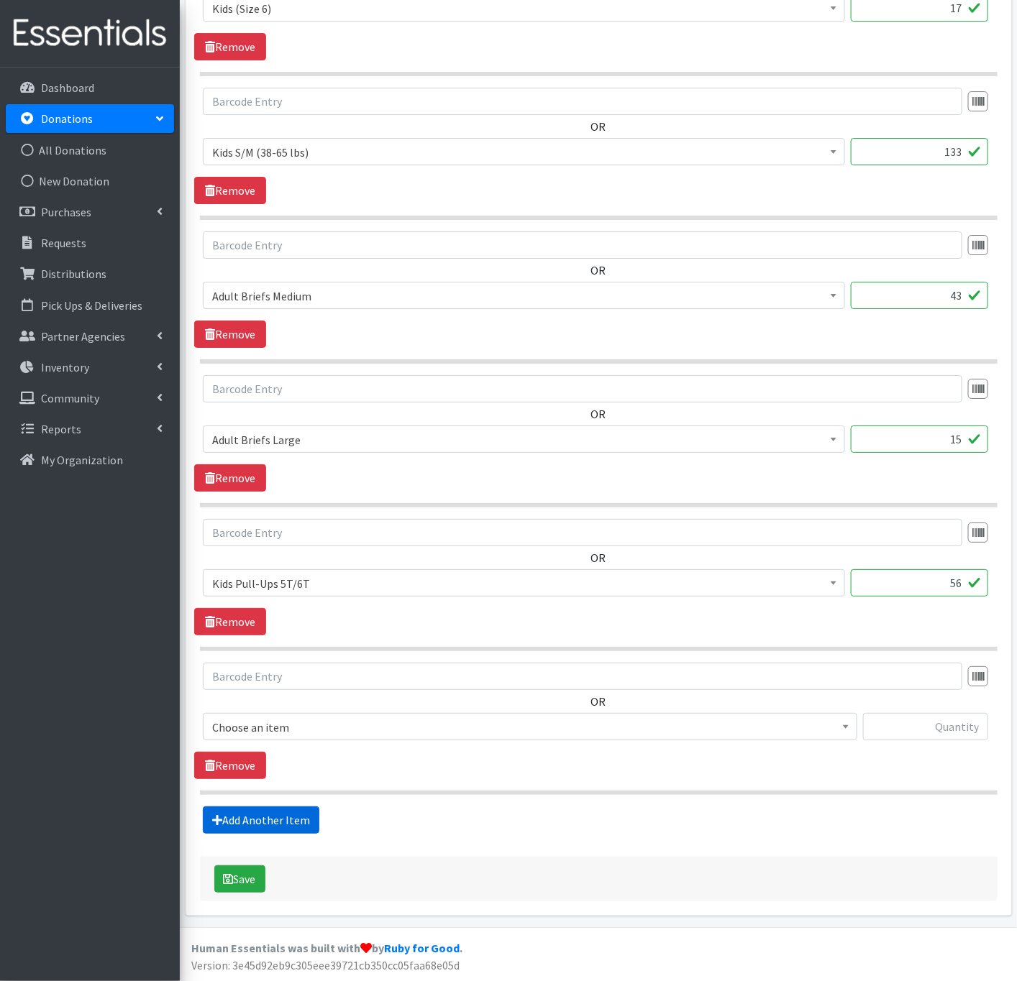
type textarea "walmart donations"
click at [242, 885] on button "Save" at bounding box center [239, 879] width 51 height 27
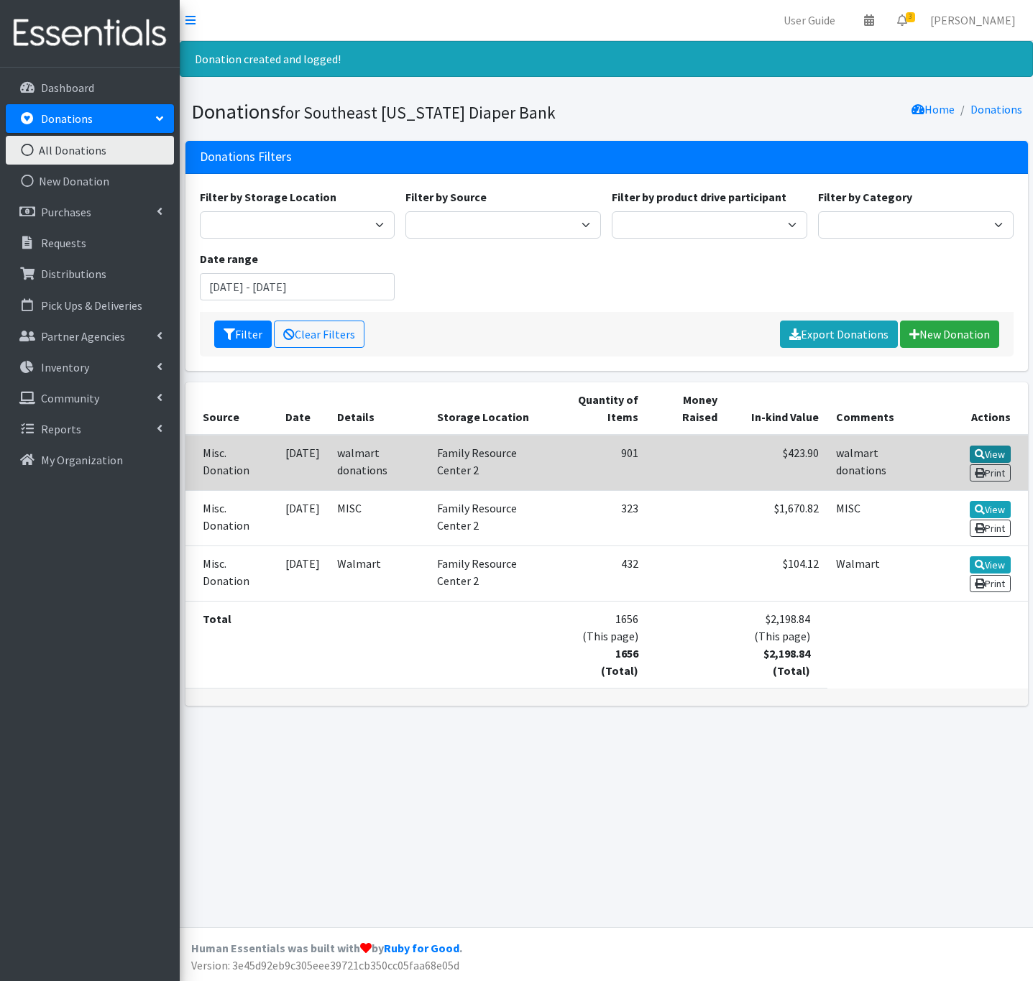
click at [979, 453] on icon at bounding box center [980, 454] width 10 height 10
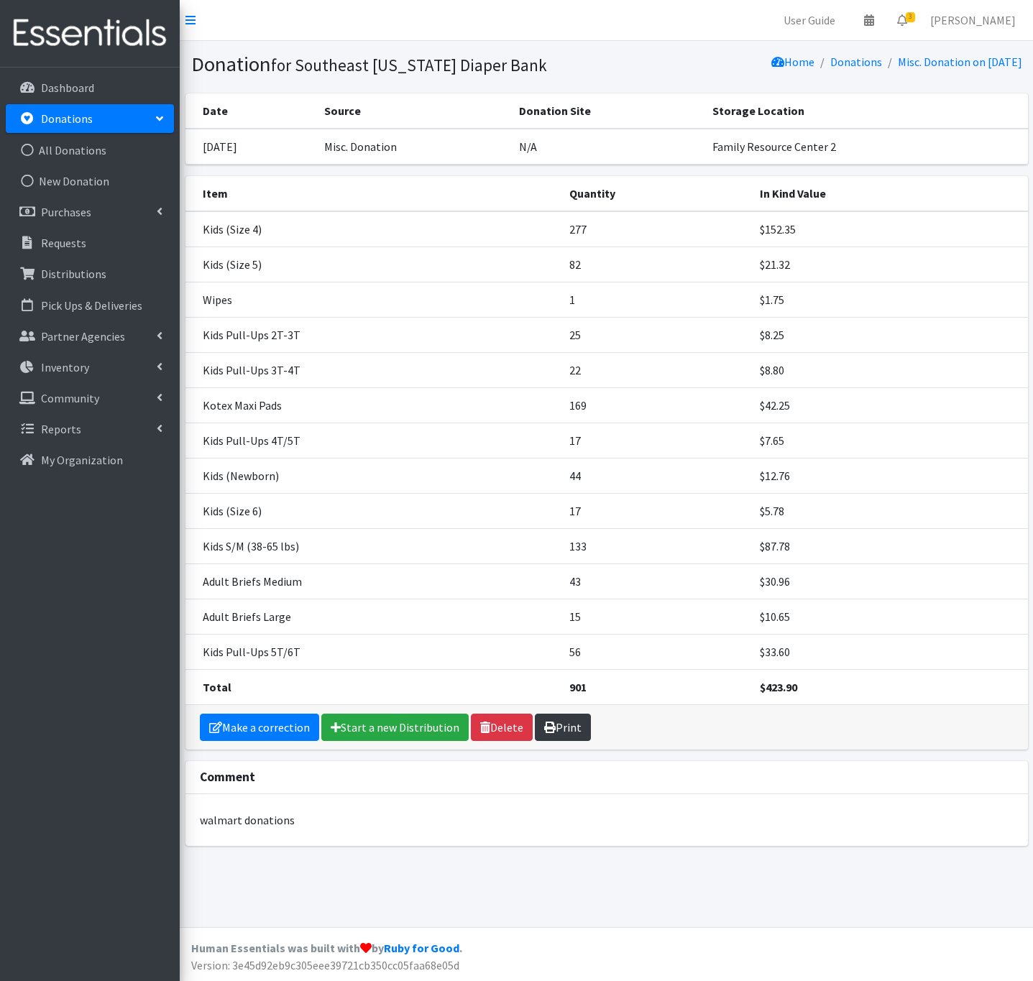
click at [572, 728] on link "Print" at bounding box center [563, 727] width 56 height 27
click at [65, 147] on link "All Donations" at bounding box center [90, 150] width 168 height 29
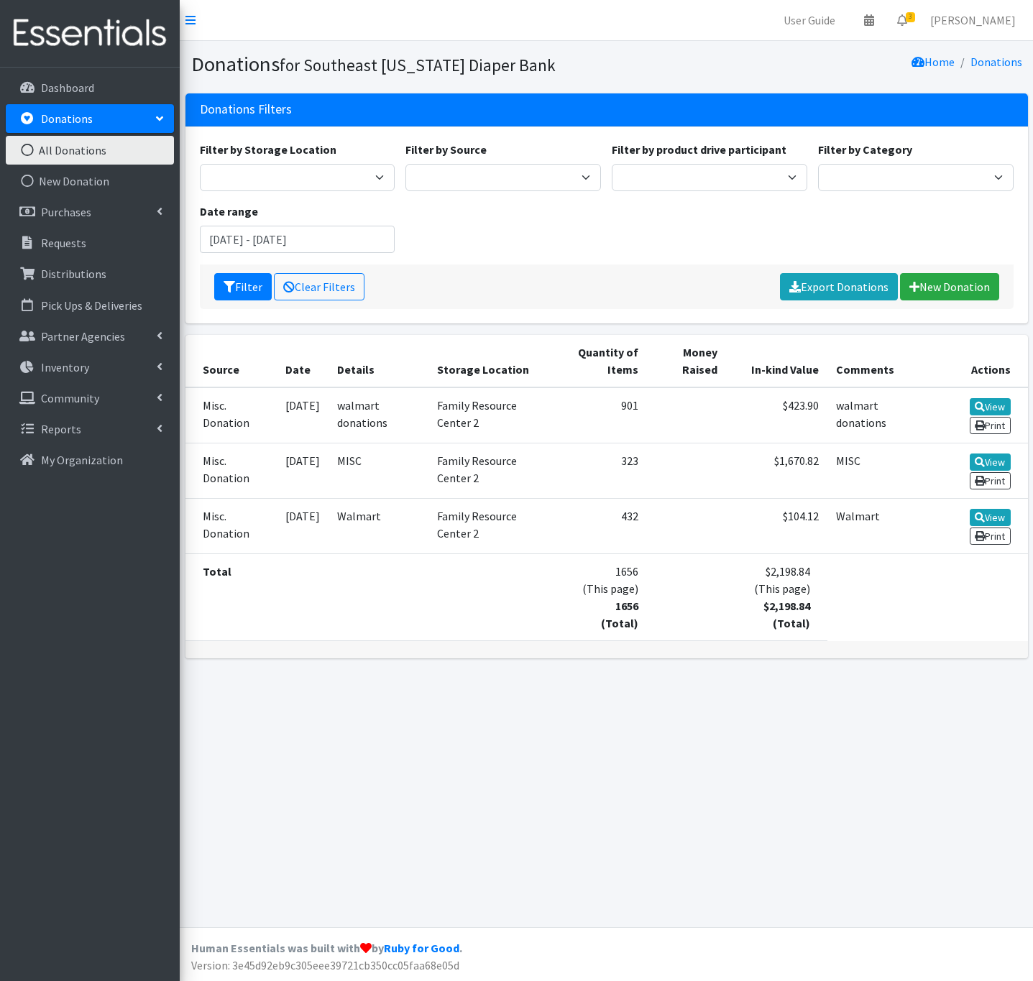
click at [63, 170] on link "New Donation" at bounding box center [90, 181] width 168 height 29
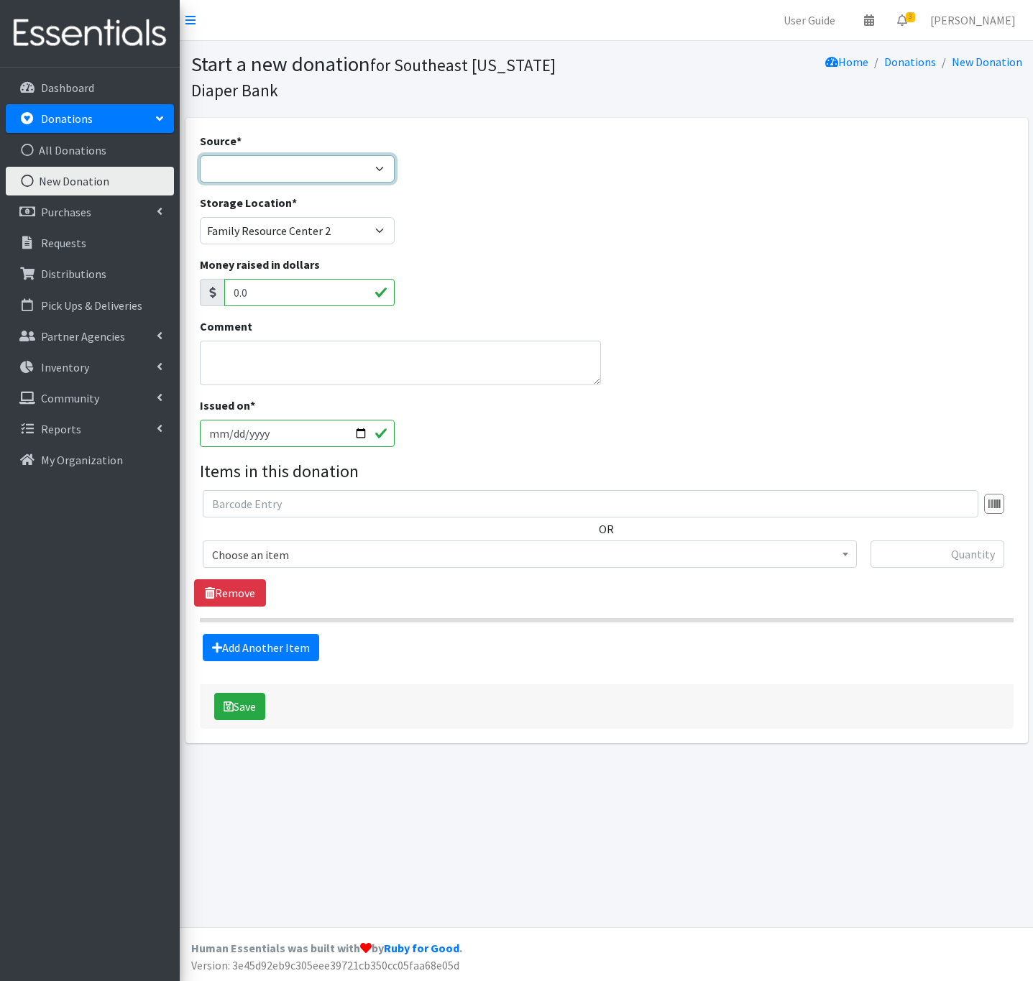
click at [227, 169] on select "Product Drive Manufacturer Donation Site Misc. Donation" at bounding box center [298, 168] width 196 height 27
select select "Misc. Donation"
click at [200, 155] on select "Product Drive Manufacturer Donation Site Misc. Donation" at bounding box center [298, 168] width 196 height 27
click at [231, 352] on textarea "Comment" at bounding box center [401, 363] width 402 height 45
type textarea "[PERSON_NAME]"
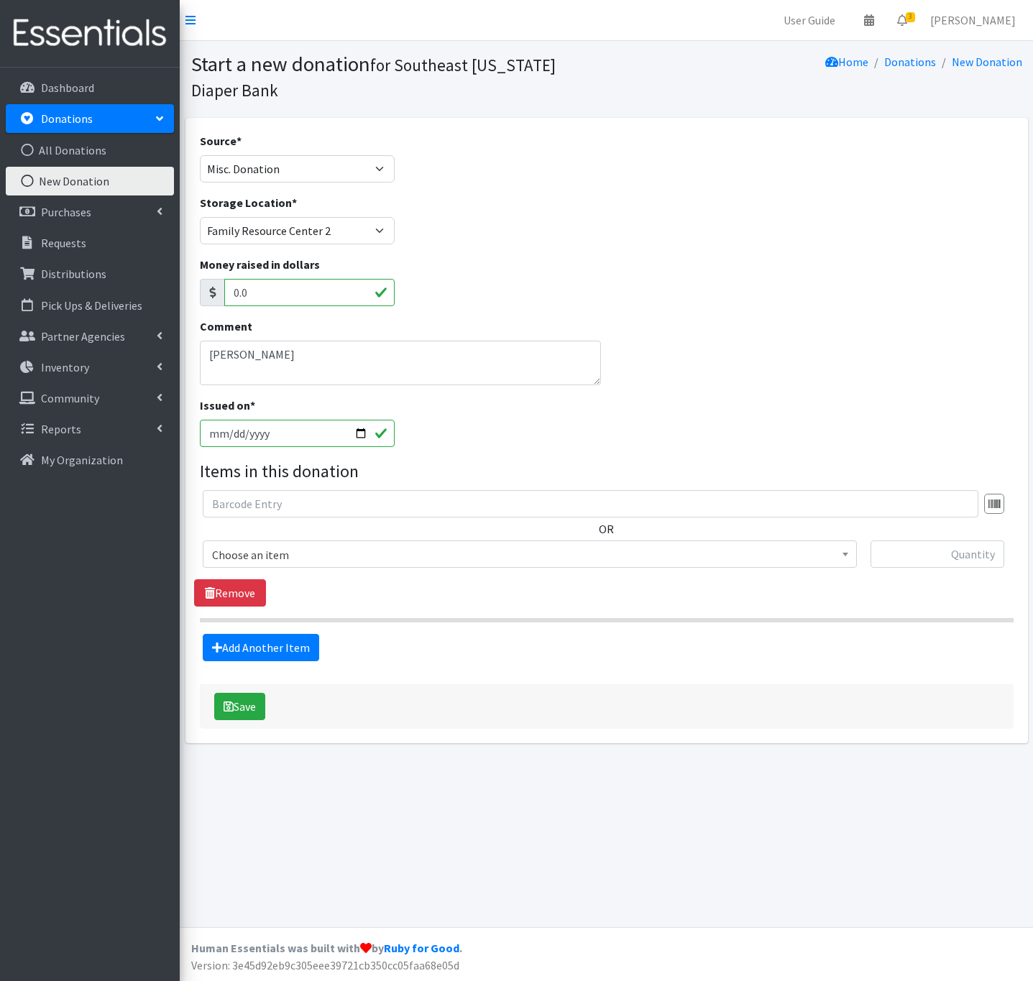
click at [347, 436] on input "2025-10-03" at bounding box center [298, 433] width 196 height 27
click at [360, 436] on input "2025-10-03" at bounding box center [298, 433] width 196 height 27
type input "[DATE]"
click at [231, 559] on span "Choose an item" at bounding box center [530, 555] width 636 height 20
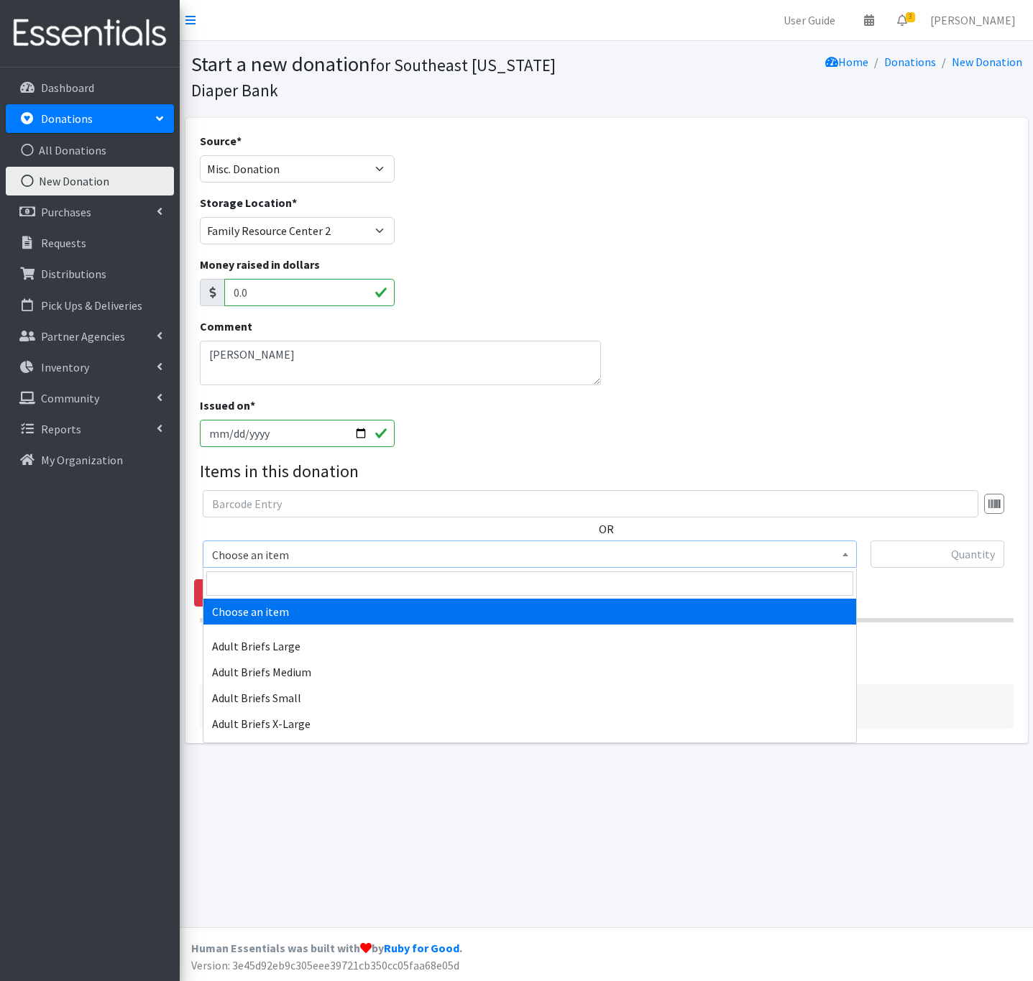
click at [264, 569] on span at bounding box center [529, 584] width 653 height 30
click at [264, 577] on input "search" at bounding box center [529, 584] width 647 height 24
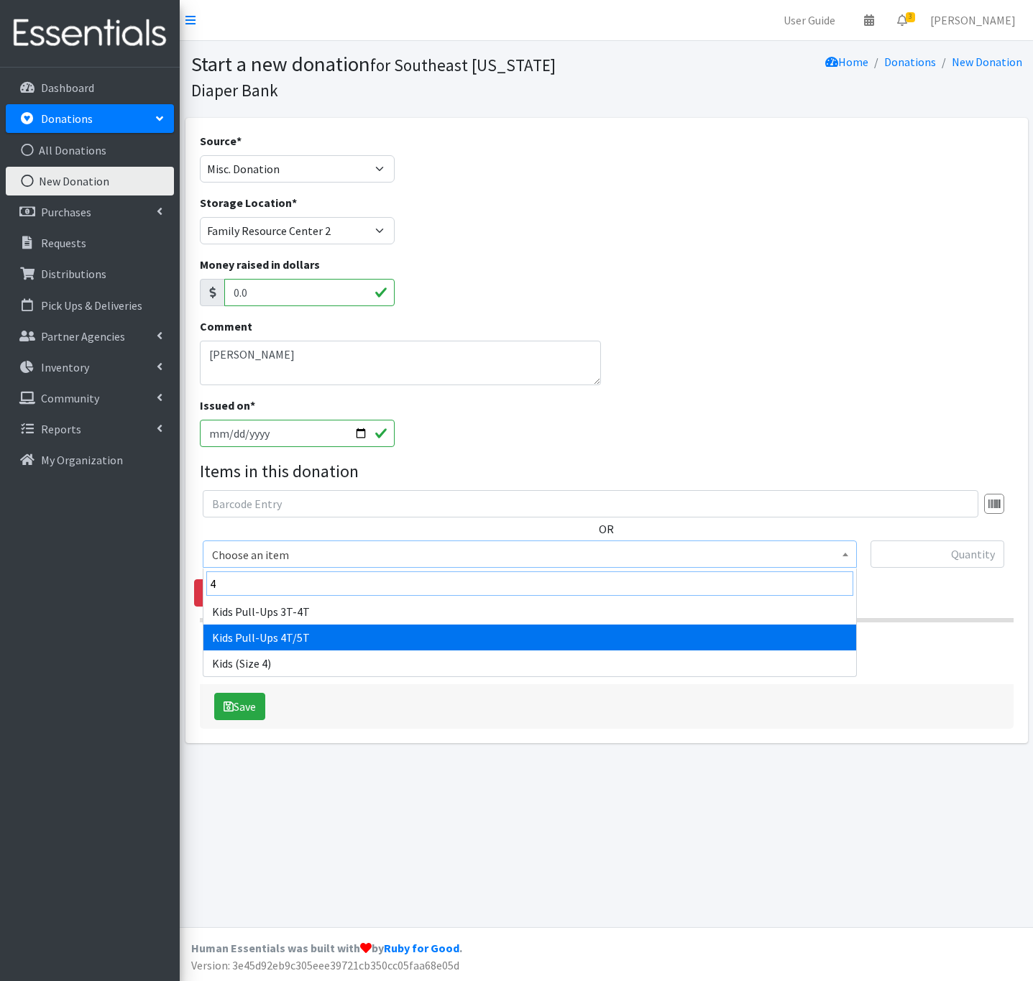
type input "4"
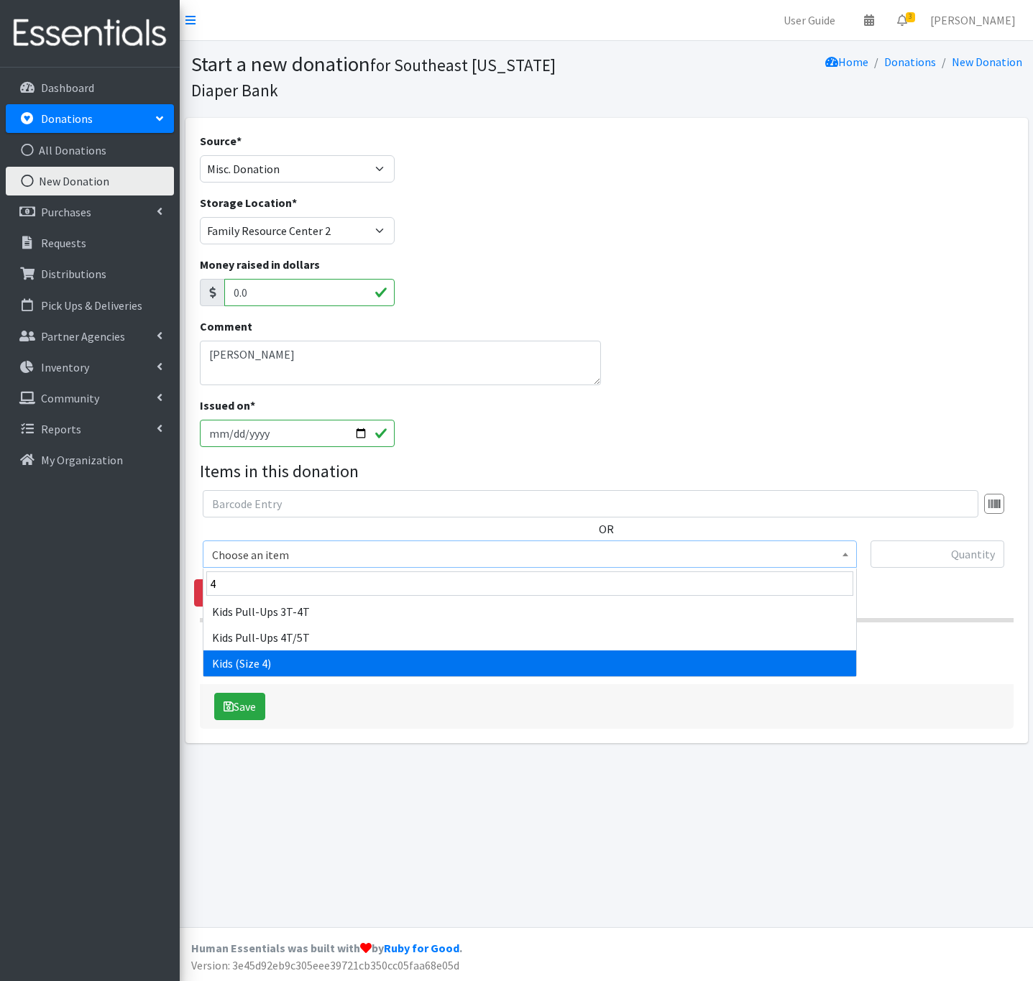
select select "335"
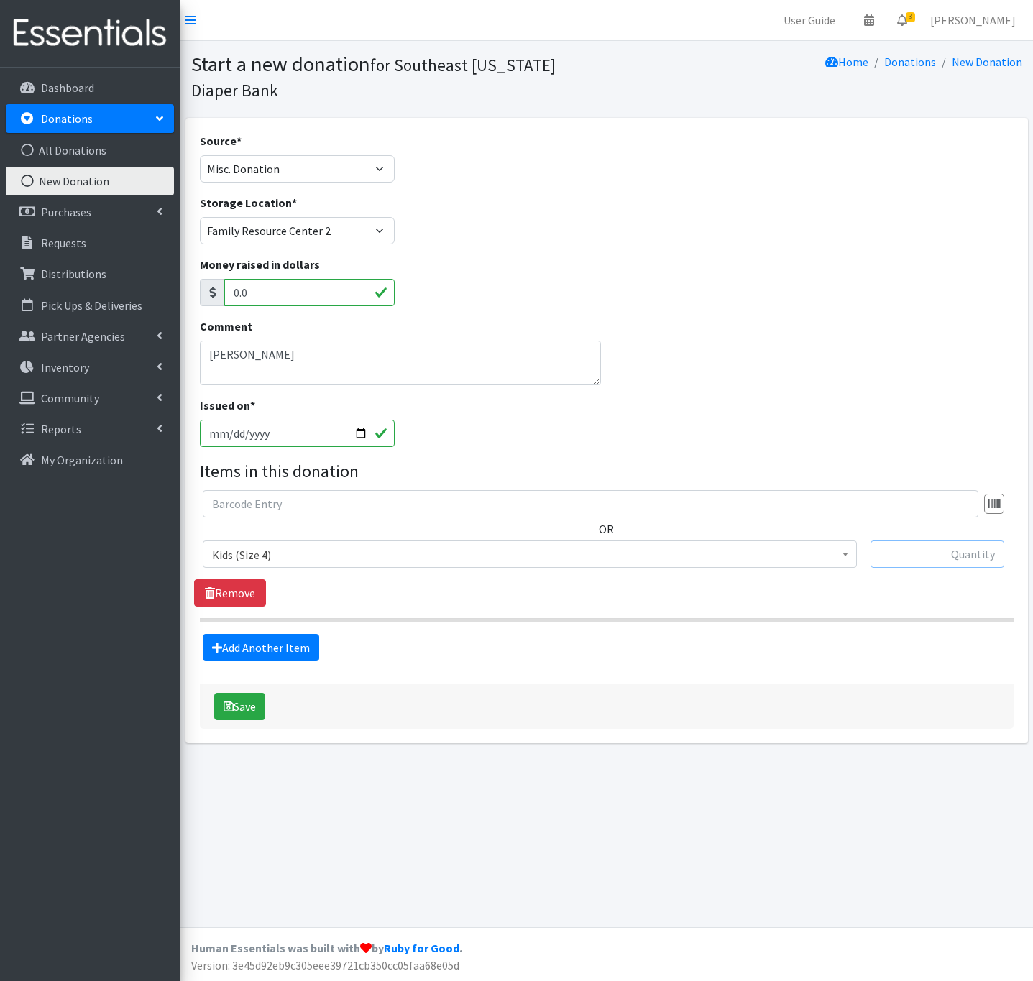
click at [910, 559] on input "text" at bounding box center [938, 554] width 134 height 27
type input "40"
click at [881, 596] on div "OR Choose an item Adult Briefs Large Adult Briefs Medium Adult Briefs Small Adu…" at bounding box center [606, 548] width 825 height 116
click at [218, 718] on button "Save" at bounding box center [239, 706] width 51 height 27
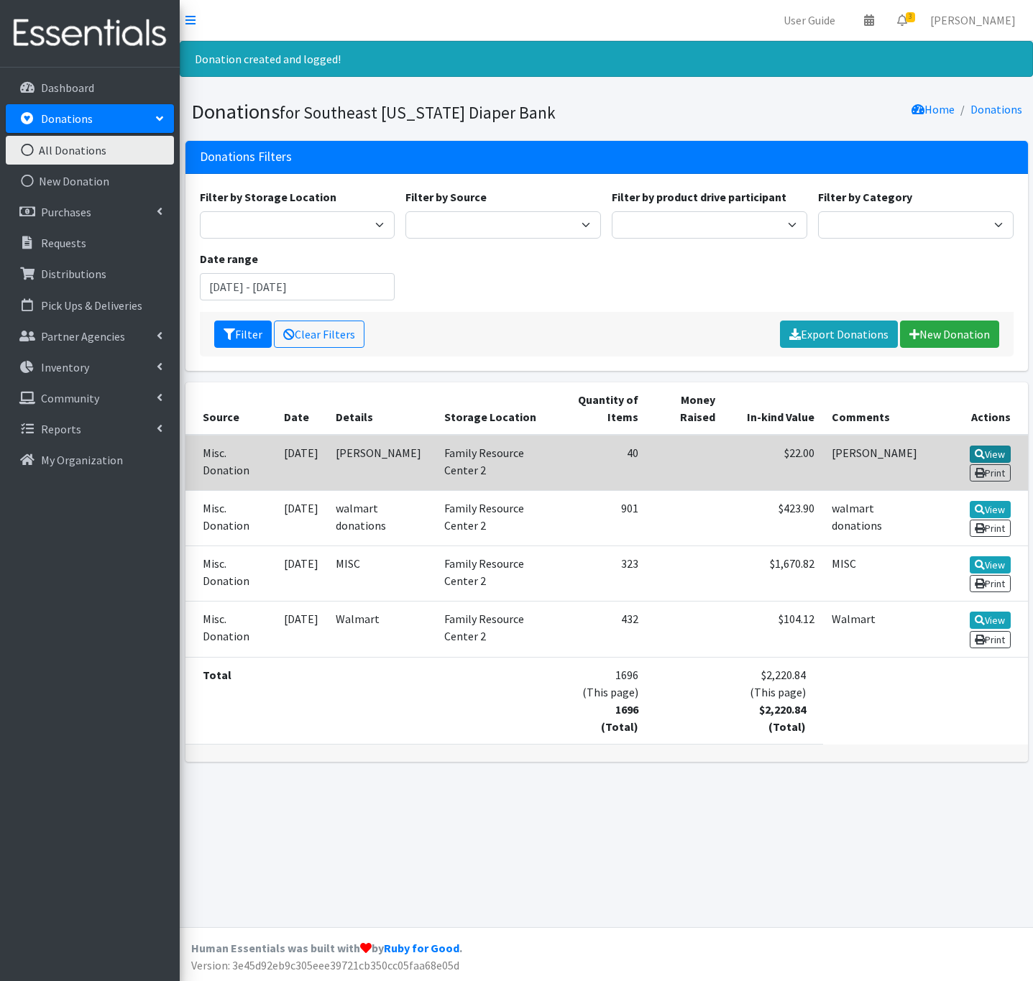
click at [975, 453] on icon at bounding box center [980, 454] width 10 height 10
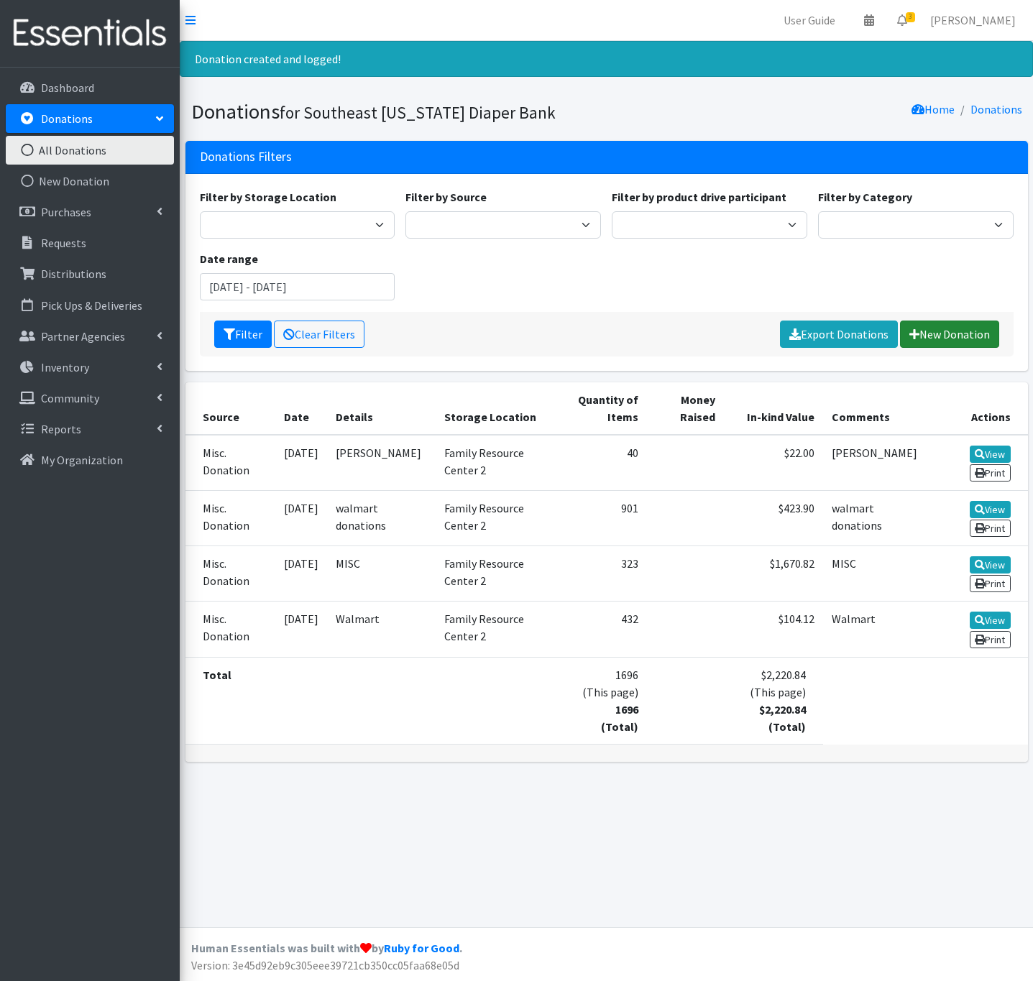
click at [943, 334] on link "New Donation" at bounding box center [949, 334] width 99 height 27
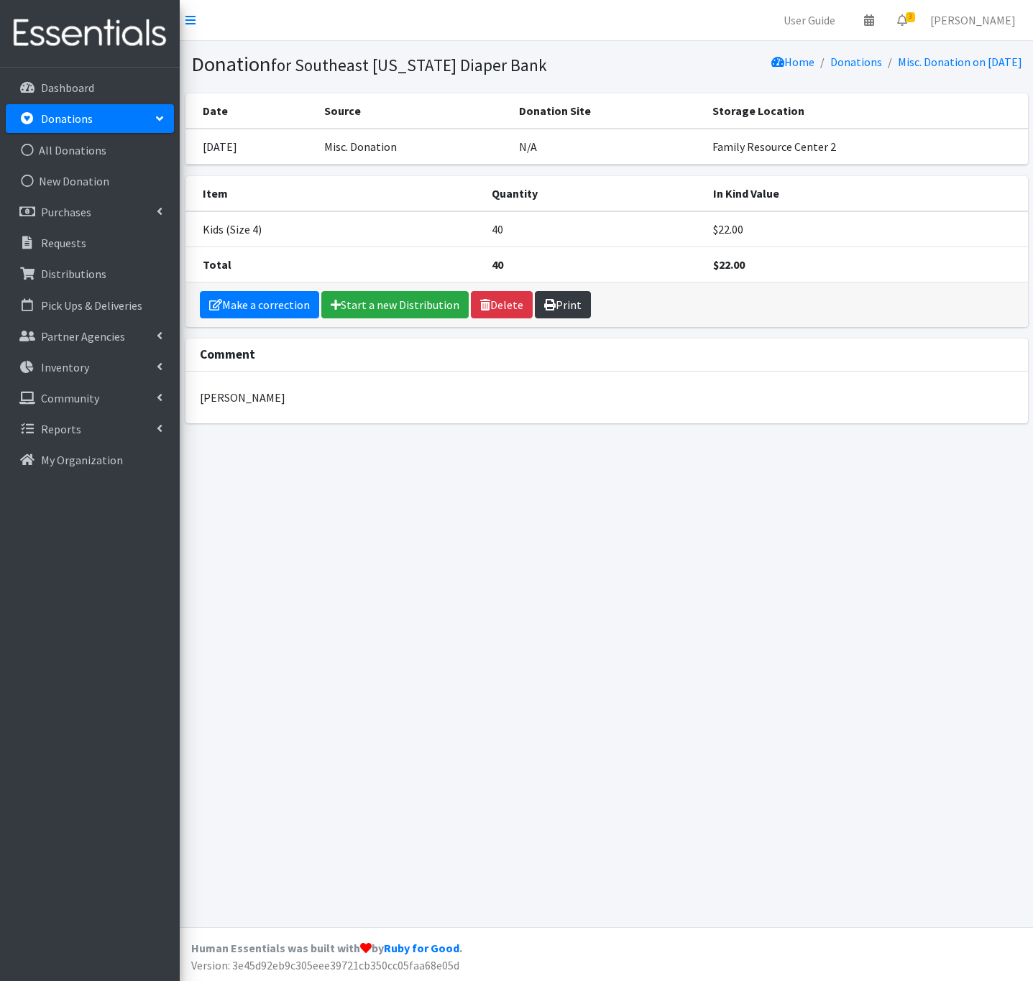
click at [565, 307] on link "Print" at bounding box center [563, 304] width 56 height 27
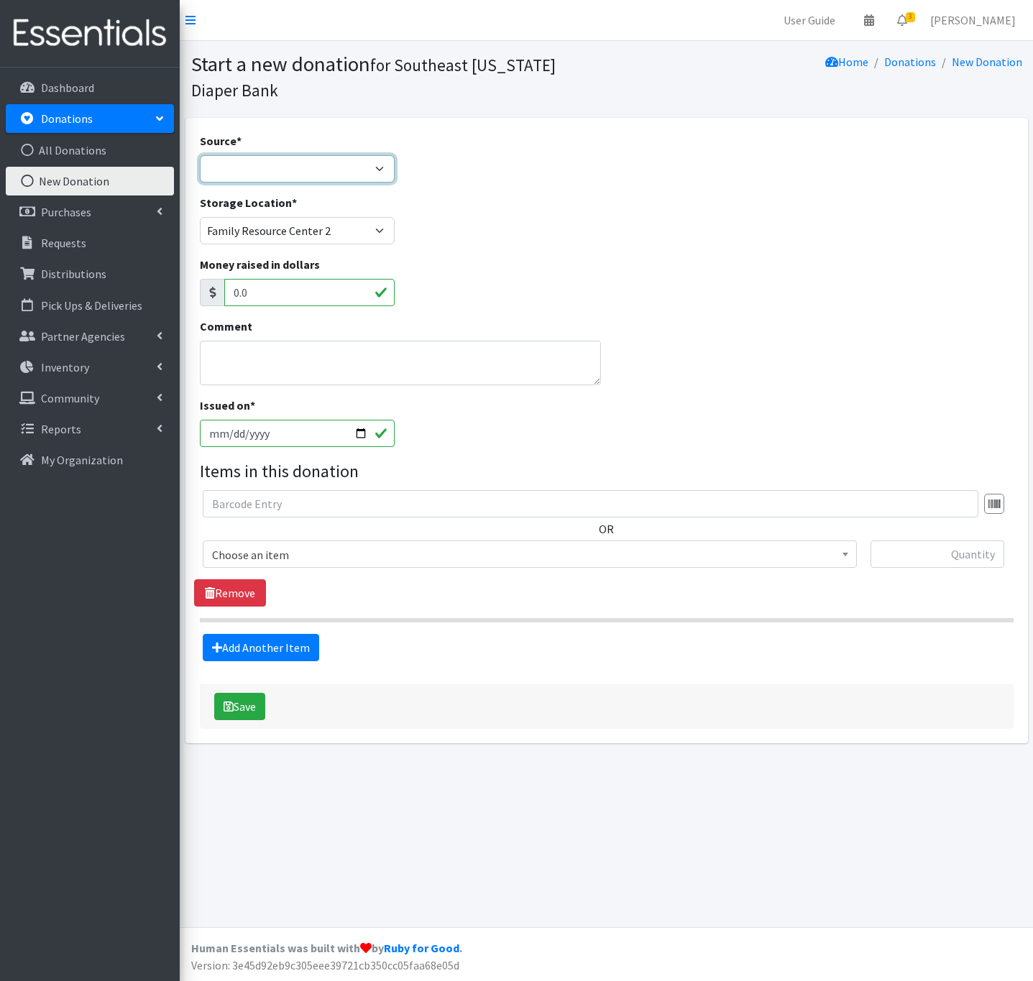
click at [267, 165] on select "Product Drive Manufacturer Donation Site Misc. Donation" at bounding box center [298, 168] width 196 height 27
select select "Misc. Donation"
click at [200, 155] on select "Product Drive Manufacturer Donation Site Misc. Donation" at bounding box center [298, 168] width 196 height 27
click at [244, 357] on textarea "Comment" at bounding box center [401, 363] width 402 height 45
type textarea "M"
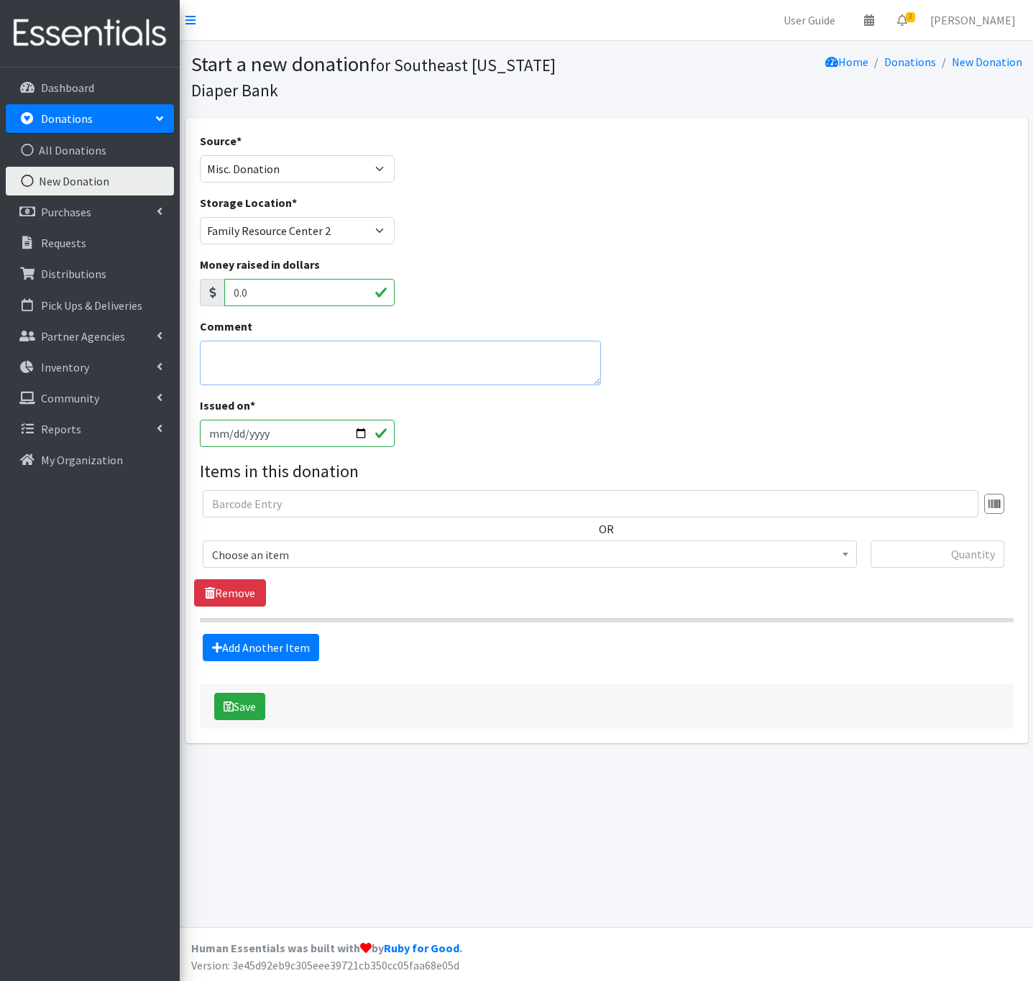
click at [231, 349] on textarea "Comment" at bounding box center [401, 363] width 402 height 45
type textarea "[PERSON_NAME]"
click at [356, 432] on input "2025-10-03" at bounding box center [298, 433] width 196 height 27
type input "2025-10-08"
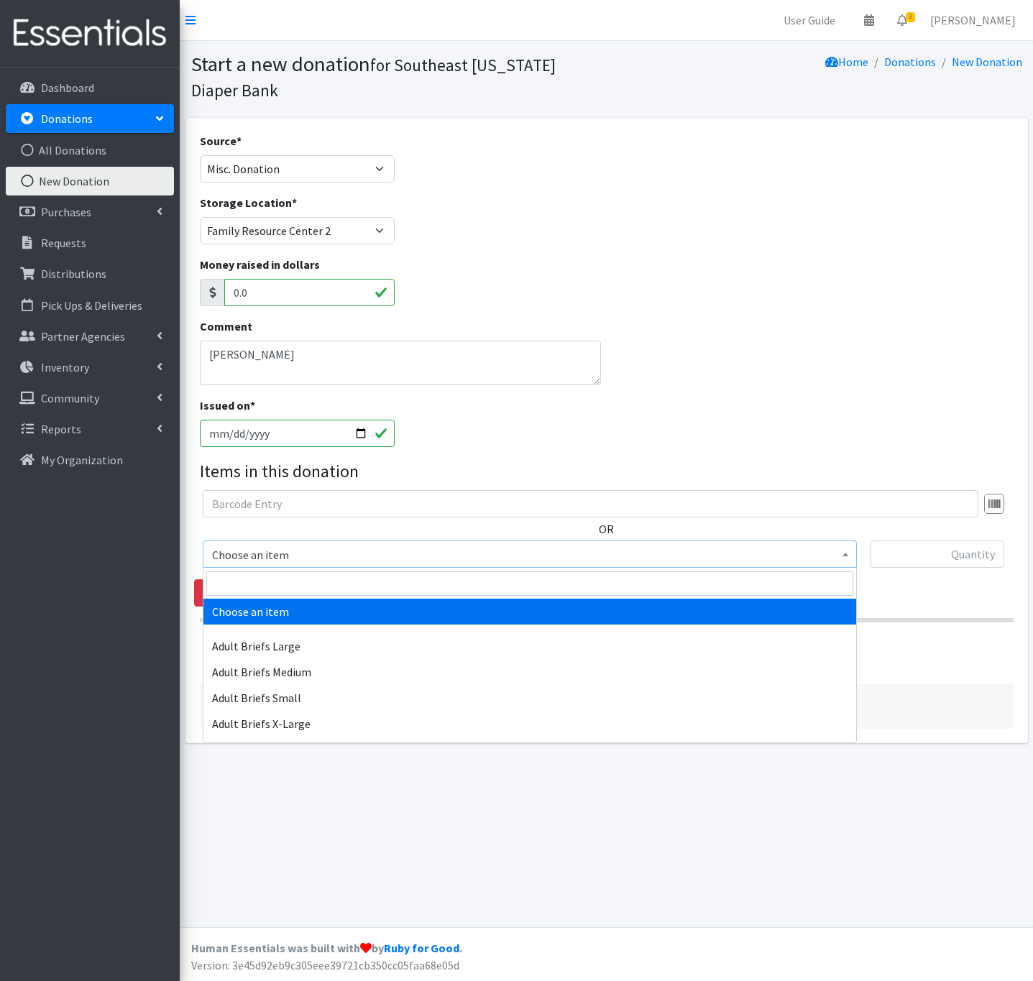
click at [386, 556] on span "Choose an item" at bounding box center [530, 555] width 636 height 20
click at [349, 584] on input "search" at bounding box center [529, 584] width 647 height 24
type input "2"
type input "xx"
select select "340"
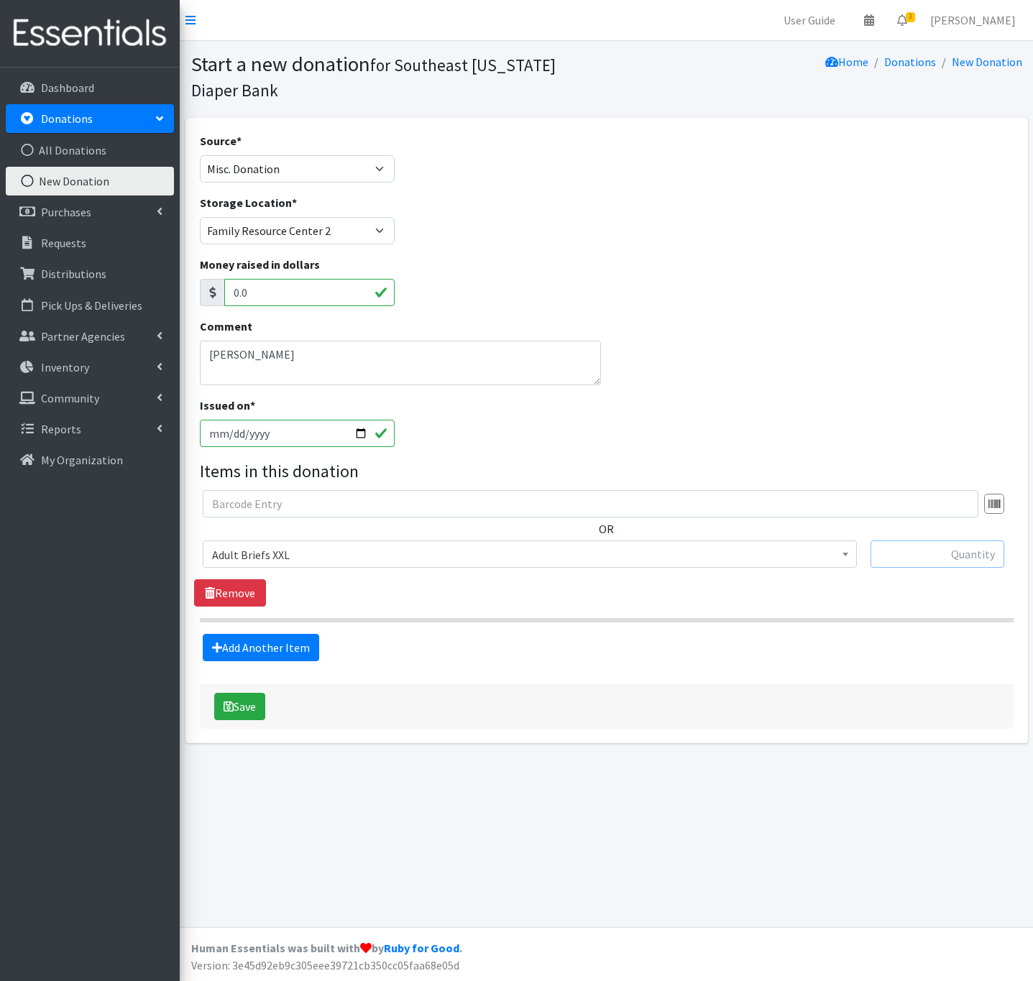
click at [907, 557] on input "text" at bounding box center [938, 554] width 134 height 27
type input "284"
click at [263, 712] on button "Save" at bounding box center [239, 706] width 51 height 27
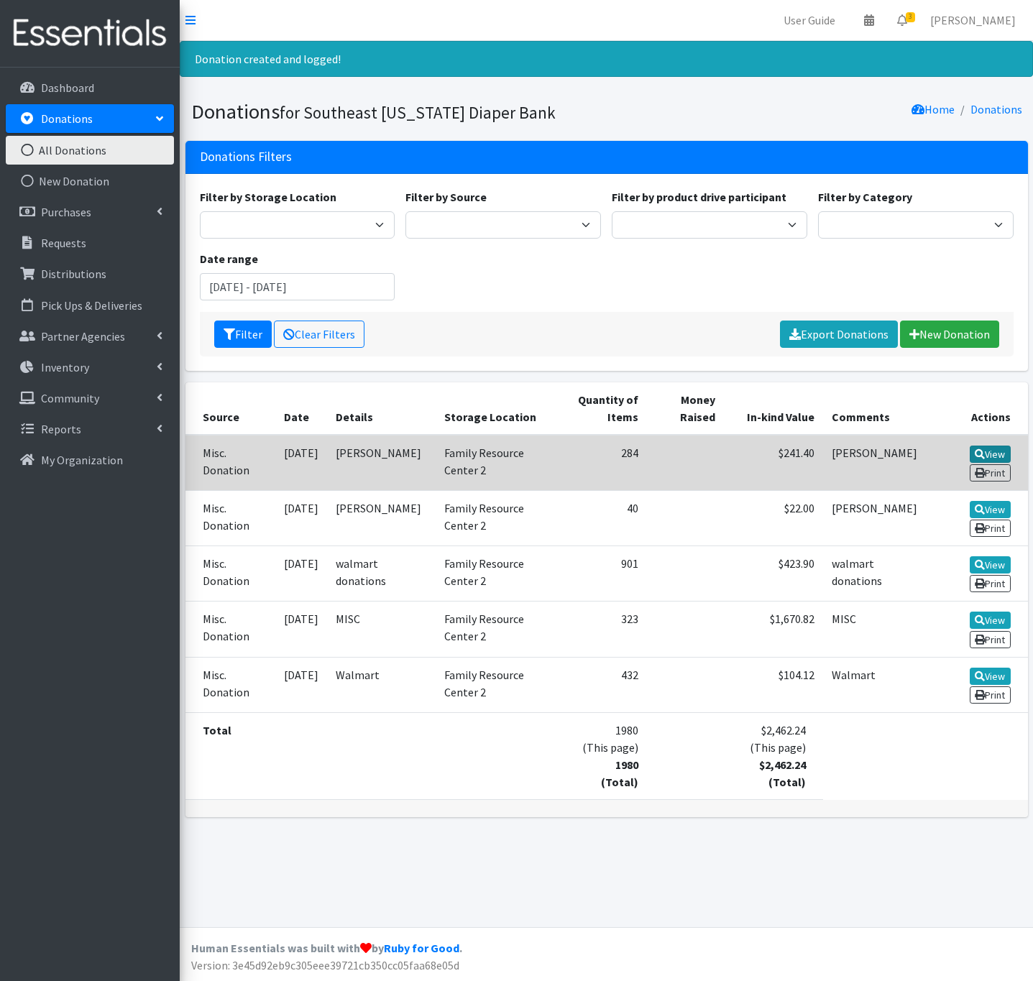
click at [996, 446] on link "View" at bounding box center [990, 454] width 41 height 17
click at [980, 472] on icon at bounding box center [980, 473] width 10 height 10
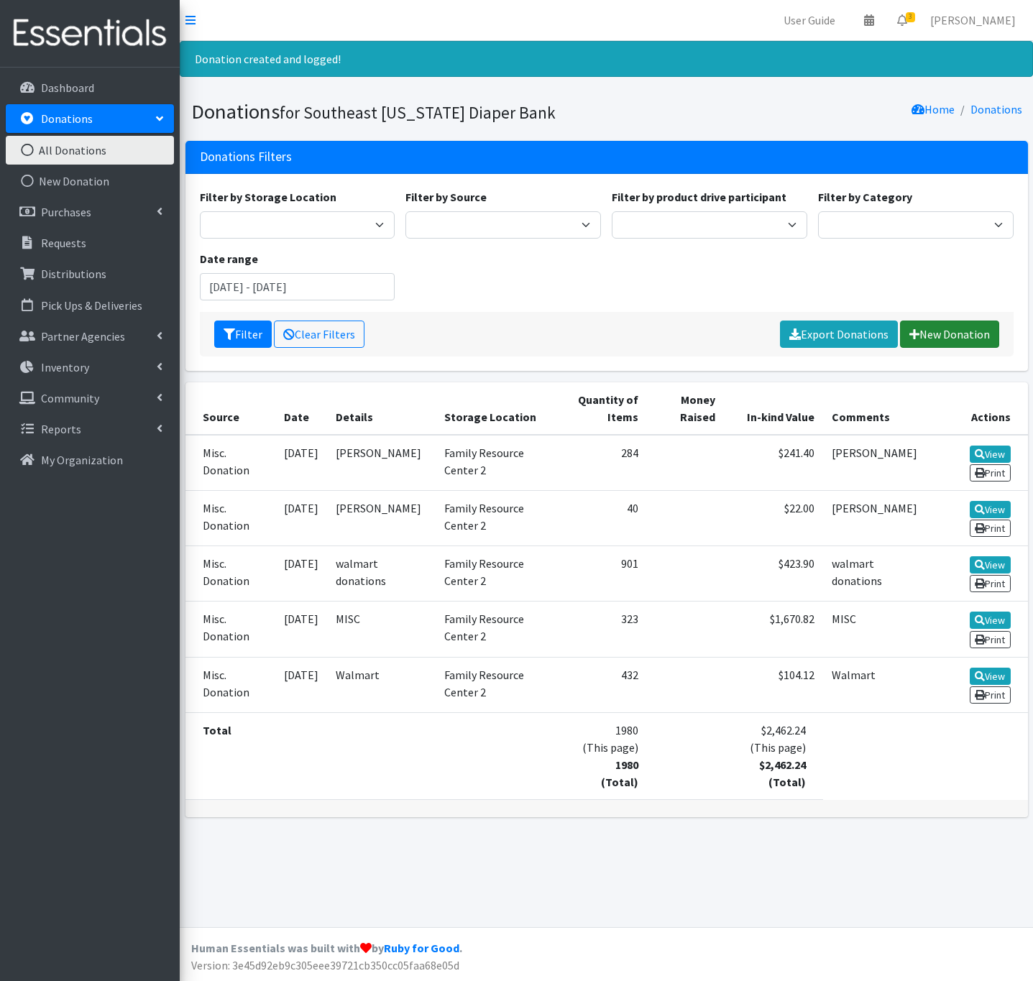
click at [930, 336] on link "New Donation" at bounding box center [949, 334] width 99 height 27
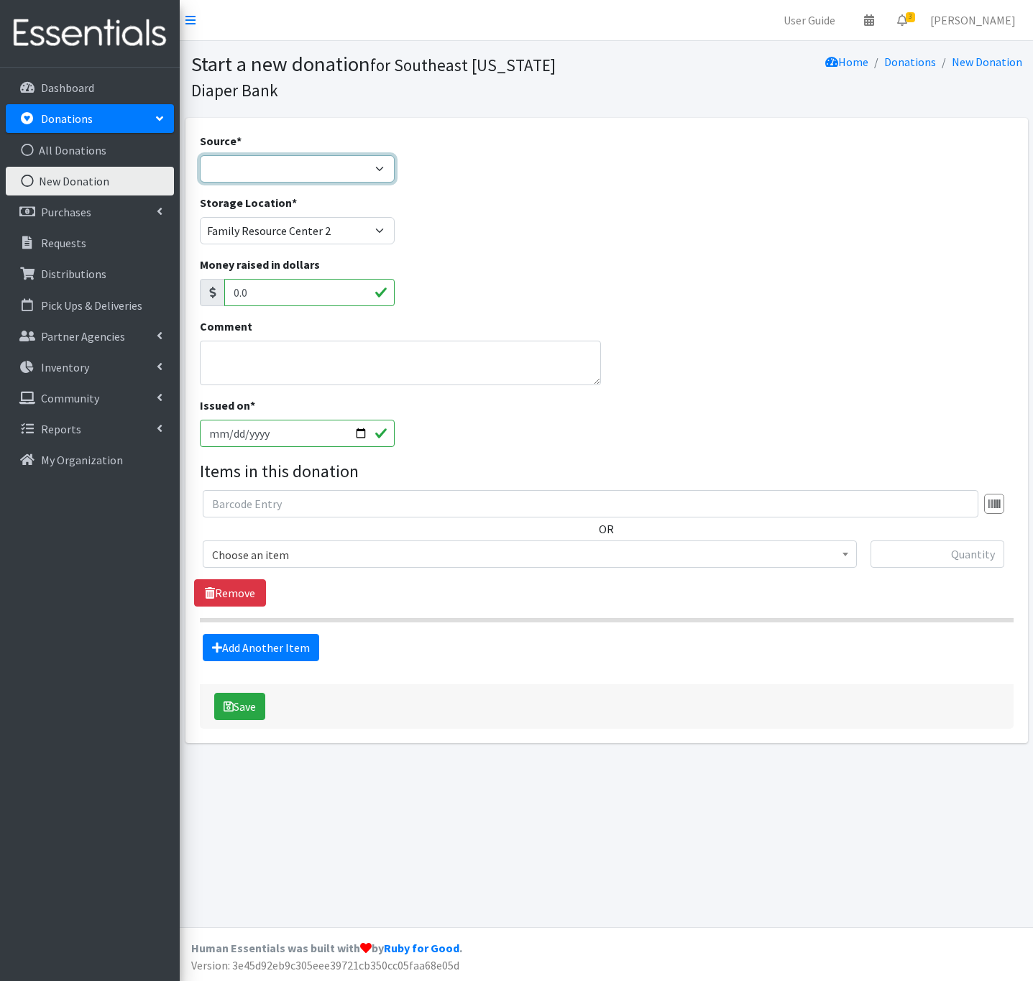
drag, startPoint x: 288, startPoint y: 164, endPoint x: 287, endPoint y: 175, distance: 10.8
click at [287, 165] on select "Product Drive Manufacturer Donation Site Misc. Donation" at bounding box center [298, 168] width 196 height 27
select select "Misc. Donation"
click at [200, 155] on select "Product Drive Manufacturer Donation Site Misc. Donation" at bounding box center [298, 168] width 196 height 27
click at [250, 370] on textarea "Comment" at bounding box center [401, 363] width 402 height 45
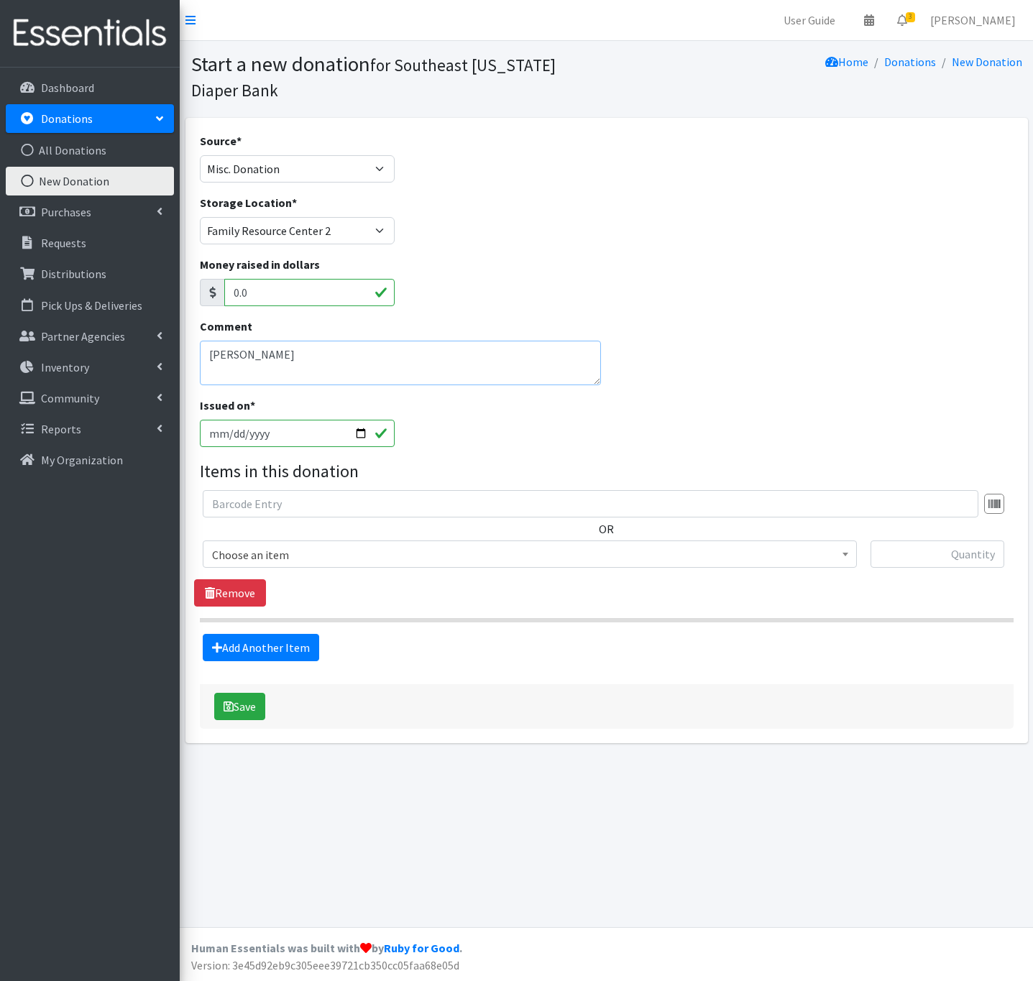
type textarea "[PERSON_NAME]"
click at [360, 428] on input "[DATE]" at bounding box center [298, 433] width 196 height 27
type input "2025-09-18"
click at [902, 559] on input "text" at bounding box center [938, 554] width 134 height 27
type input "144"
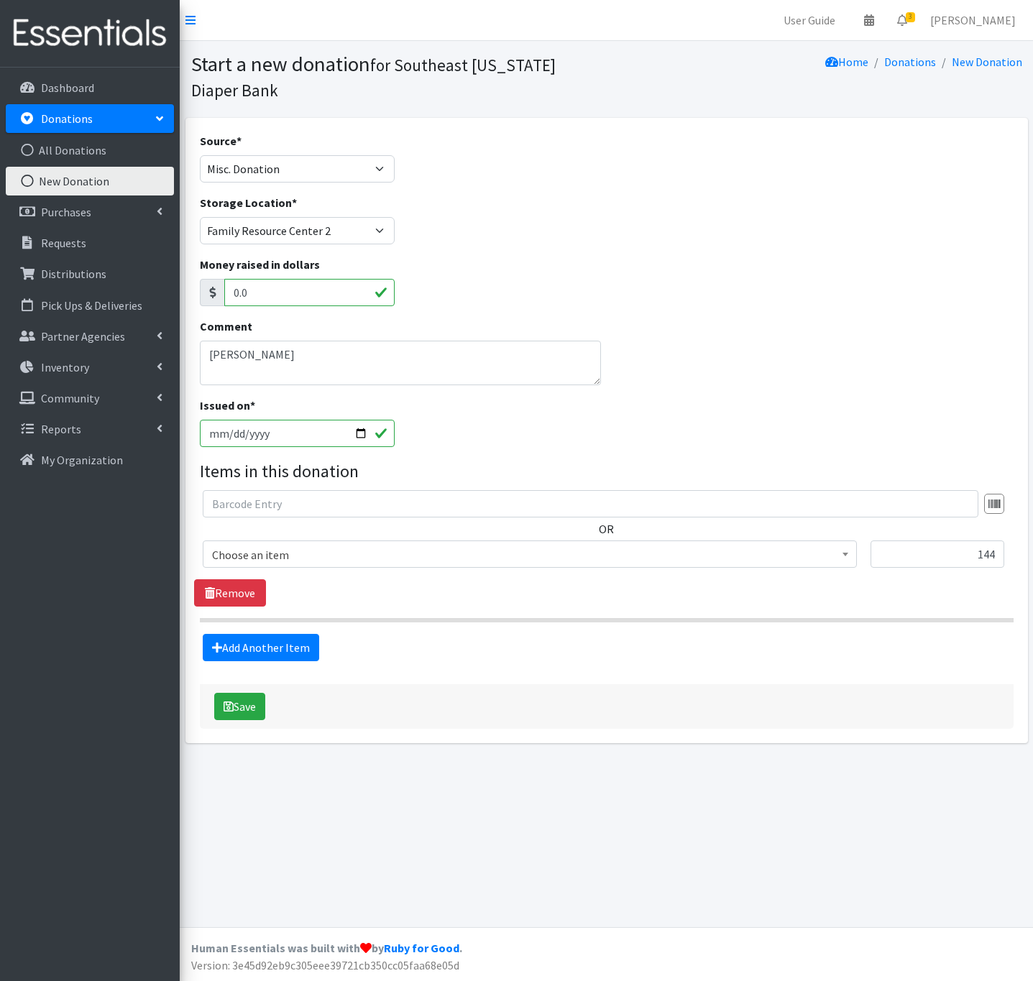
click at [313, 561] on span "Choose an item" at bounding box center [530, 555] width 636 height 20
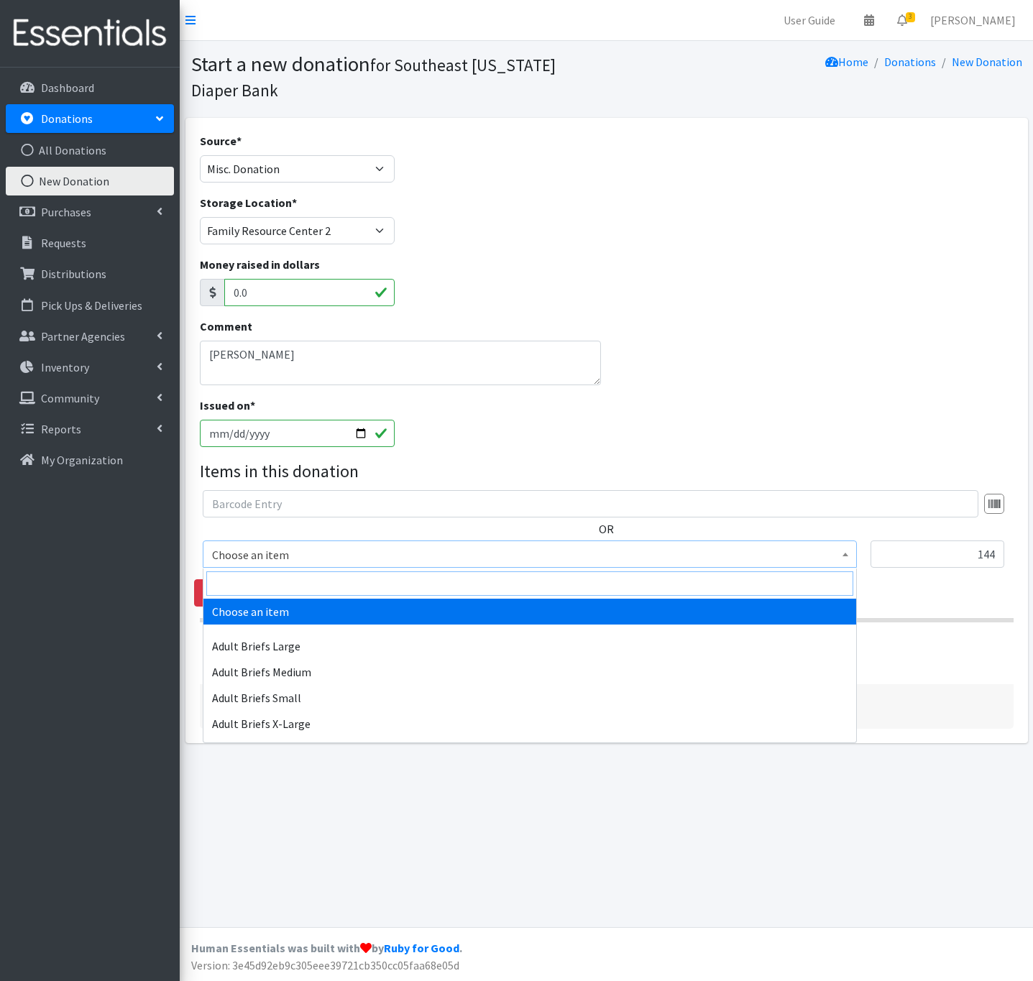
click at [240, 583] on input "search" at bounding box center [529, 584] width 647 height 24
type input "be"
select select "334"
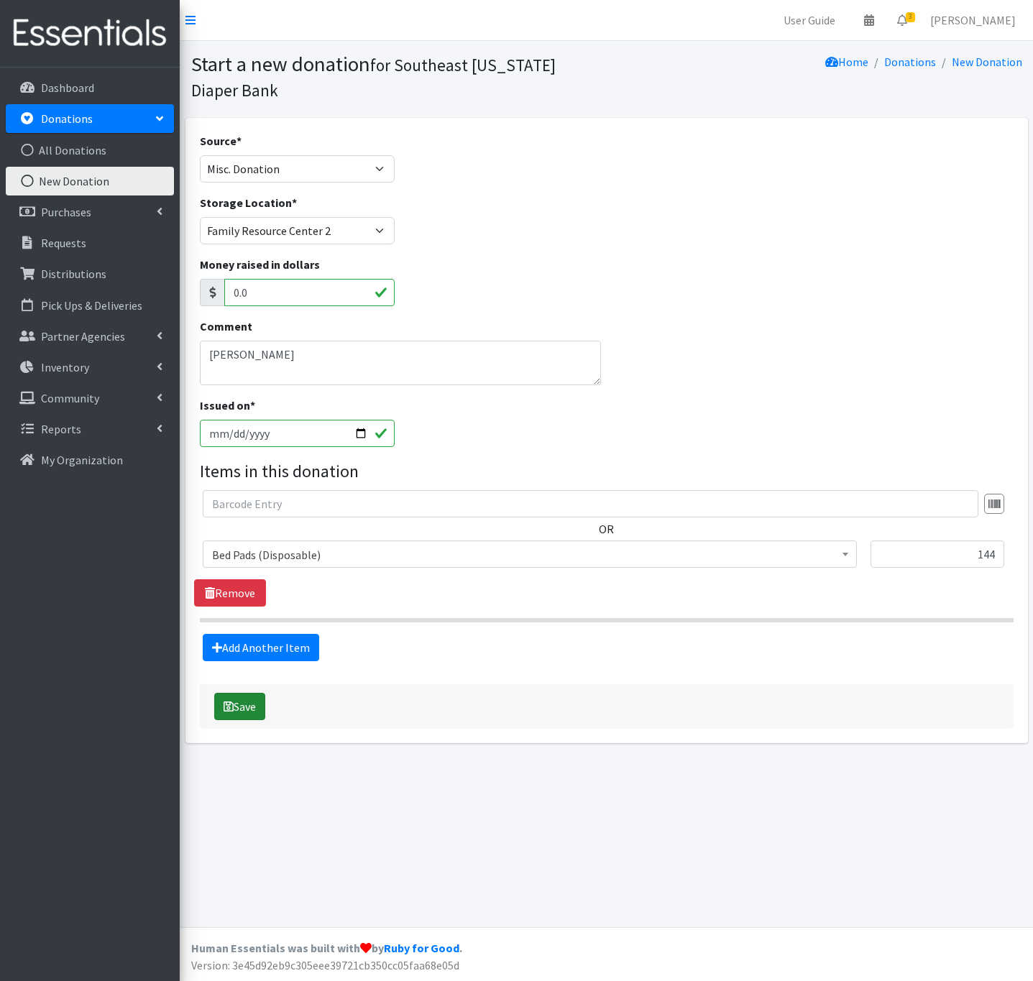
click at [227, 712] on icon "submit" at bounding box center [229, 707] width 10 height 12
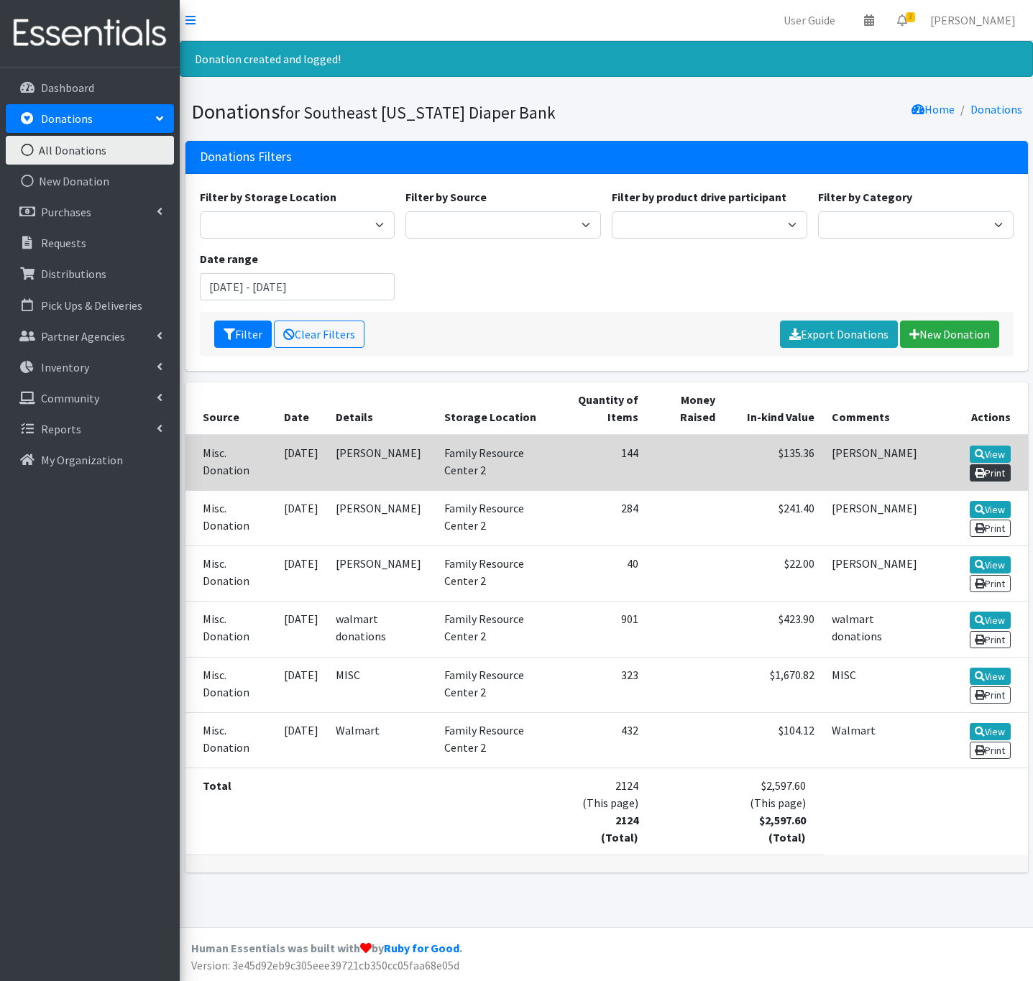
click at [986, 471] on link "Print" at bounding box center [990, 472] width 41 height 17
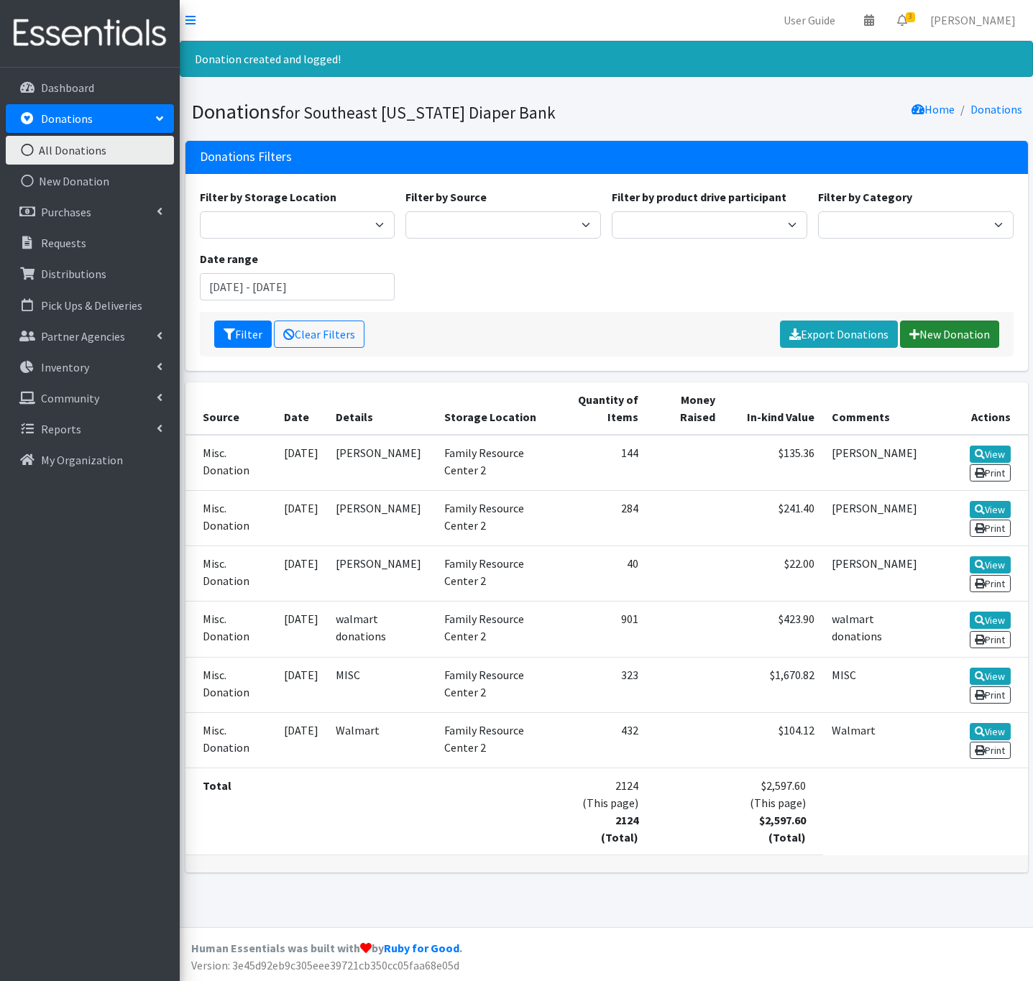
click at [950, 343] on link "New Donation" at bounding box center [949, 334] width 99 height 27
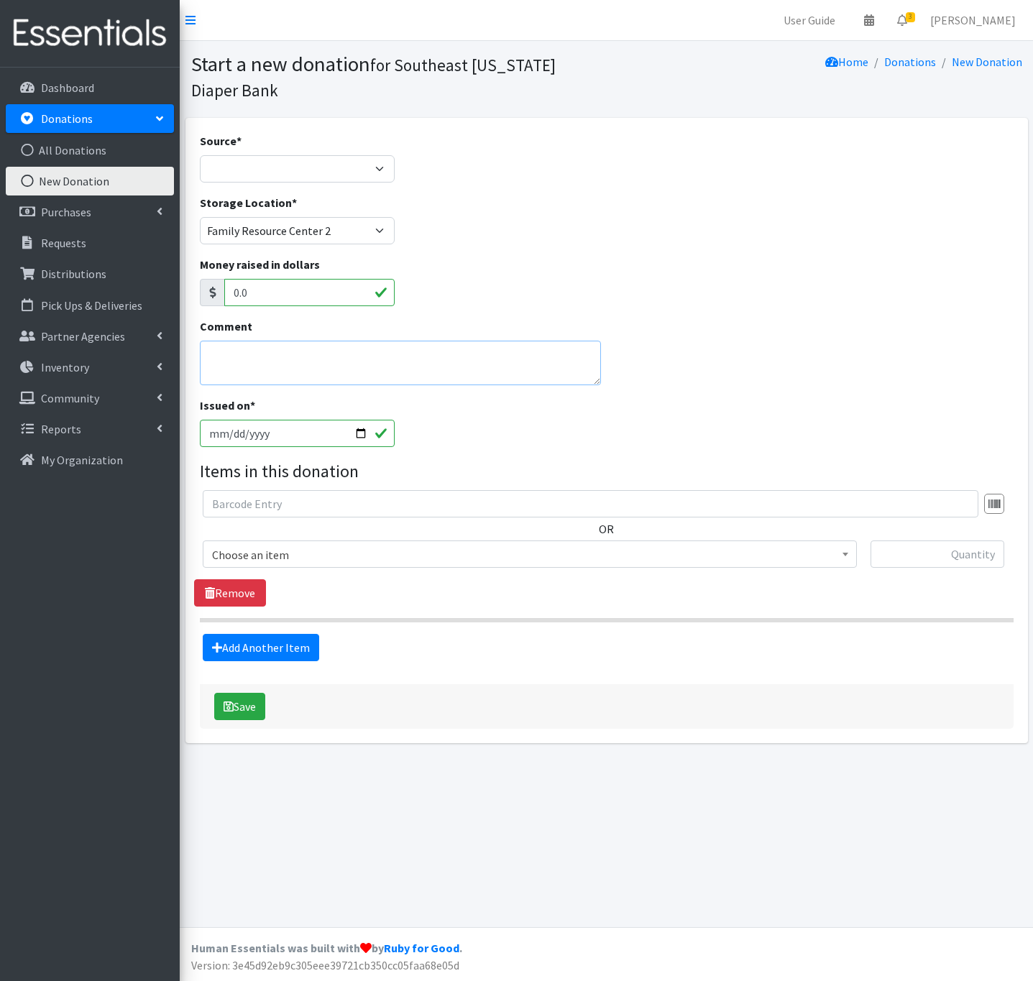
click at [270, 363] on textarea "Comment" at bounding box center [401, 363] width 402 height 45
type textarea "[PERSON_NAME]"
click at [277, 165] on select "Product Drive Manufacturer Donation Site Misc. Donation" at bounding box center [298, 168] width 196 height 27
select select "Misc. Donation"
click at [200, 155] on select "Product Drive Manufacturer Donation Site Misc. Donation" at bounding box center [298, 168] width 196 height 27
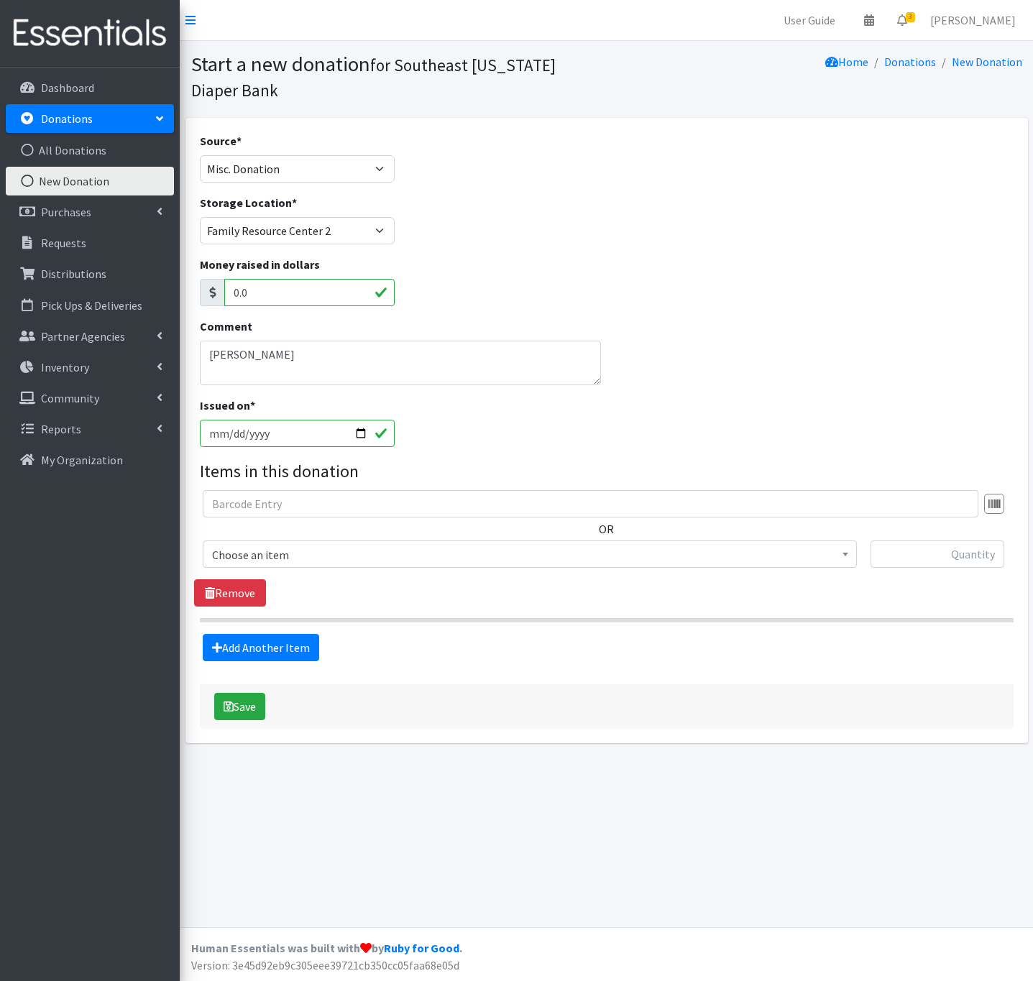
click at [265, 555] on span "Choose an item" at bounding box center [530, 555] width 636 height 20
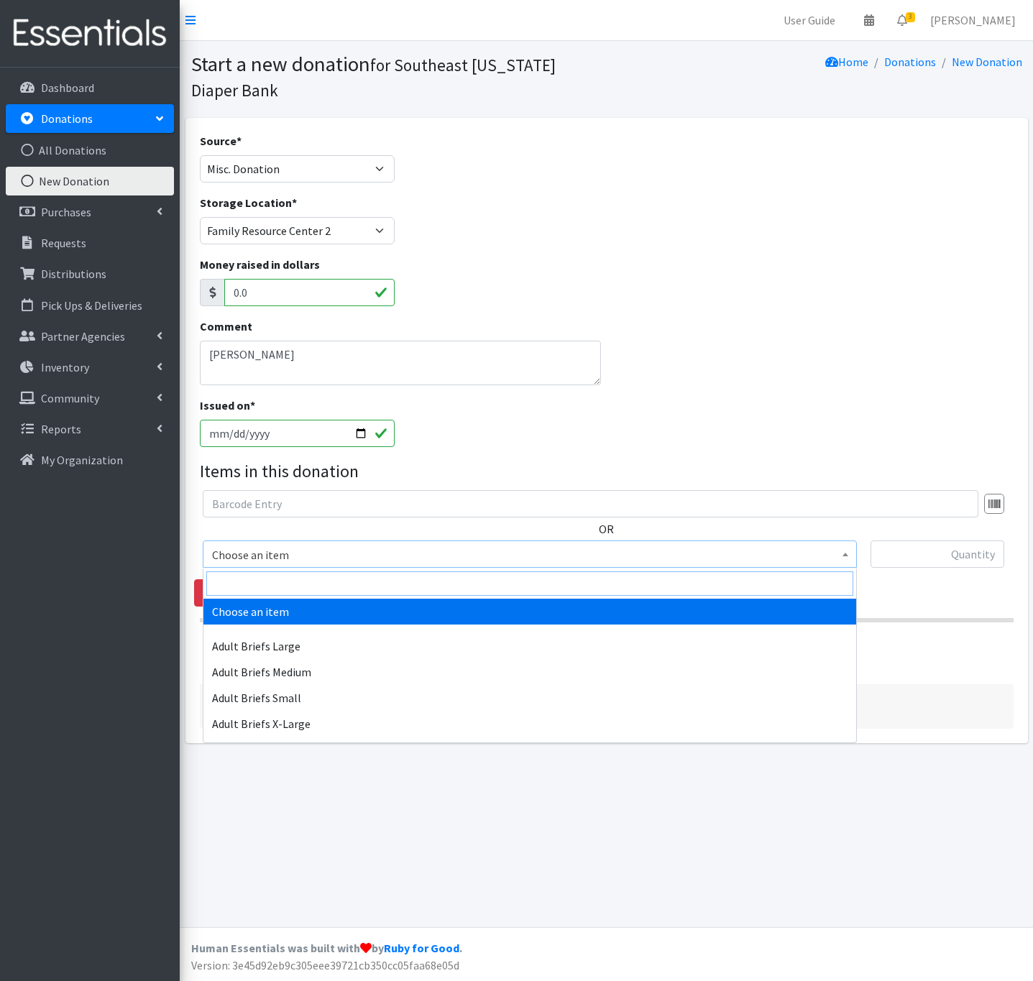
click at [257, 574] on input "search" at bounding box center [529, 584] width 647 height 24
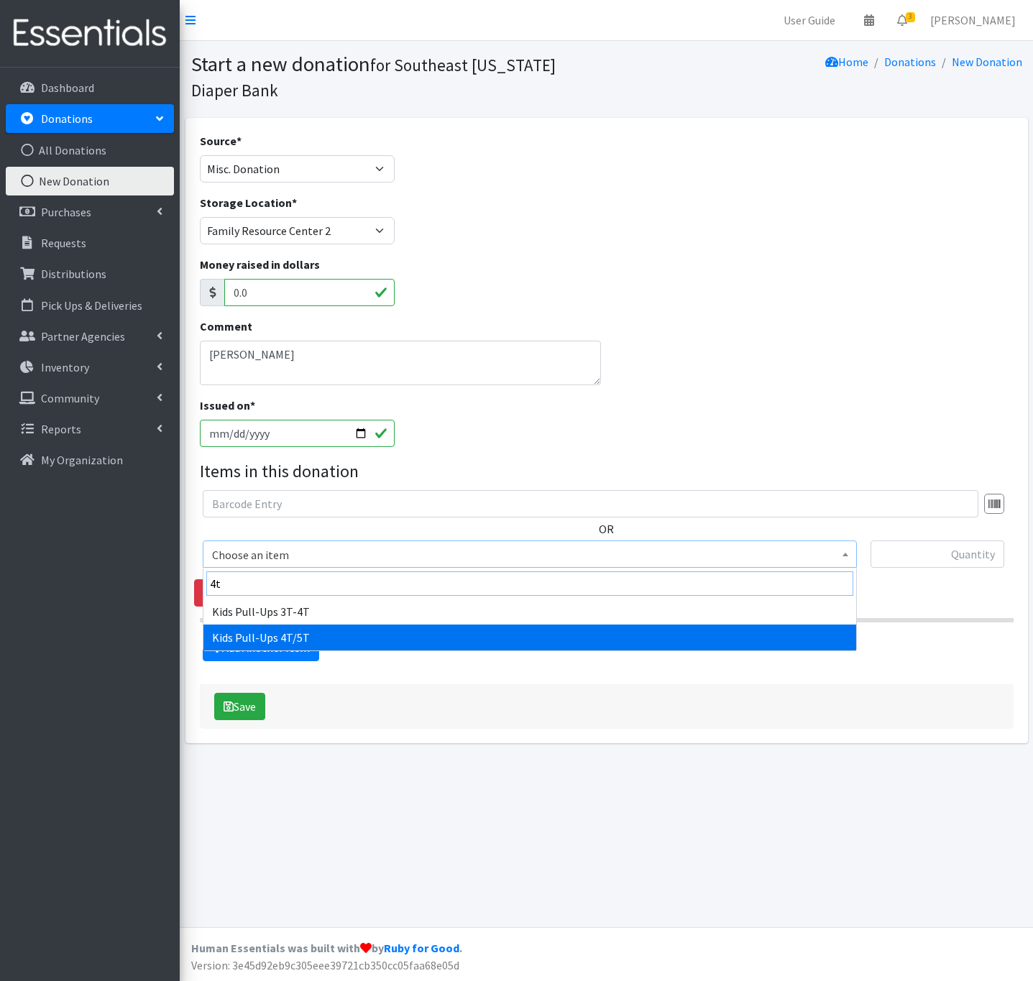
type input "4t"
select select "6751"
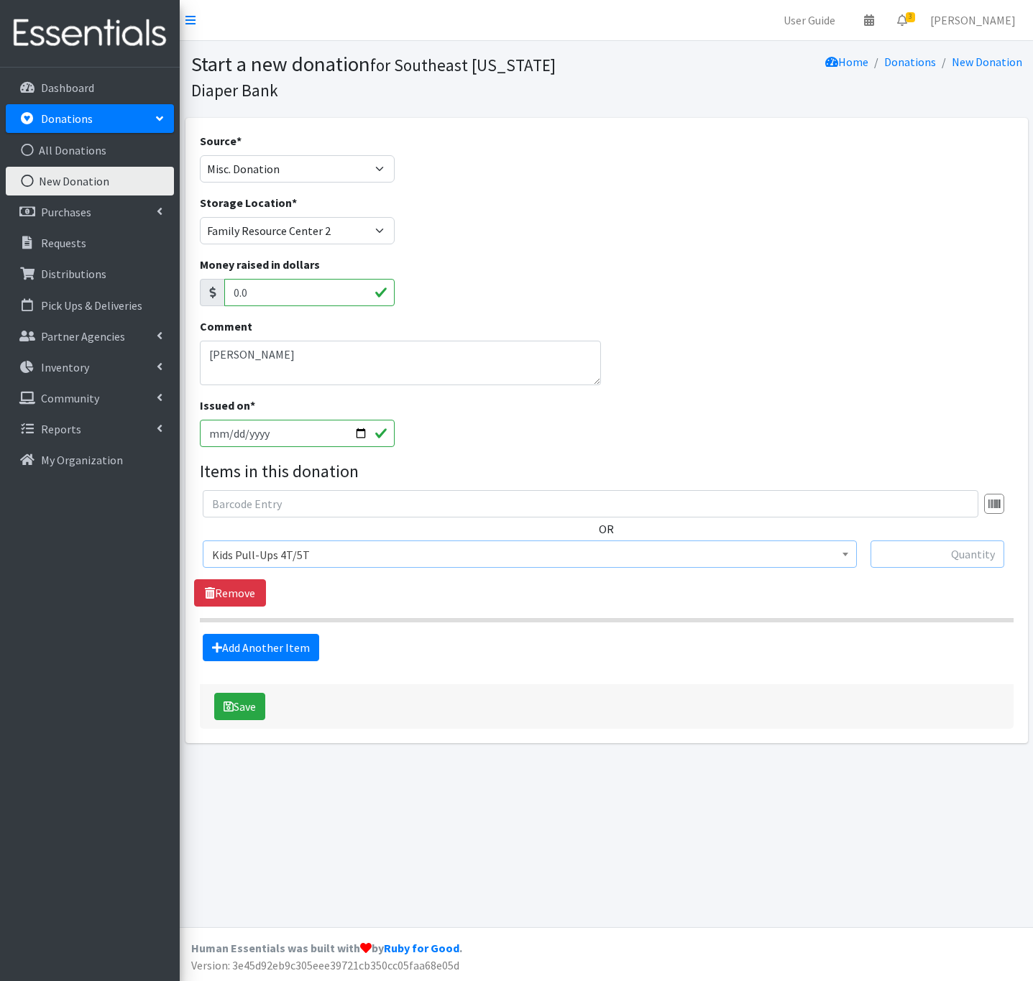
click at [891, 557] on input "text" at bounding box center [938, 554] width 134 height 27
type input "103"
click at [363, 434] on input "[DATE]" at bounding box center [298, 433] width 196 height 27
type input "[DATE]"
click at [292, 598] on div "OR Choose an item Adult Briefs Large Adult Briefs Medium Adult Briefs Small Adu…" at bounding box center [606, 548] width 825 height 116
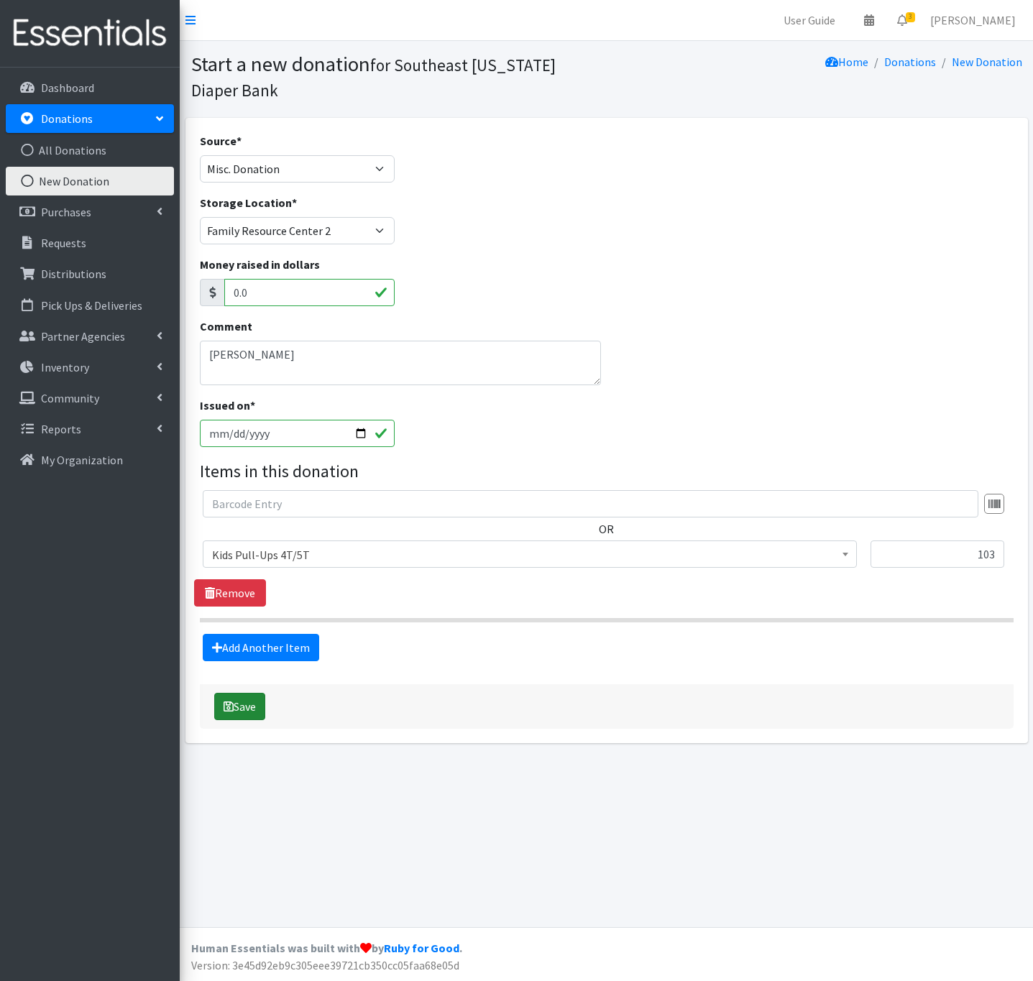
click at [238, 710] on button "Save" at bounding box center [239, 706] width 51 height 27
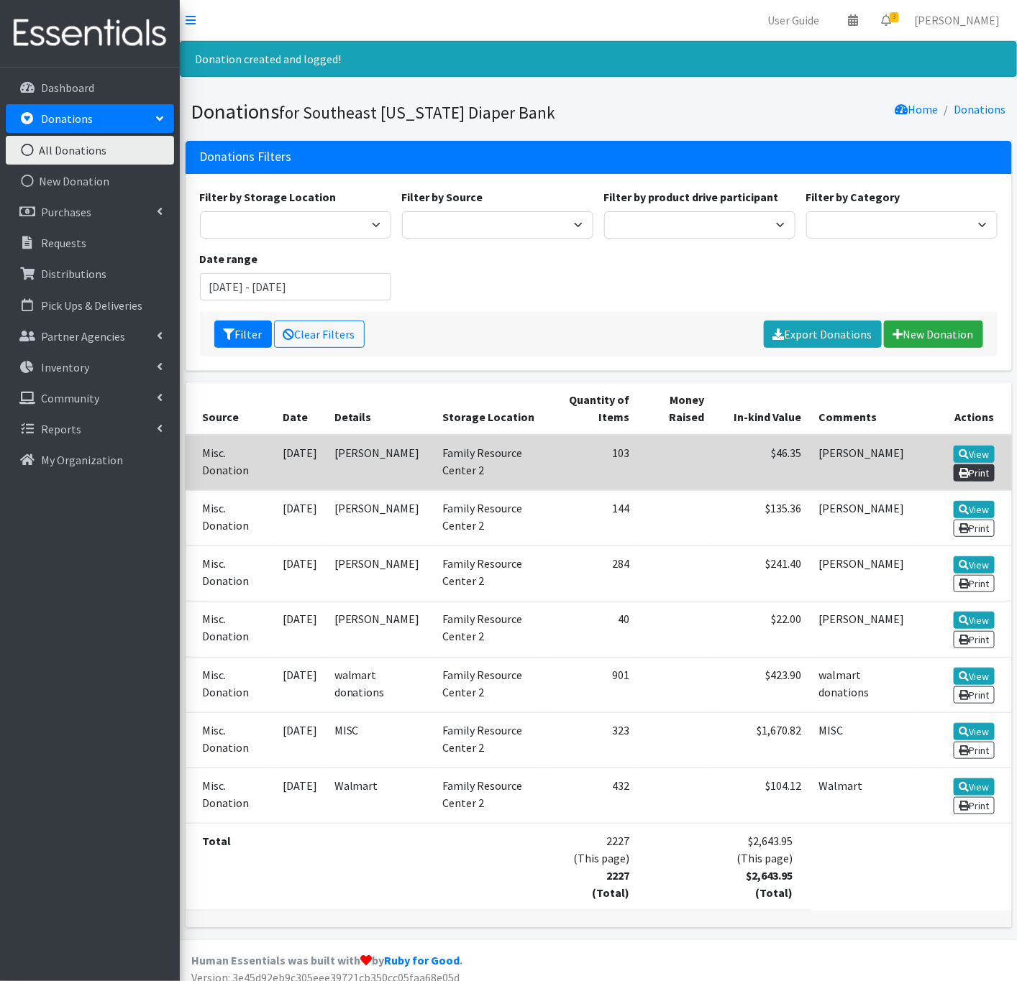
click at [976, 475] on link "Print" at bounding box center [973, 472] width 41 height 17
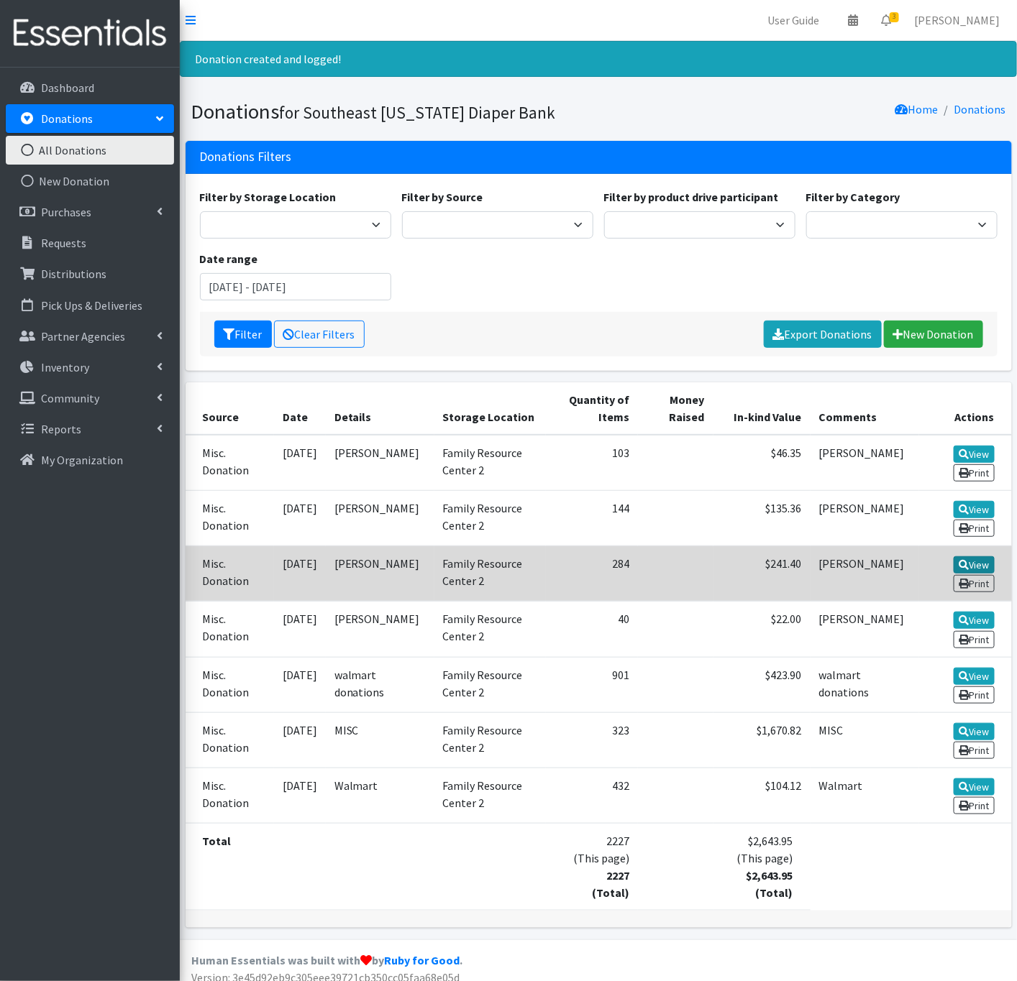
click at [973, 563] on link "View" at bounding box center [973, 564] width 41 height 17
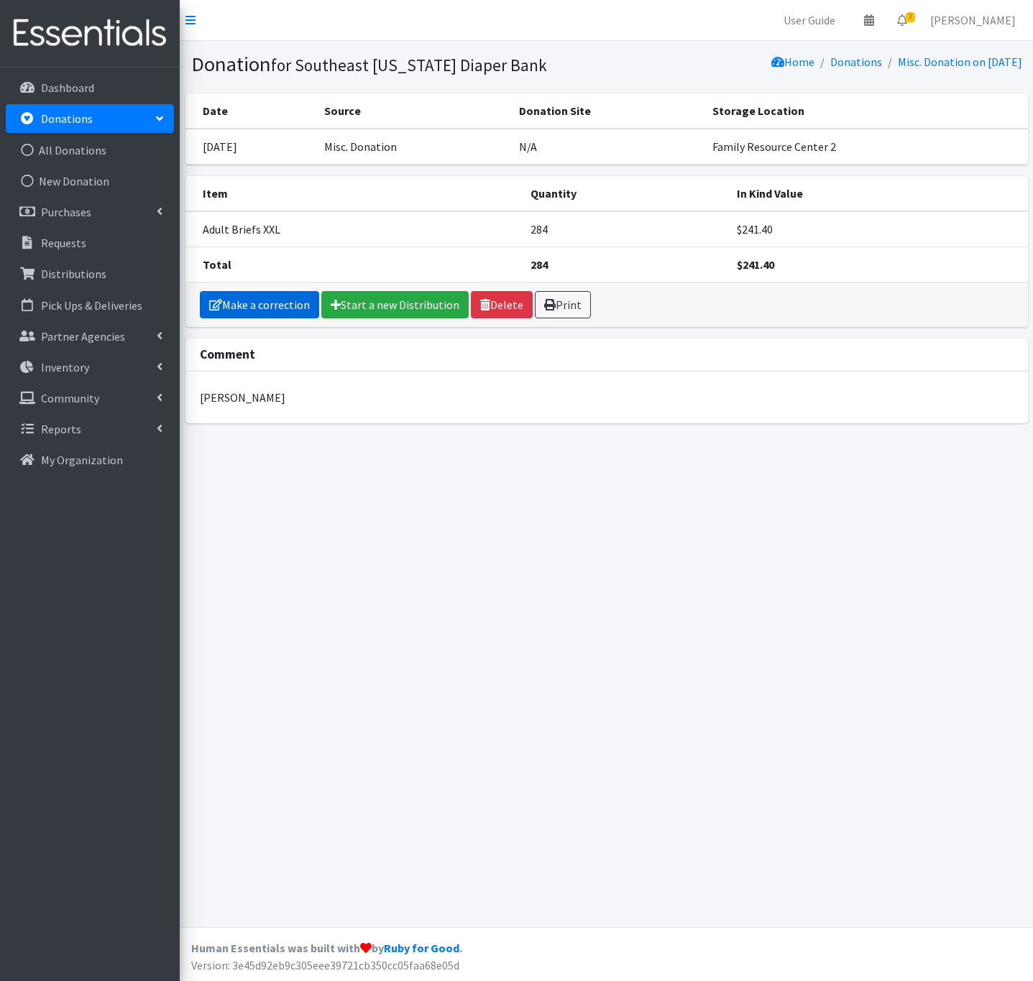
click at [270, 307] on link "Make a correction" at bounding box center [259, 304] width 119 height 27
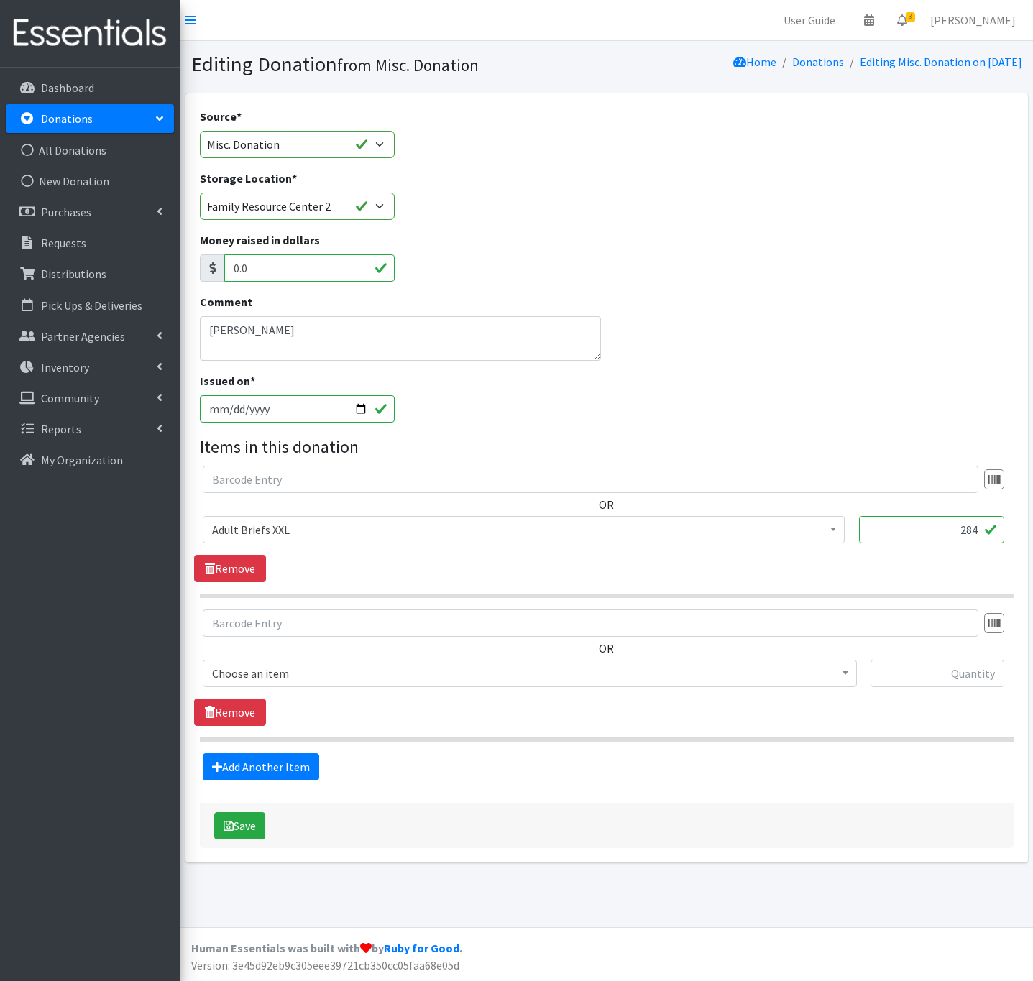
click at [361, 410] on input "2025-10-08" at bounding box center [298, 408] width 196 height 27
type input "[DATE]"
click at [344, 820] on div "Save" at bounding box center [607, 826] width 814 height 45
click at [249, 825] on button "Save" at bounding box center [239, 825] width 51 height 27
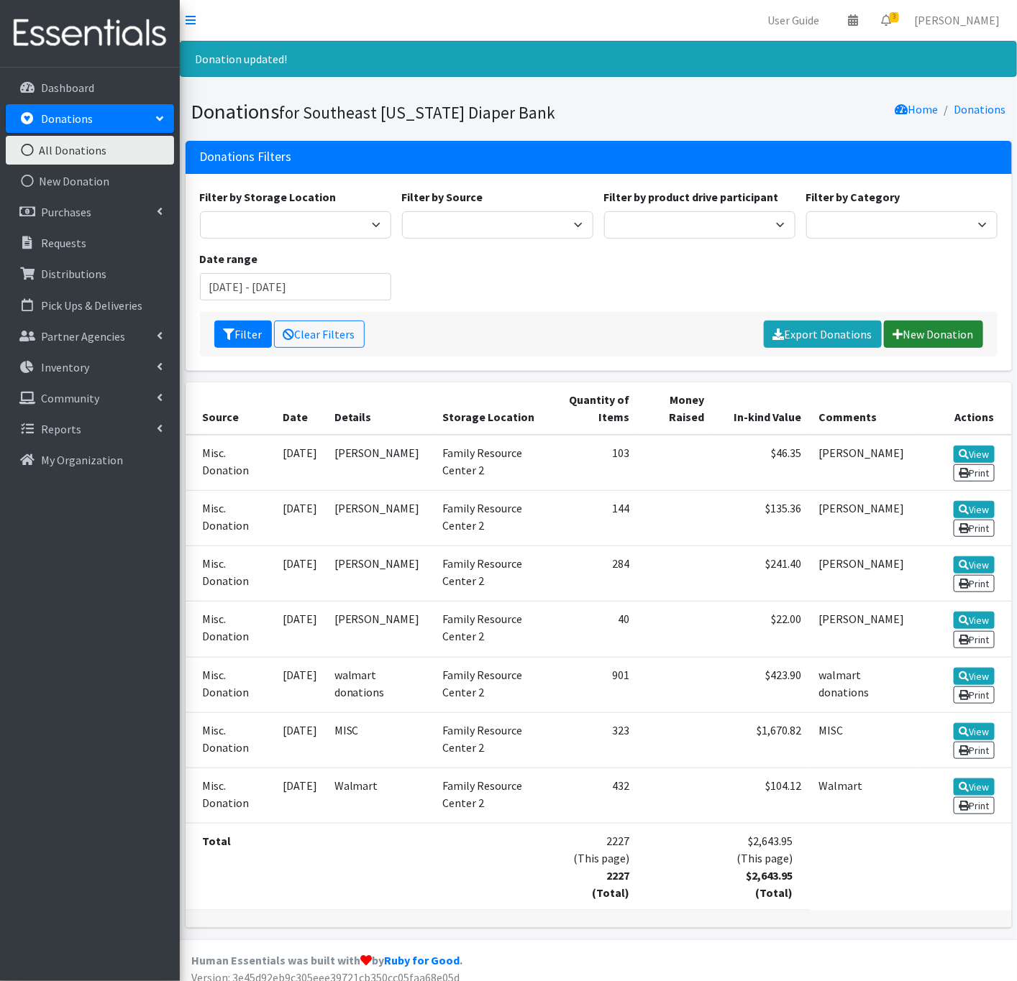
click at [925, 341] on link "New Donation" at bounding box center [933, 334] width 99 height 27
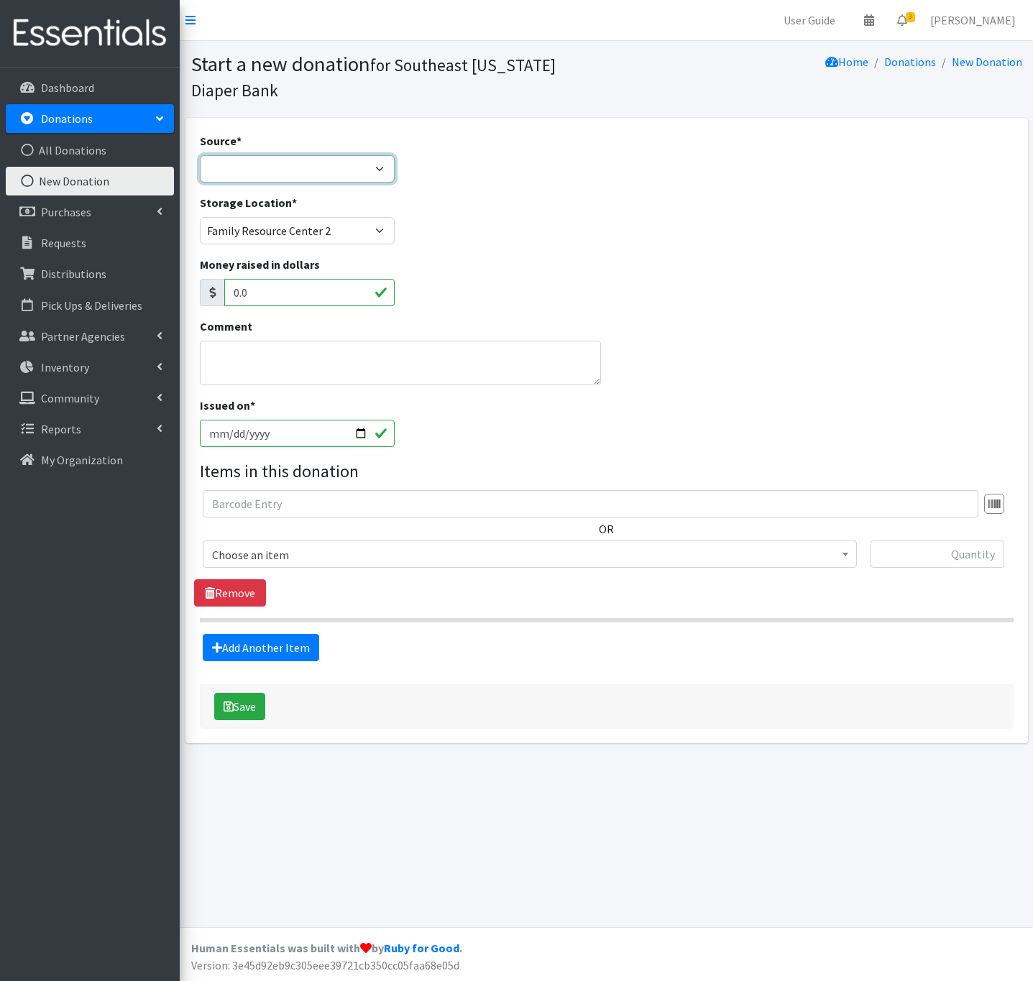
click at [236, 170] on select "Product Drive Manufacturer Donation Site Misc. Donation" at bounding box center [298, 168] width 196 height 27
select select "Misc. Donation"
click at [200, 155] on select "Product Drive Manufacturer Donation Site Misc. Donation" at bounding box center [298, 168] width 196 height 27
click at [364, 439] on input "2025-10-03" at bounding box center [298, 433] width 196 height 27
type input "[DATE]"
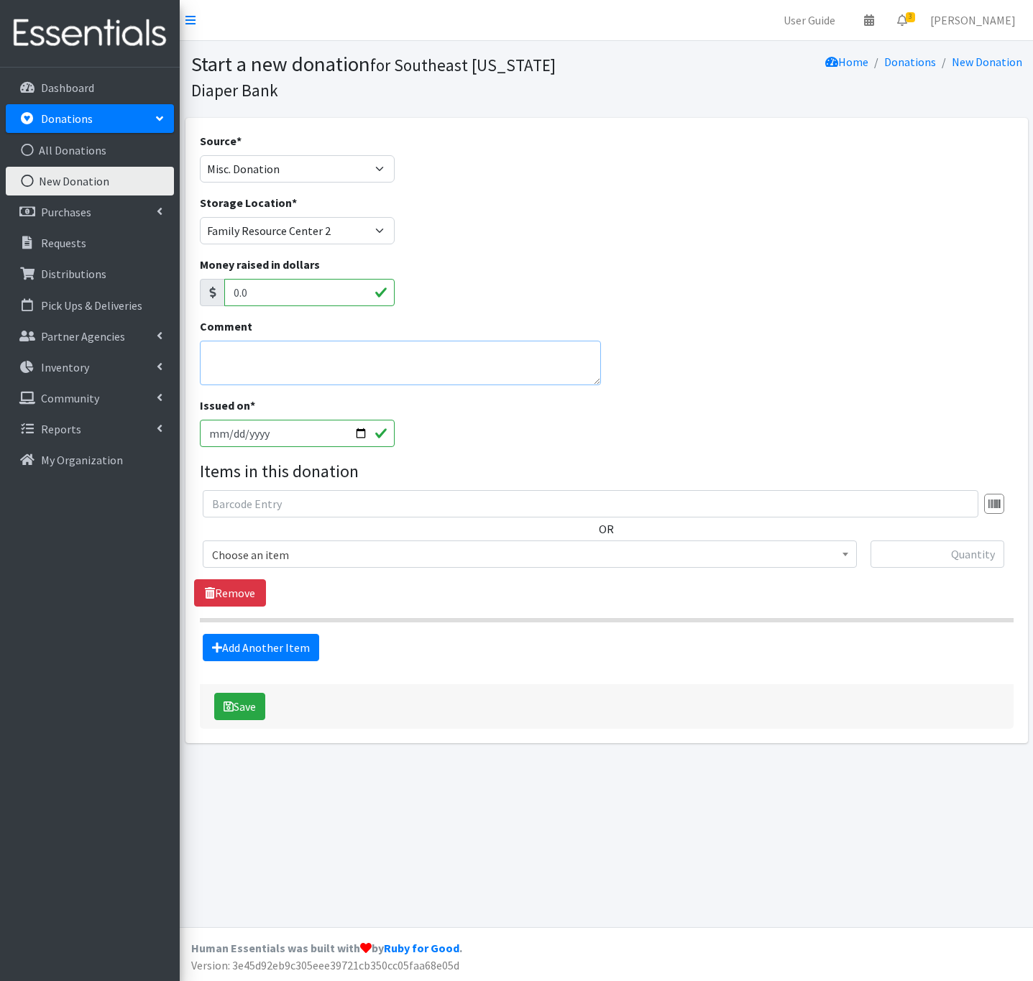
click at [244, 367] on textarea "Comment" at bounding box center [401, 363] width 402 height 45
type textarea "Baby2baby"
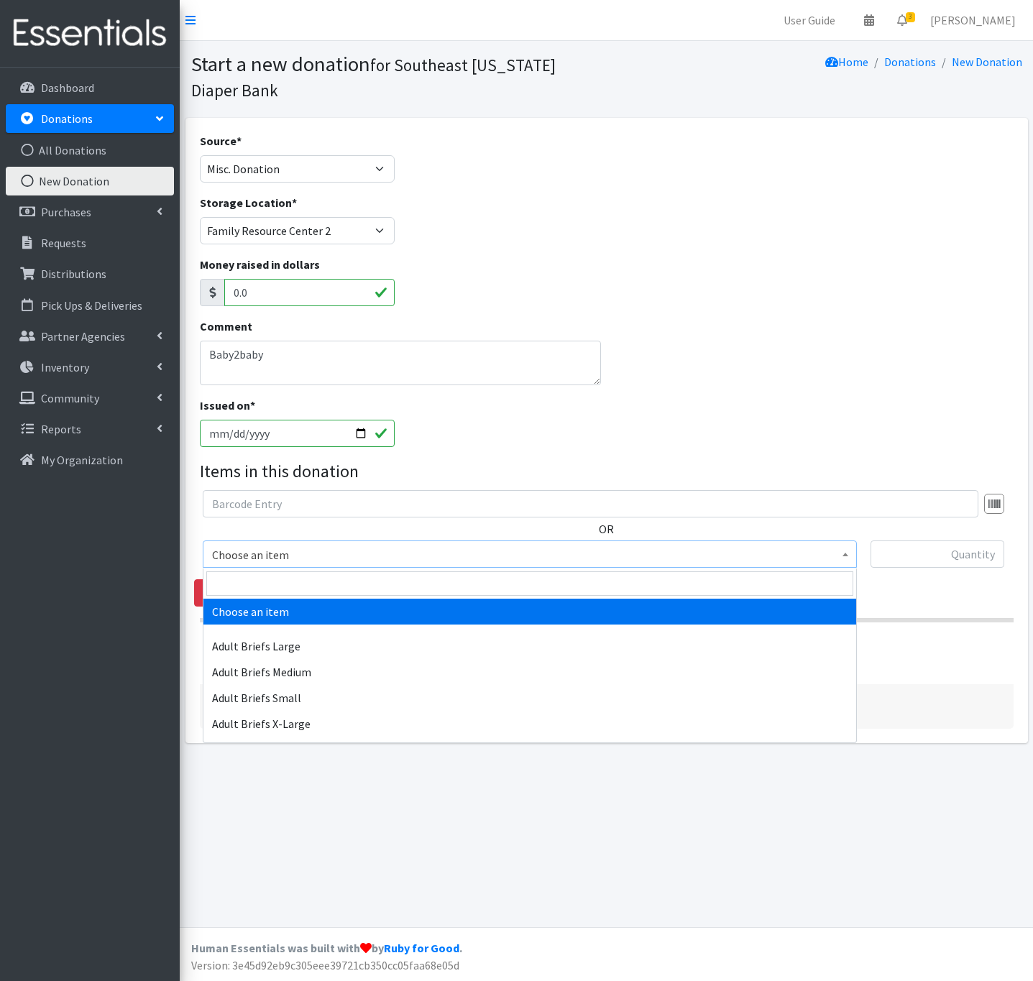
click at [367, 559] on span "Choose an item" at bounding box center [530, 555] width 636 height 20
click at [265, 591] on input "search" at bounding box center [529, 584] width 647 height 24
type input "new"
select select "346"
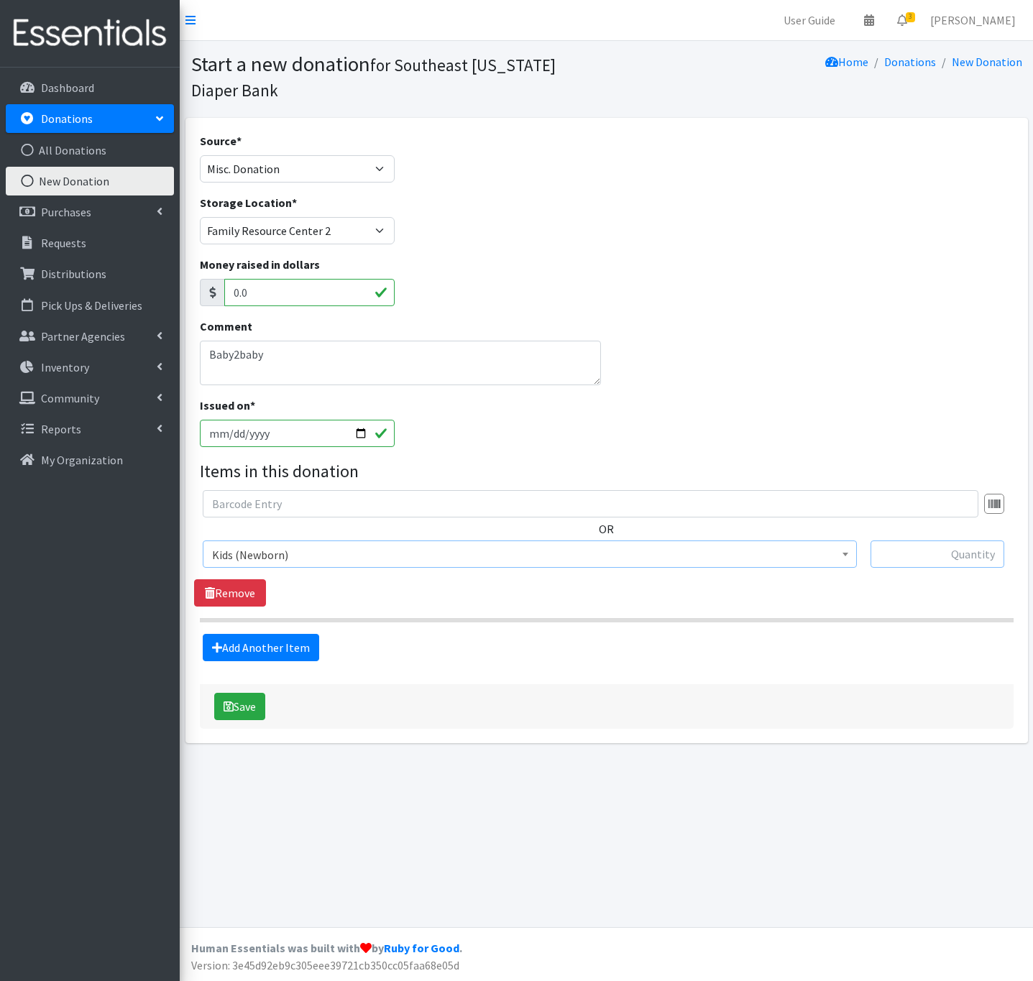
click at [891, 552] on input "text" at bounding box center [938, 554] width 134 height 27
type input "400"
click at [262, 643] on link "Add Another Item" at bounding box center [261, 647] width 116 height 27
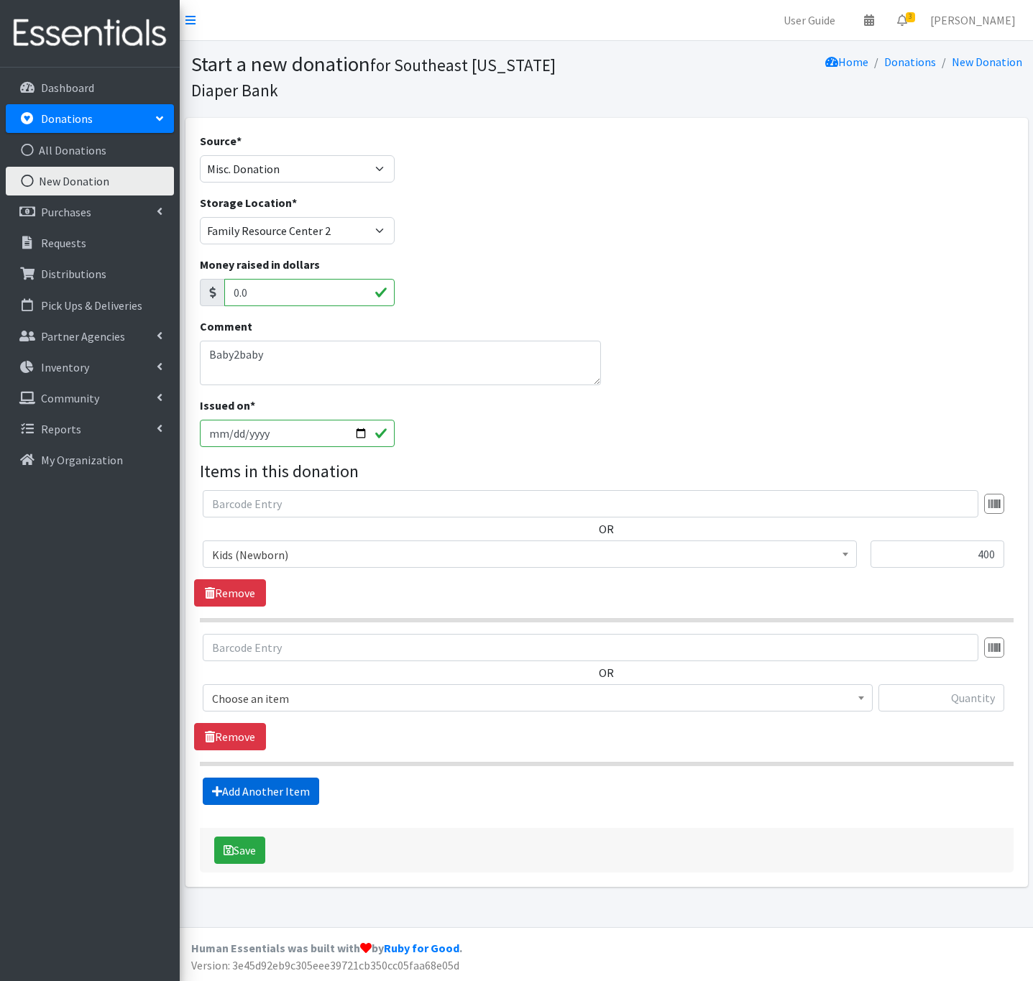
click at [231, 796] on link "Add Another Item" at bounding box center [261, 791] width 116 height 27
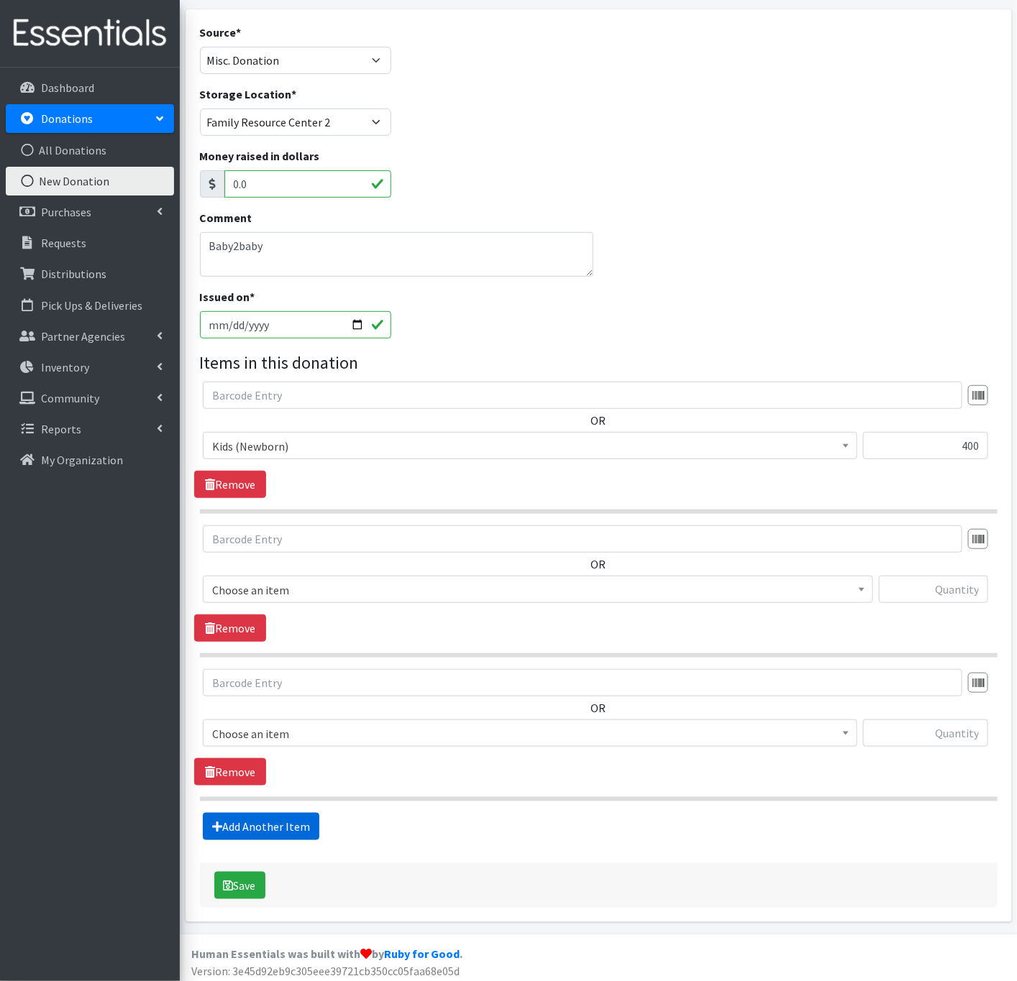
scroll to position [119, 0]
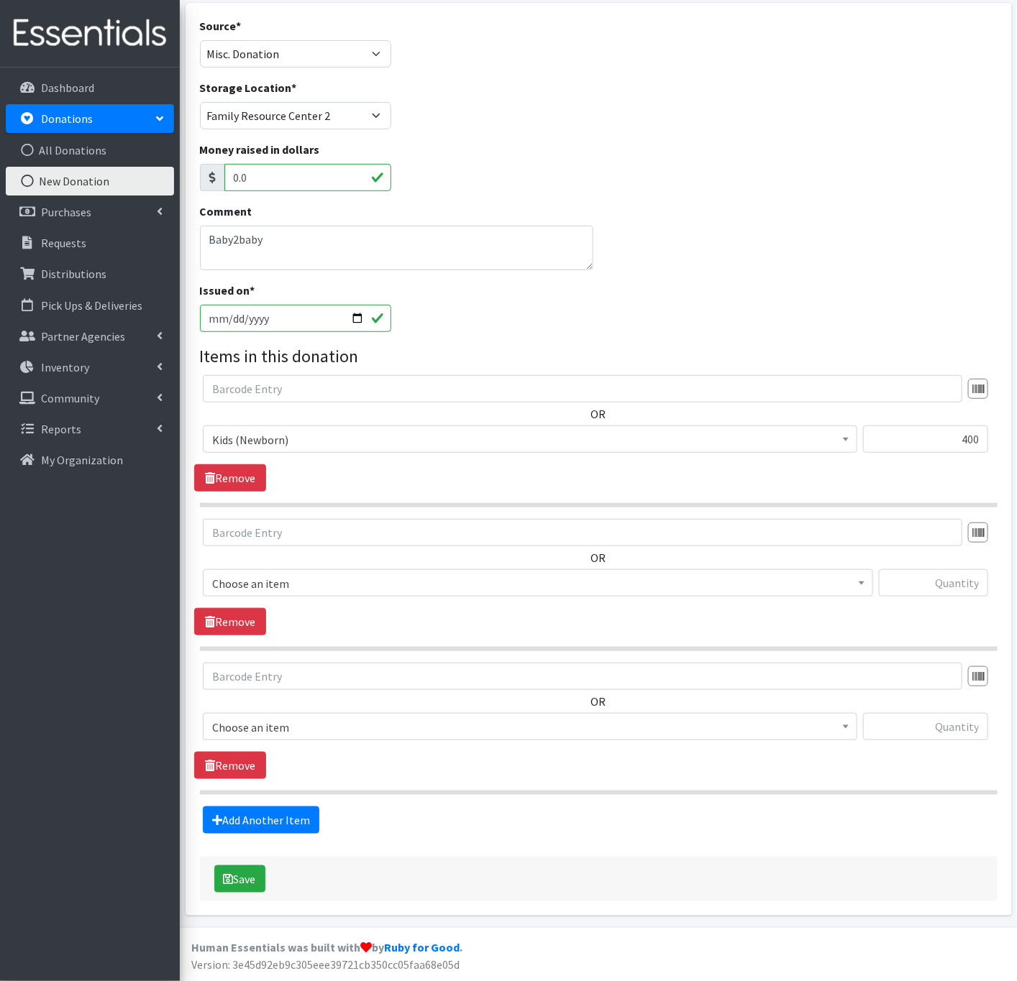
click at [231, 796] on fieldset "Items in this donation OR Choose an item Adult Briefs Large Adult Briefs Medium…" at bounding box center [598, 589] width 797 height 490
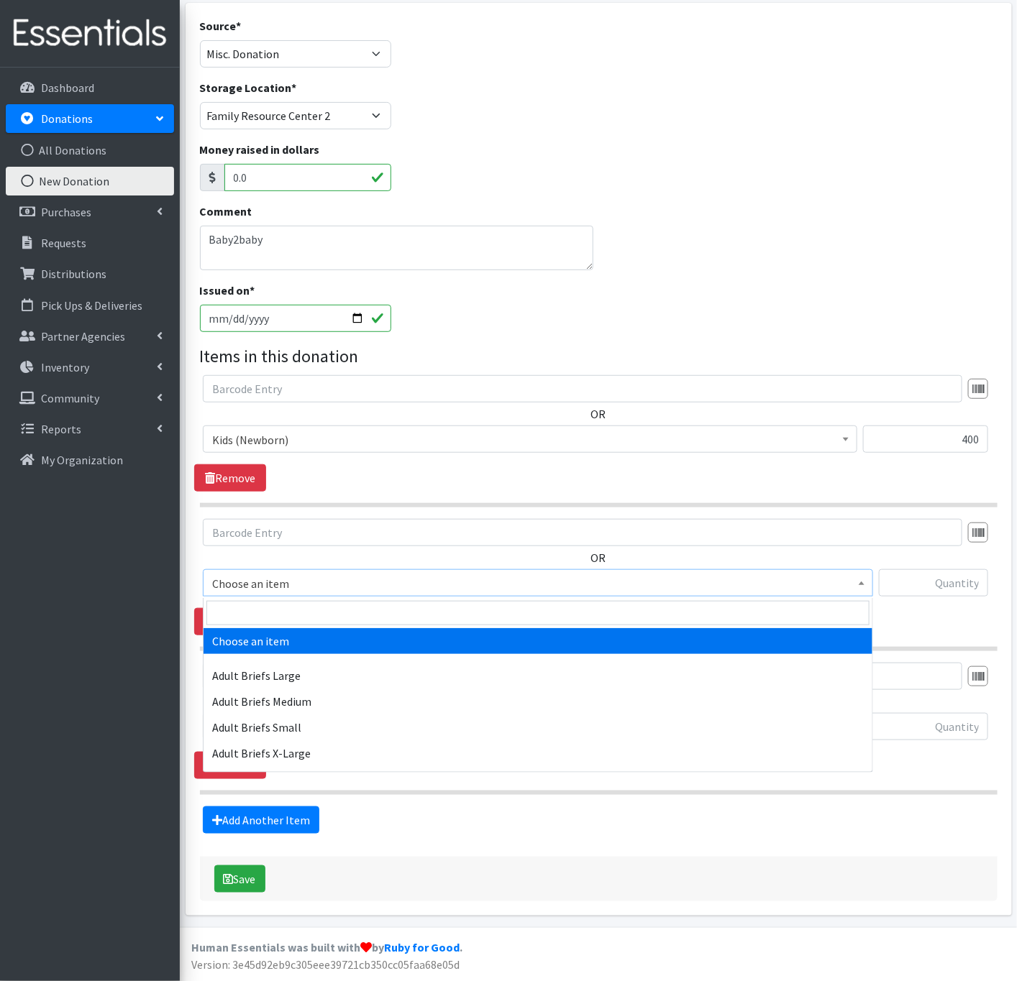
click at [714, 579] on span "Choose an item" at bounding box center [537, 584] width 651 height 20
click at [339, 611] on input "search" at bounding box center [537, 613] width 663 height 24
type input "1"
select select "15353"
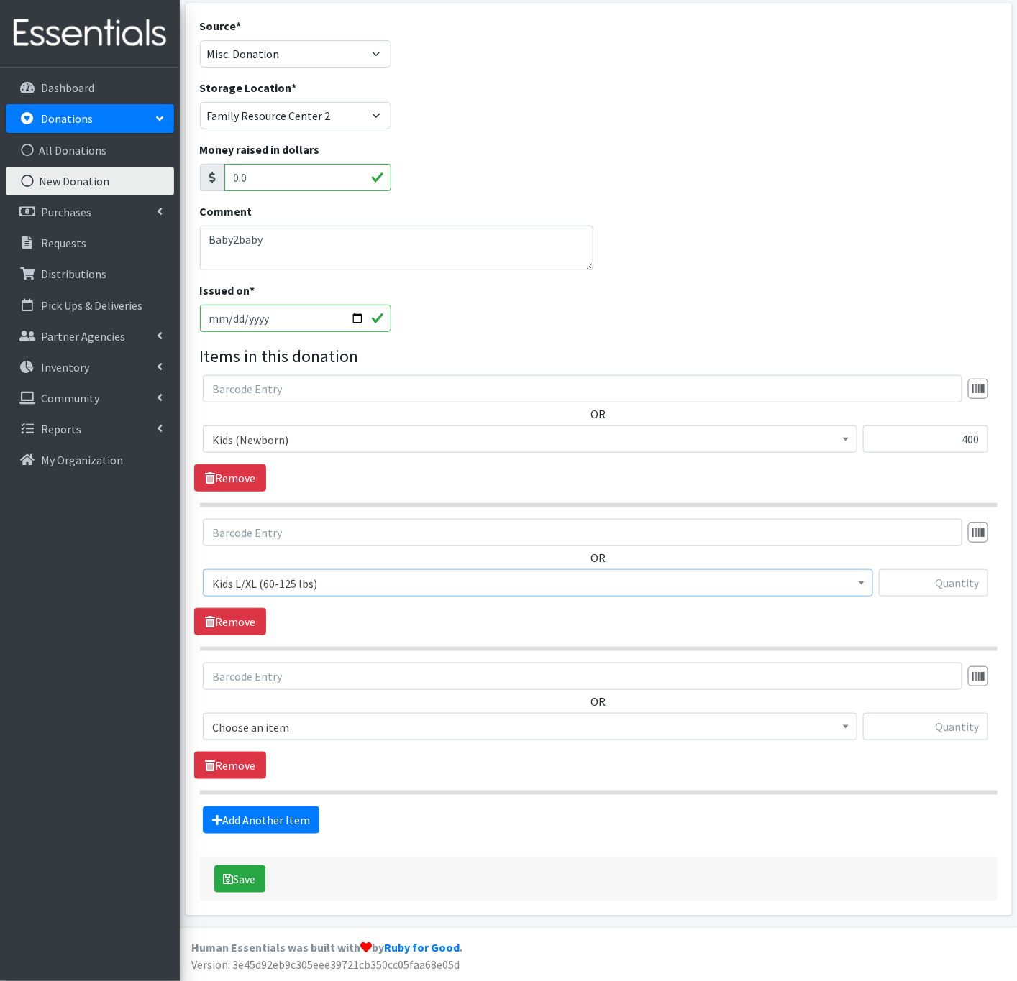
click at [307, 587] on span "Kids L/XL (60-125 lbs)" at bounding box center [537, 584] width 651 height 20
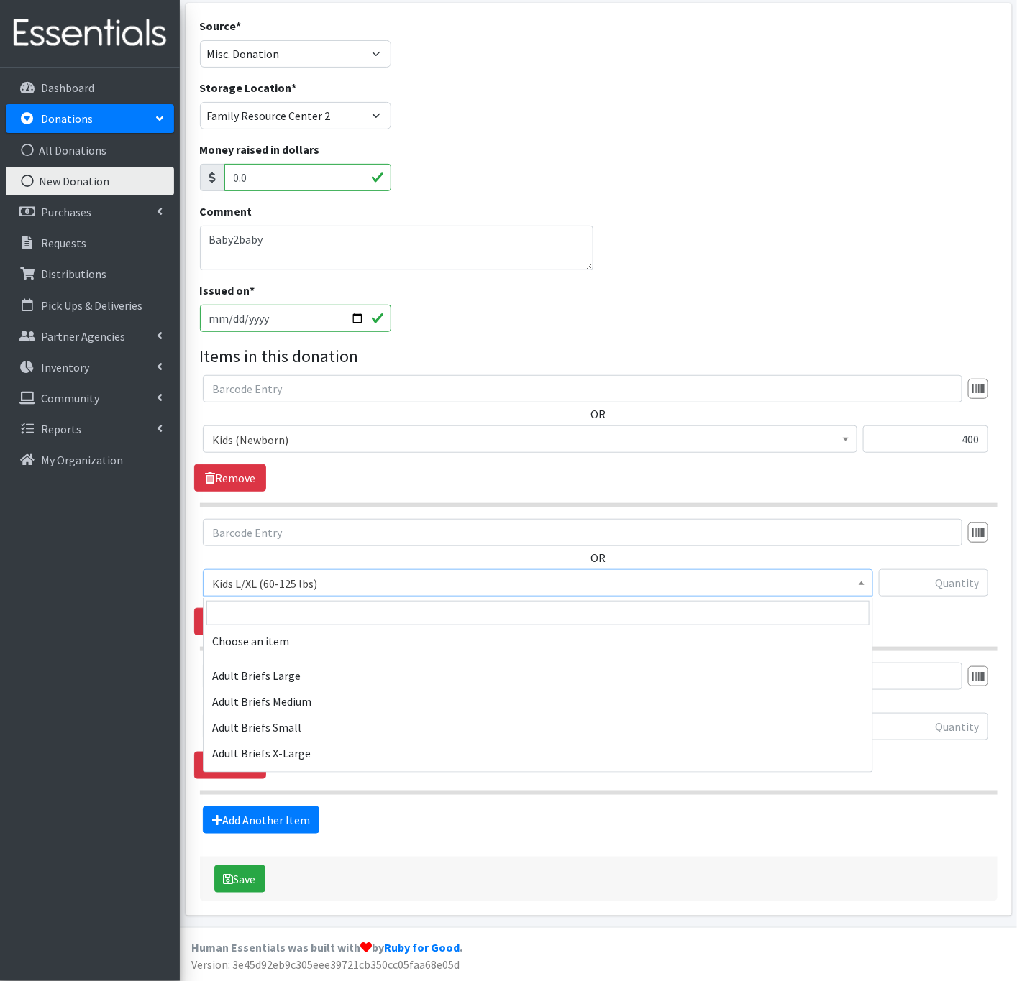
scroll to position [371, 0]
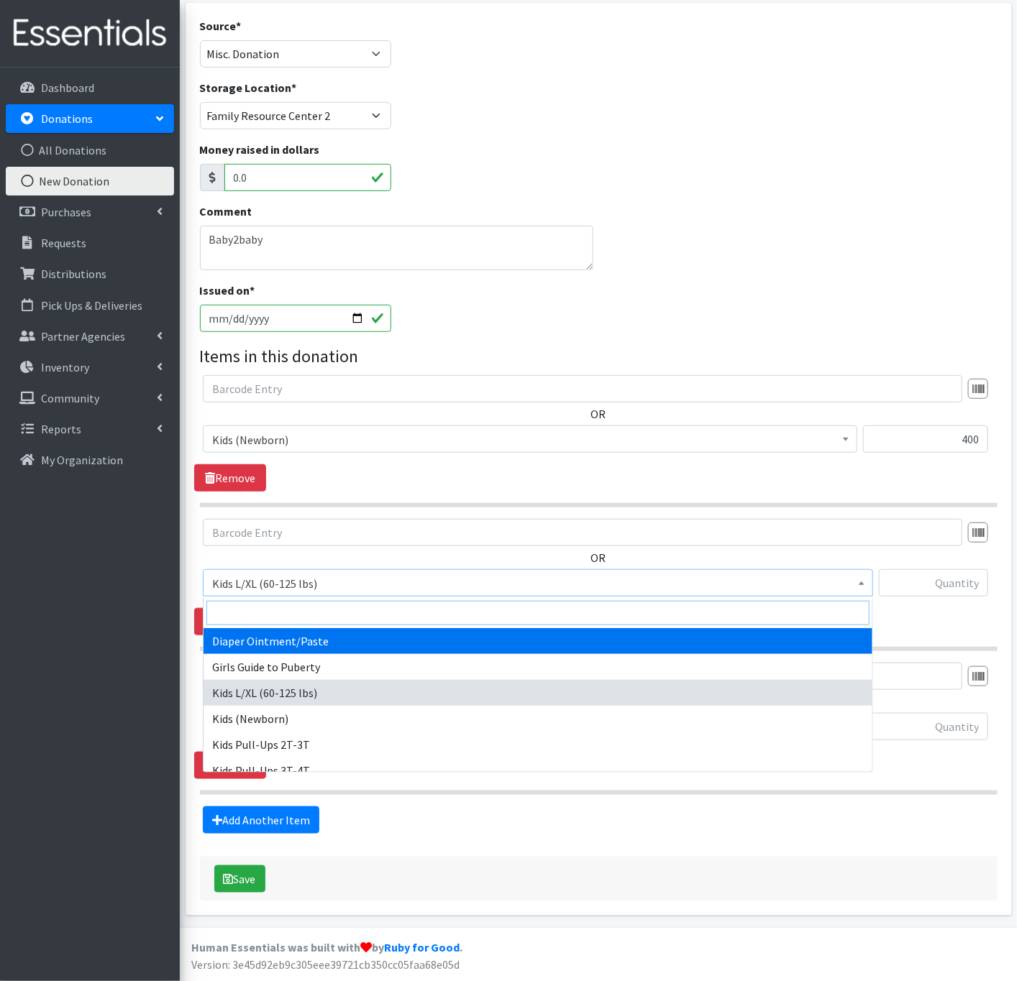
click at [308, 615] on input "search" at bounding box center [537, 613] width 663 height 24
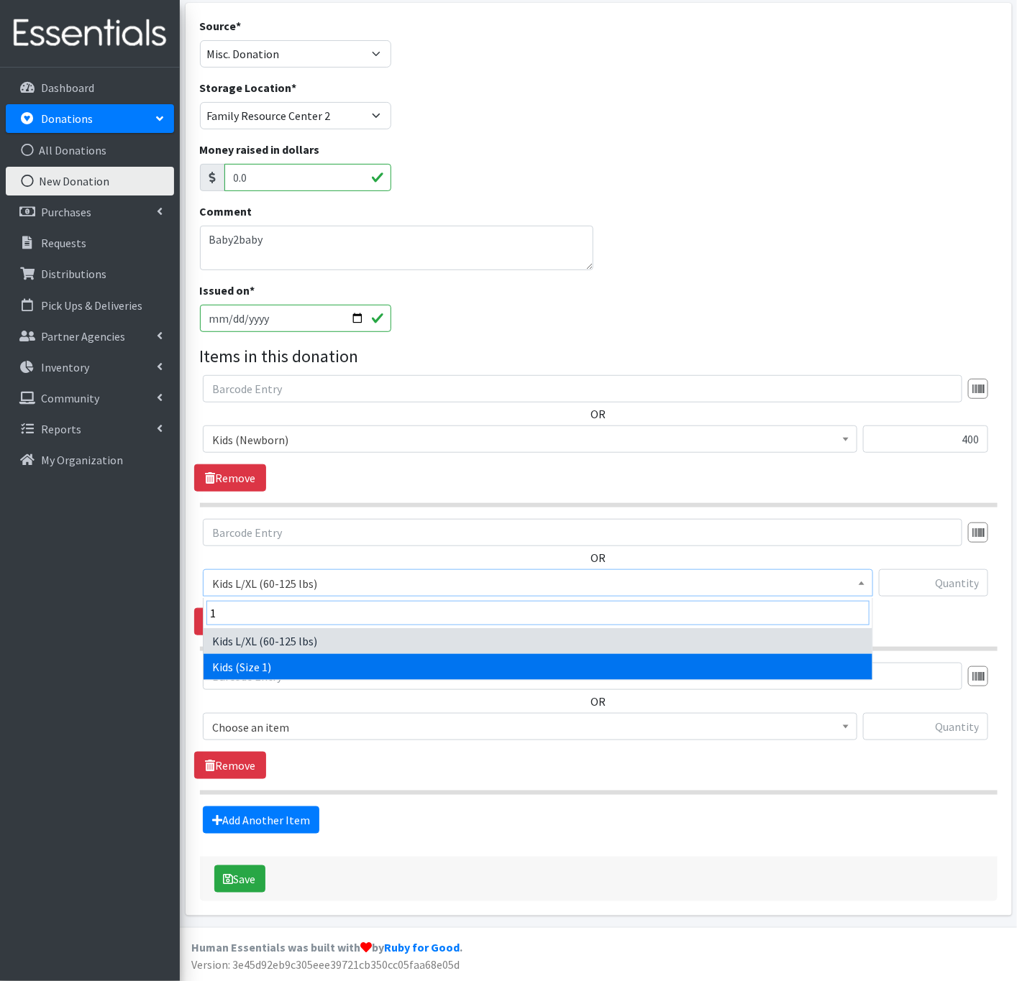
type input "1"
select select "348"
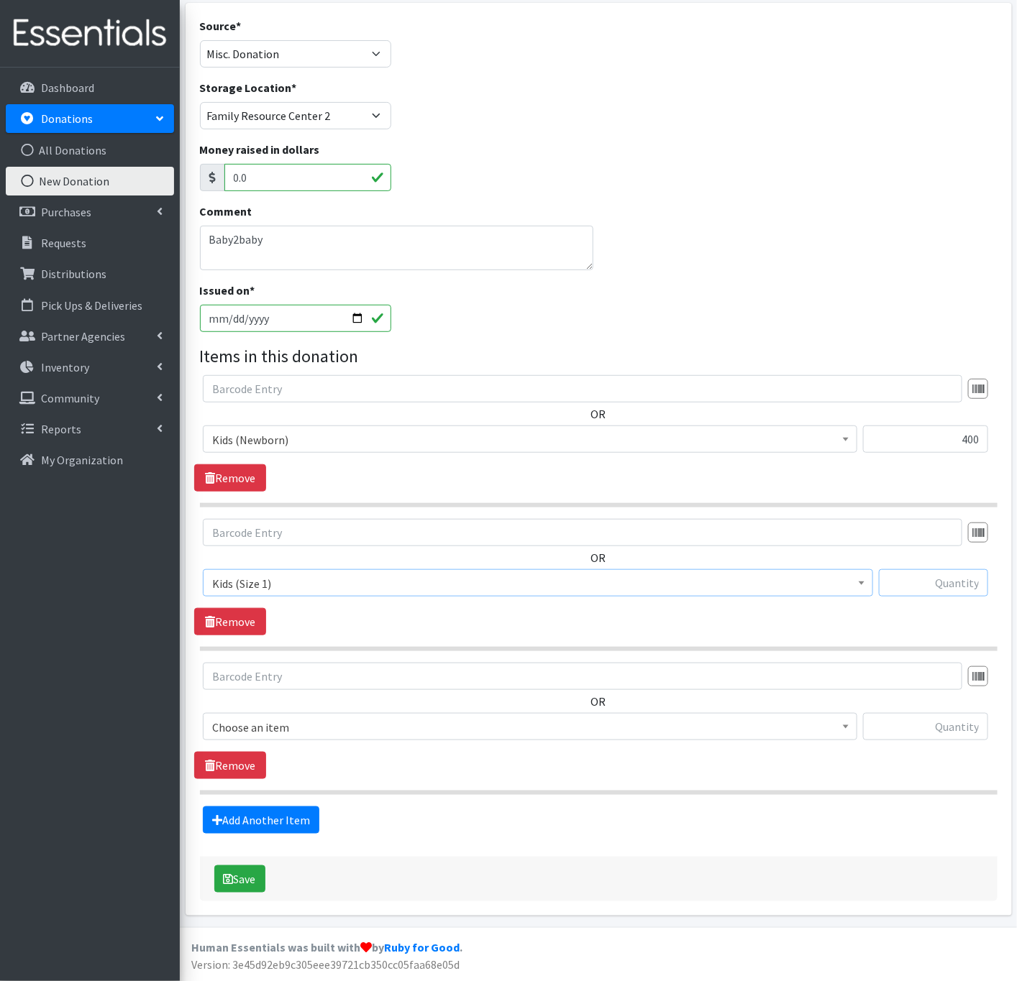
click at [938, 584] on input "text" at bounding box center [932, 582] width 109 height 27
type input "400"
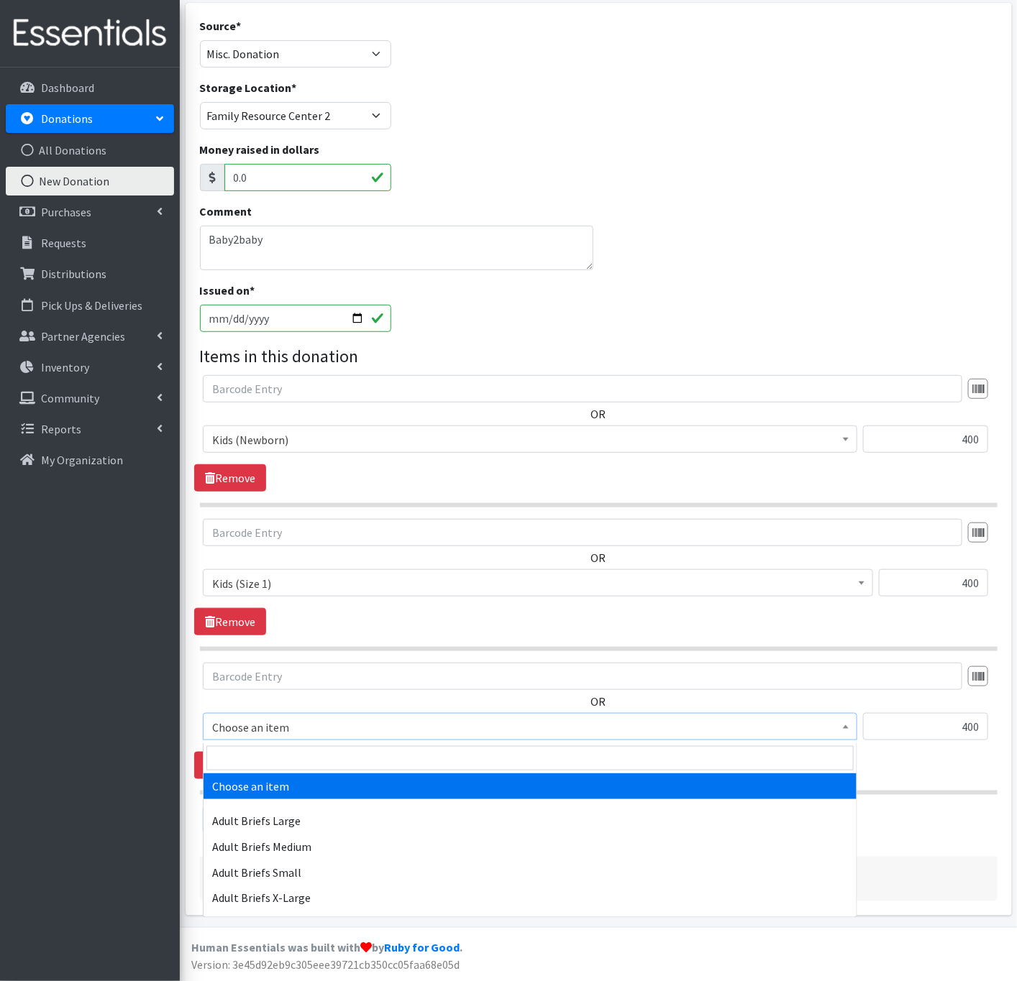
click at [373, 714] on span "Choose an item" at bounding box center [530, 726] width 654 height 27
click at [295, 760] on input "search" at bounding box center [529, 758] width 647 height 24
type input "w"
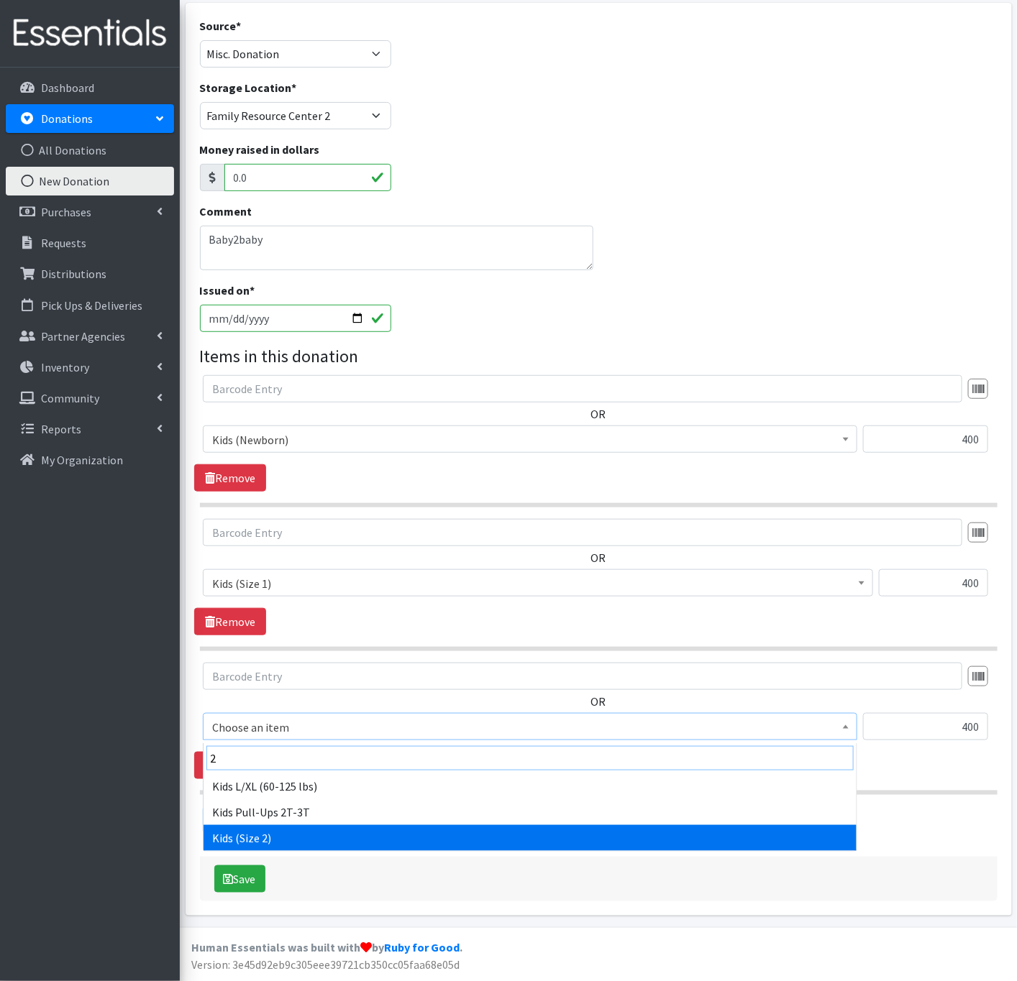
type input "2"
select select "360"
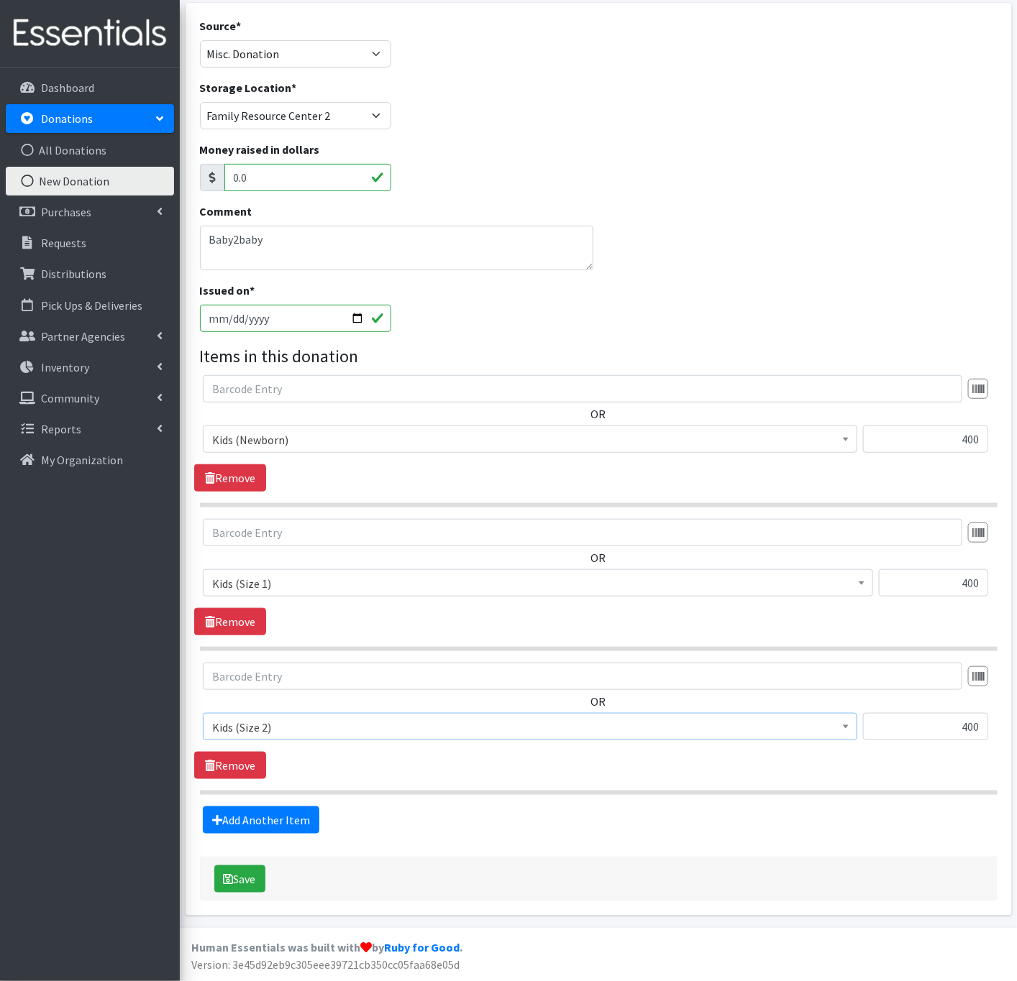
click at [333, 769] on div "OR Choose an item Adult Briefs Large Adult Briefs Medium Adult Briefs Small Adu…" at bounding box center [598, 721] width 808 height 116
click at [266, 818] on link "Add Another Item" at bounding box center [261, 820] width 116 height 27
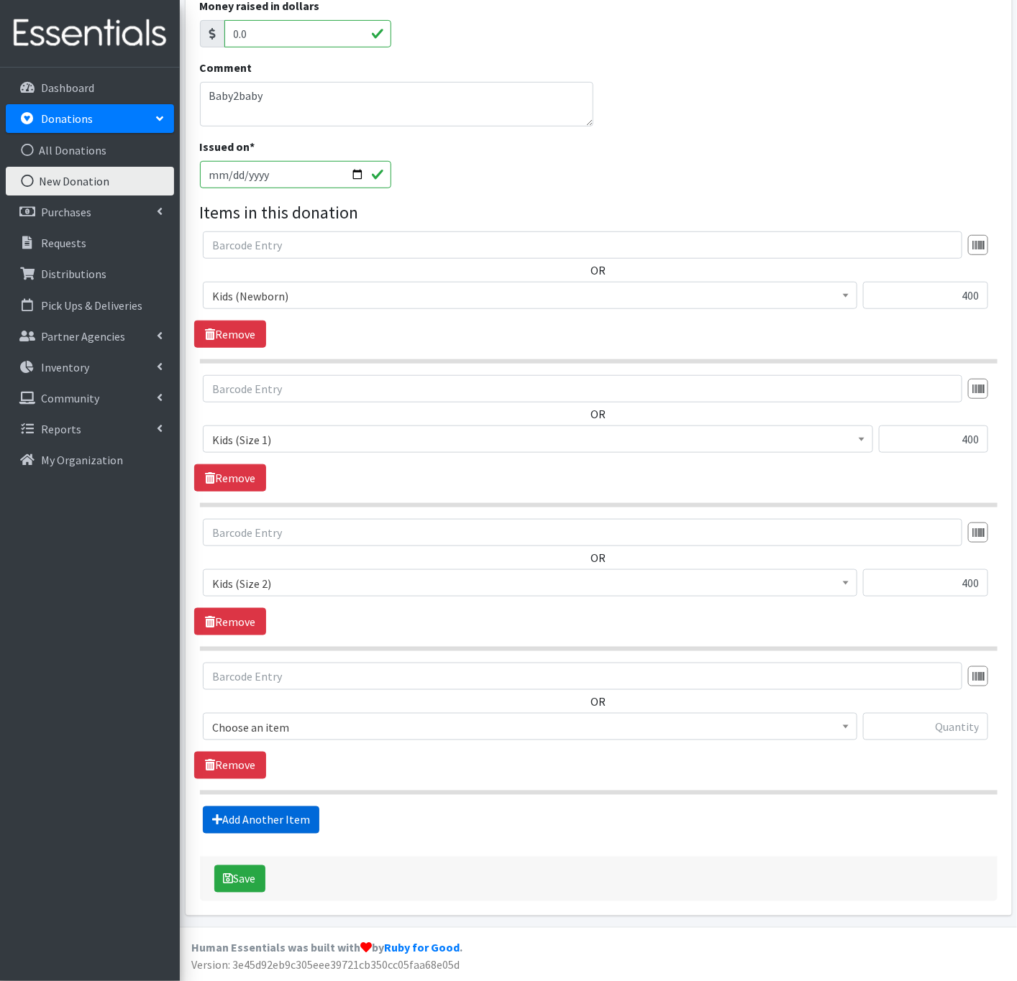
click at [266, 818] on link "Add Another Item" at bounding box center [261, 820] width 116 height 27
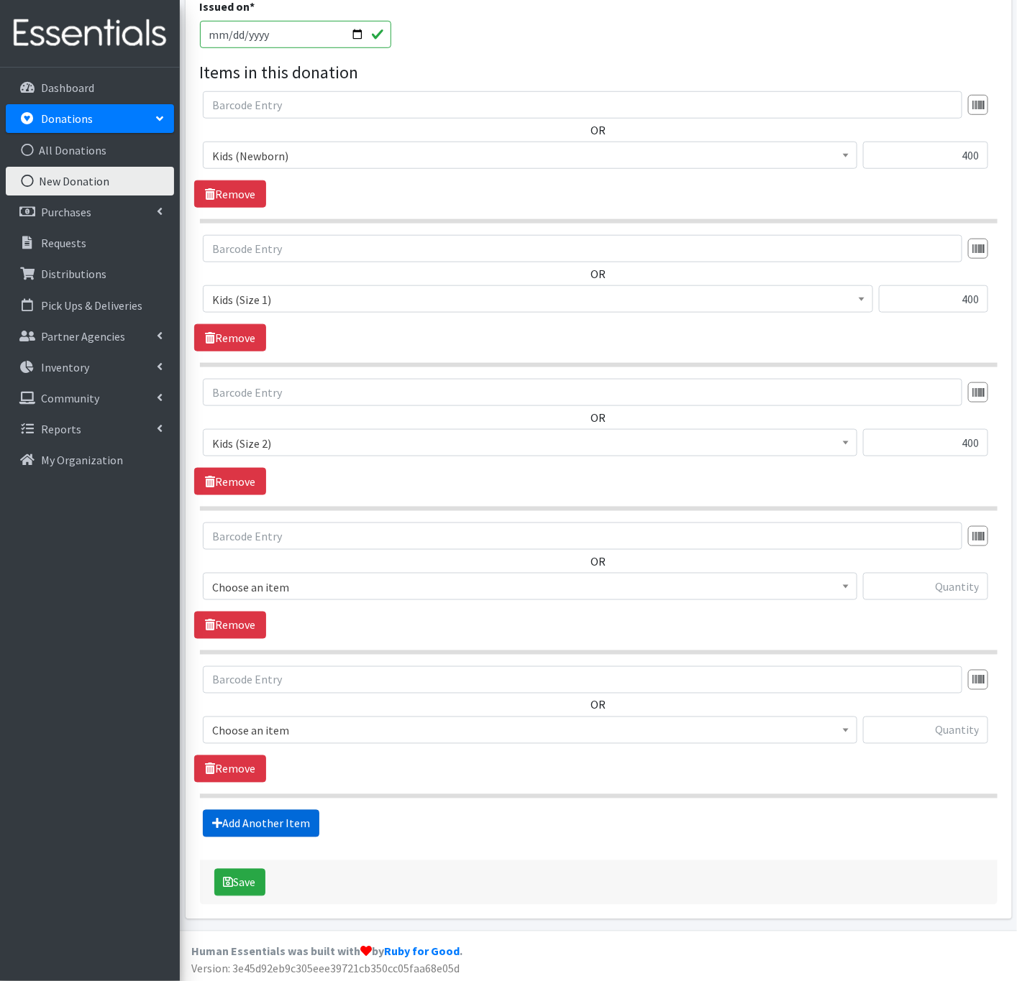
scroll to position [410, 0]
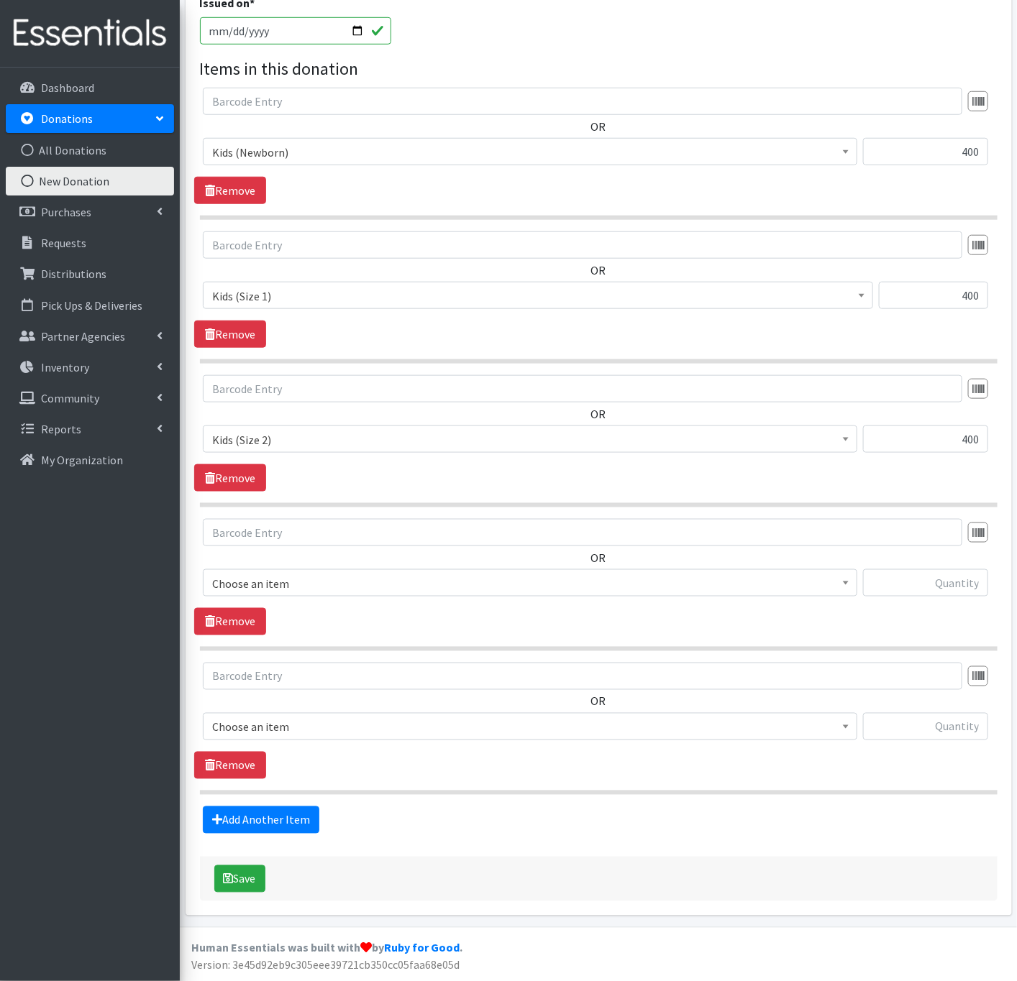
click at [275, 574] on span "Choose an item" at bounding box center [530, 584] width 636 height 20
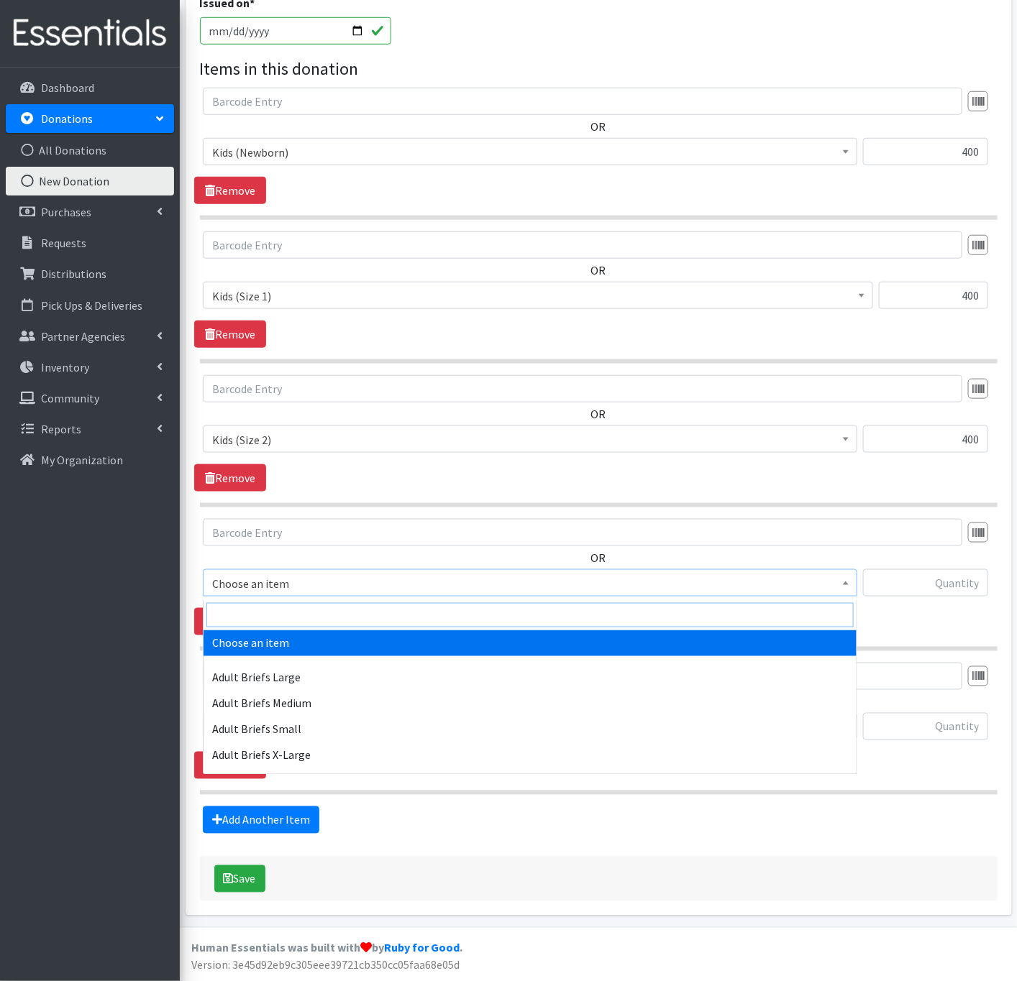
click at [275, 605] on input "search" at bounding box center [529, 615] width 647 height 24
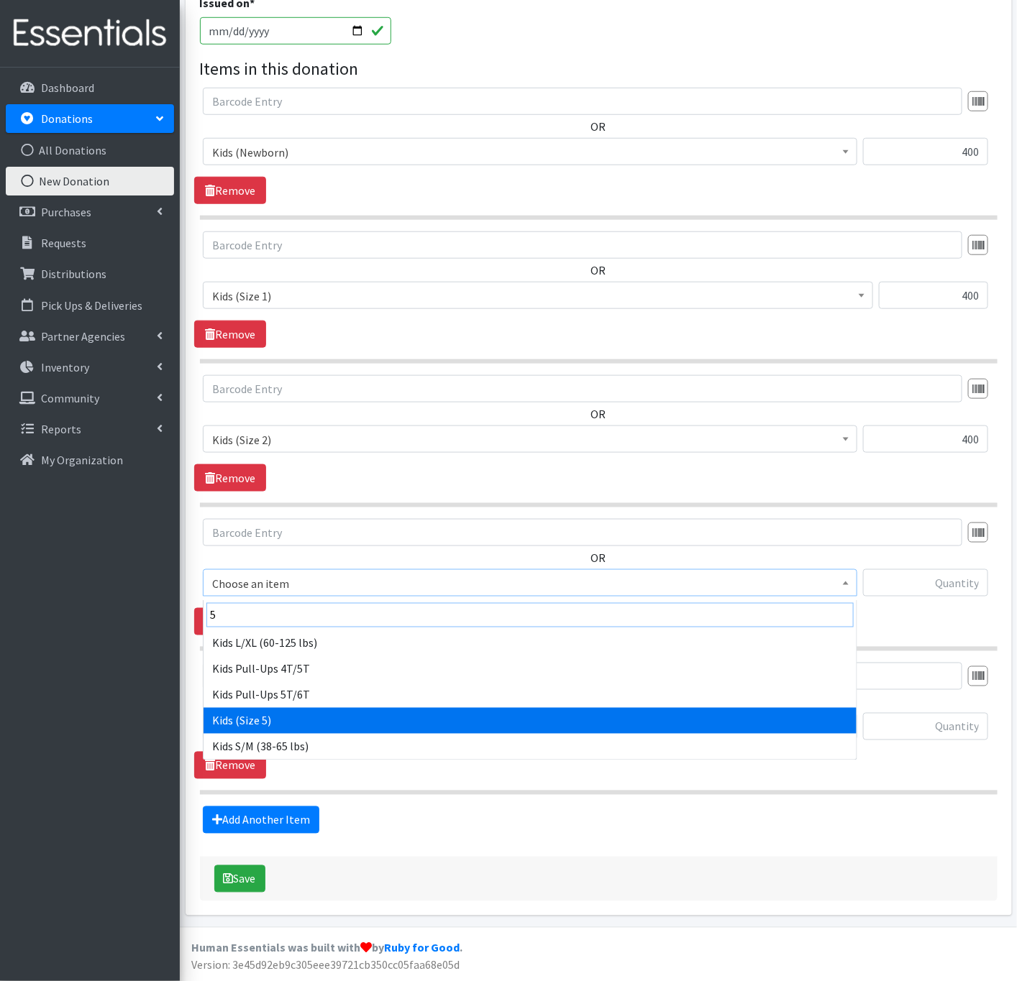
type input "5"
select select "336"
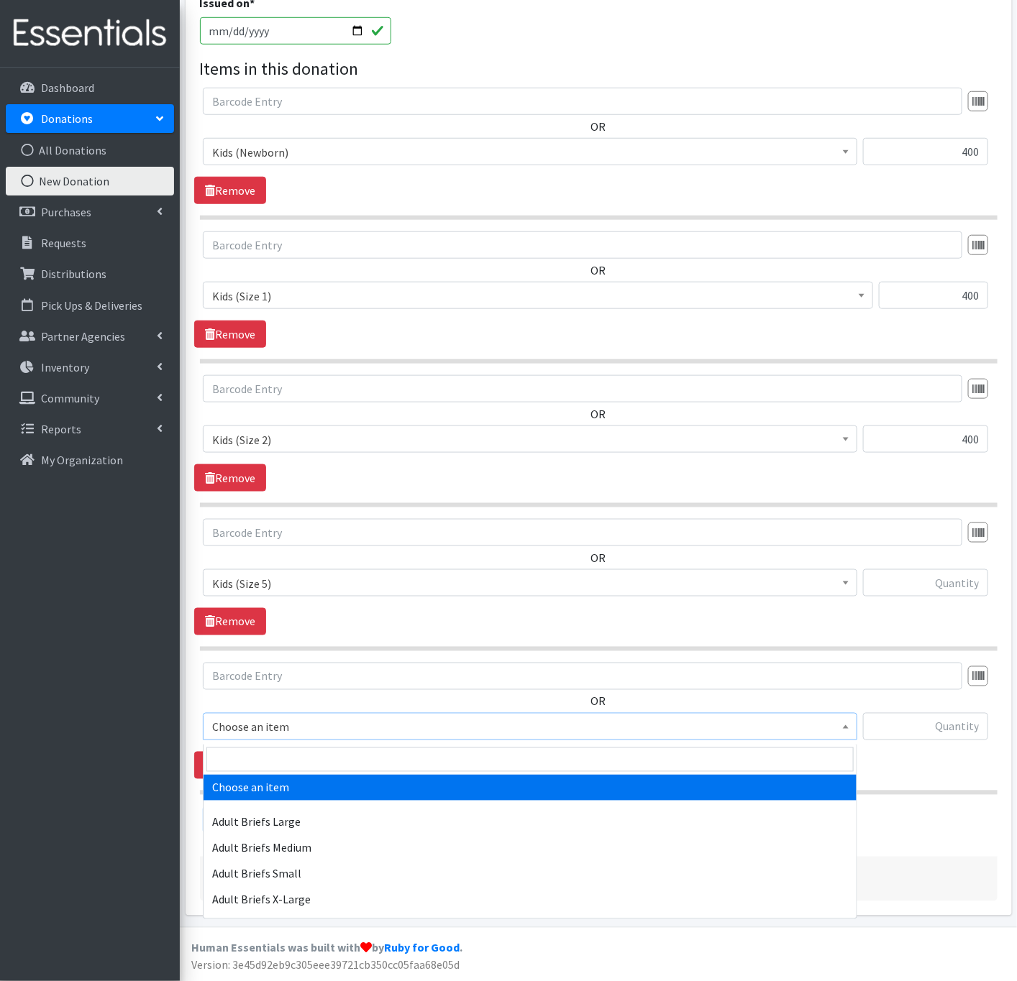
click at [255, 723] on span "Choose an item" at bounding box center [530, 727] width 636 height 20
click at [255, 751] on input "search" at bounding box center [529, 760] width 647 height 24
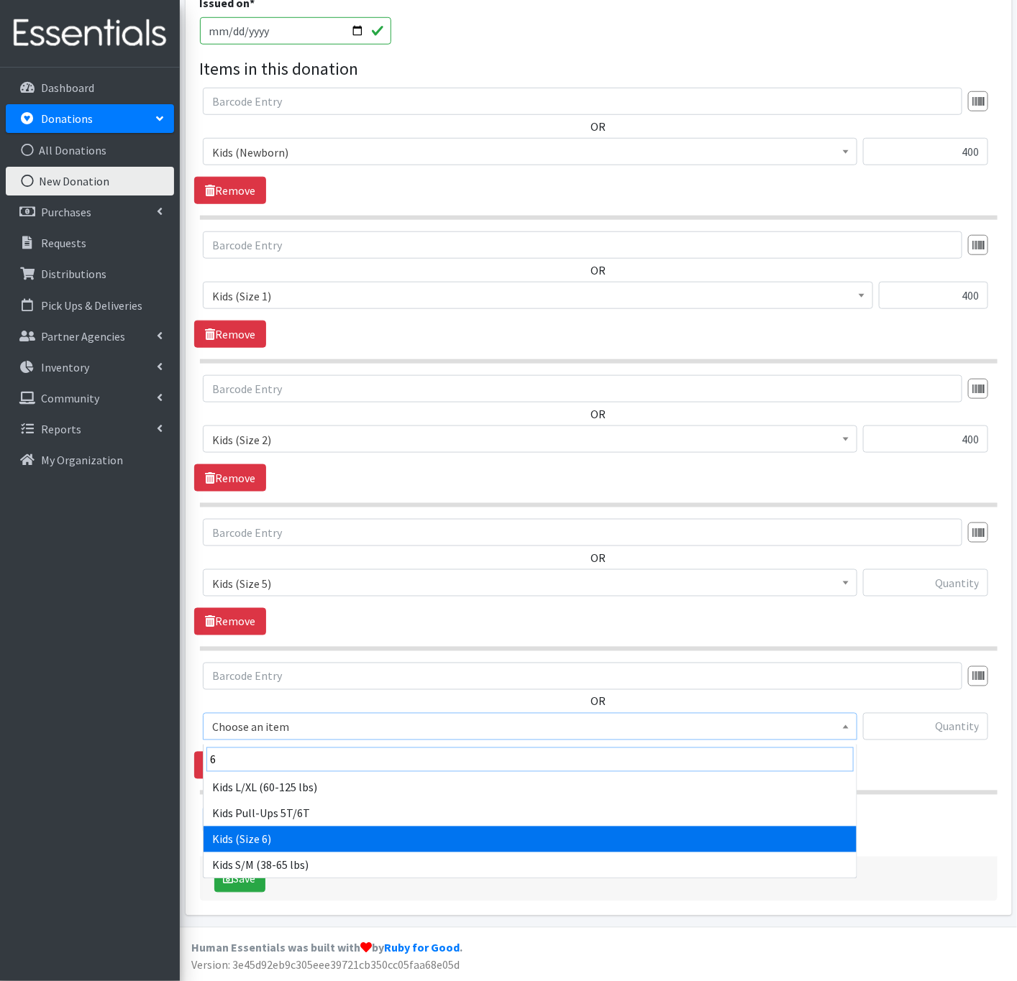
type input "6"
drag, startPoint x: 280, startPoint y: 835, endPoint x: 262, endPoint y: 833, distance: 18.8
select select "338"
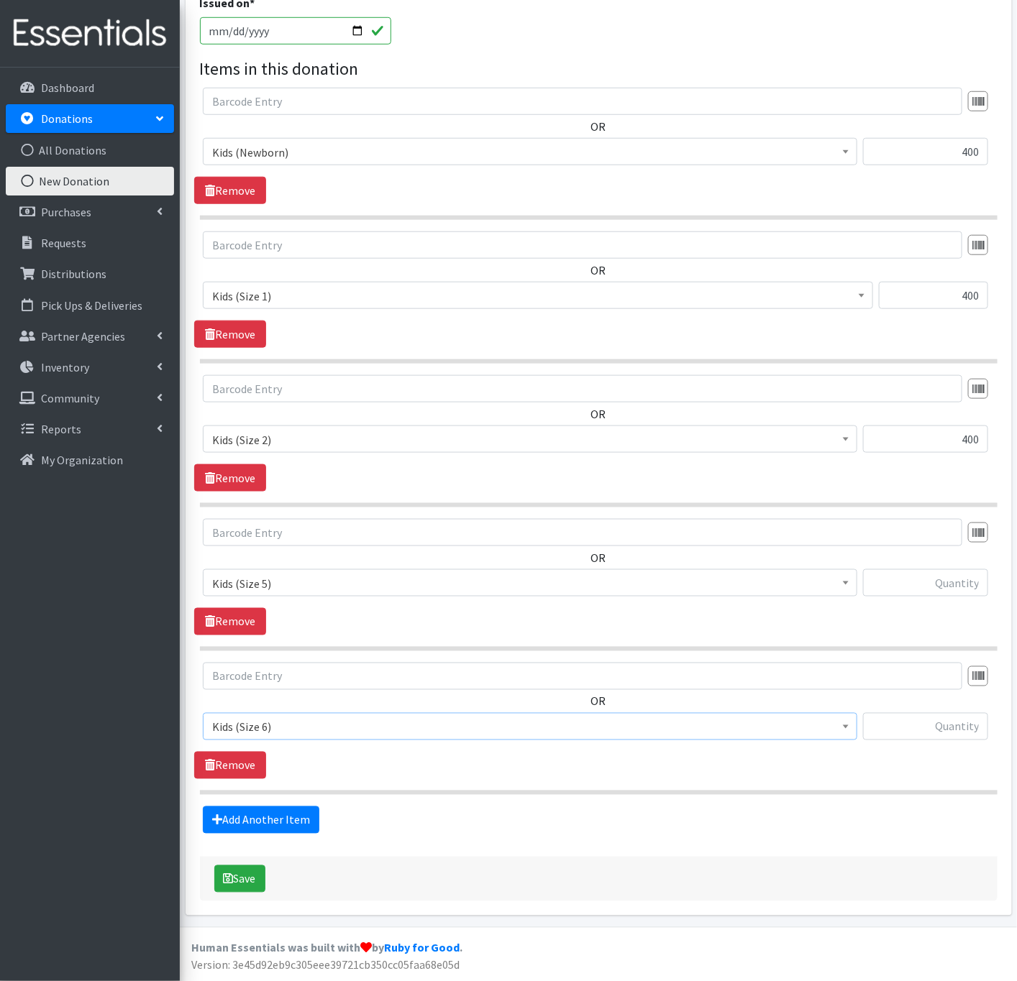
click at [190, 857] on div "Source * Product Drive Manufacturer Donation Site Misc. Donation Donation Site …" at bounding box center [598, 315] width 826 height 1201
click at [919, 577] on input "text" at bounding box center [925, 582] width 125 height 27
type input "4600"
click at [296, 811] on link "Add Another Item" at bounding box center [261, 820] width 116 height 27
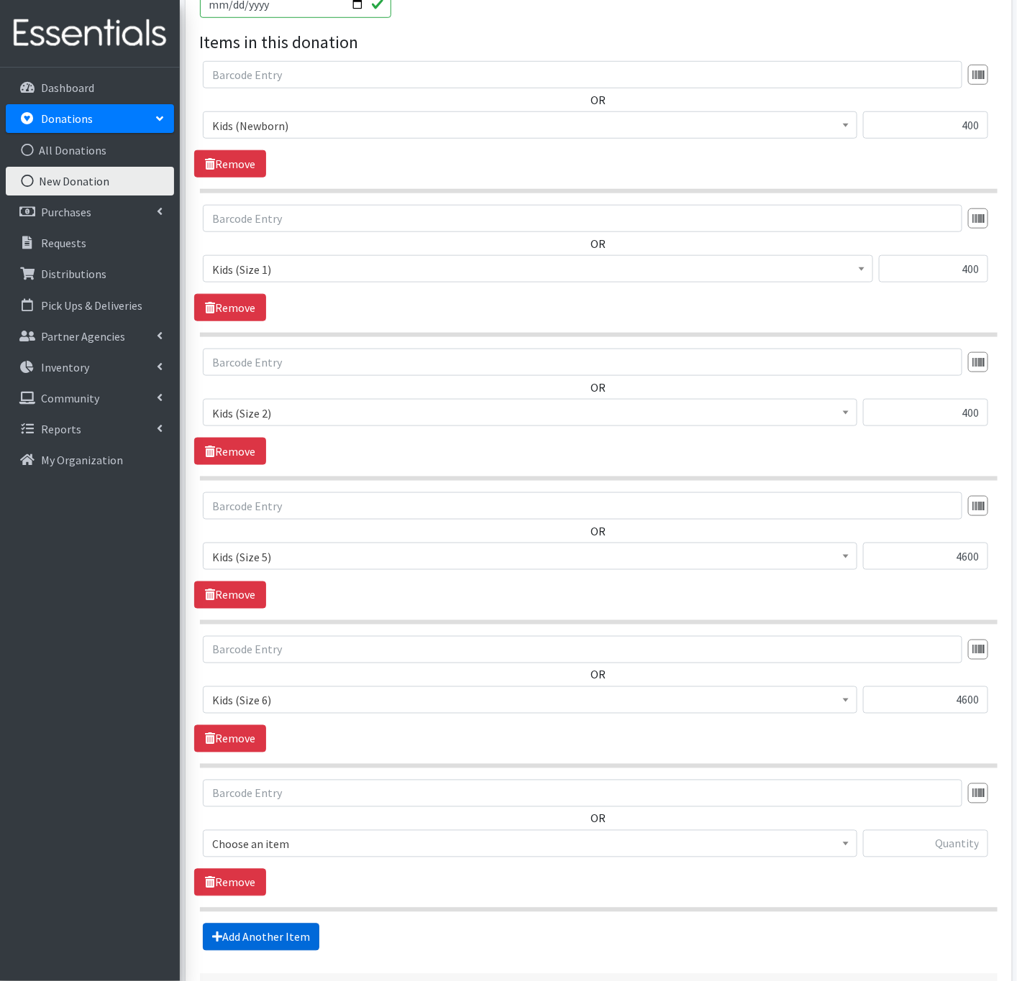
scroll to position [554, 0]
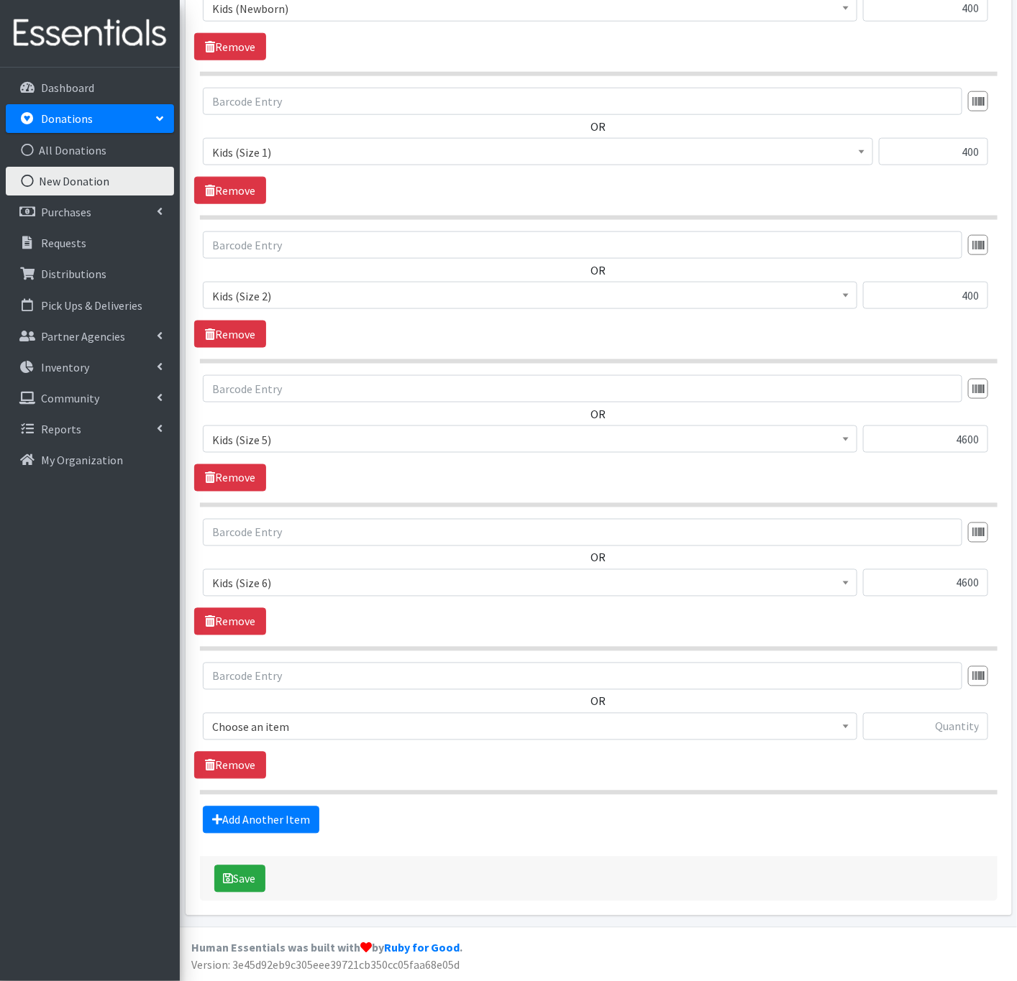
click at [285, 732] on span "Choose an item" at bounding box center [530, 727] width 636 height 20
click at [293, 721] on span "Choose an item" at bounding box center [530, 727] width 636 height 20
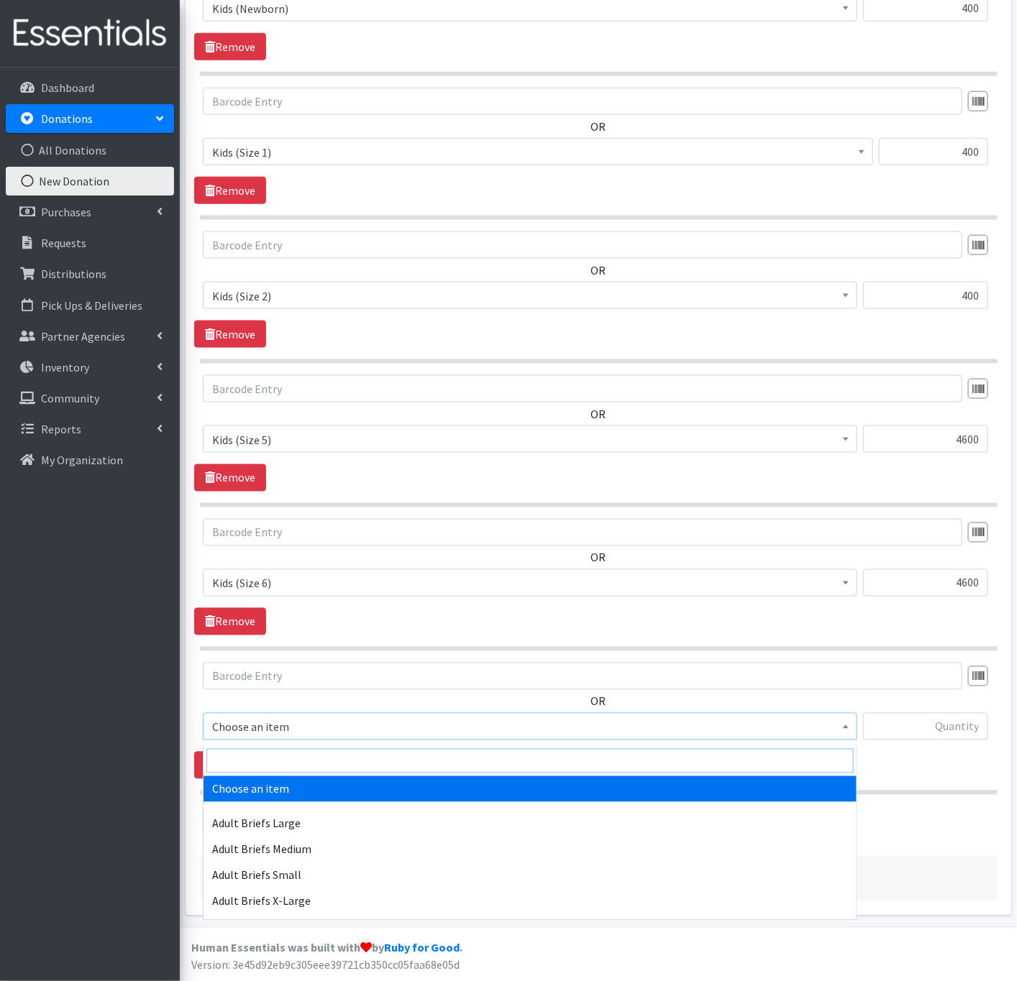
click at [285, 751] on input "search" at bounding box center [529, 761] width 647 height 24
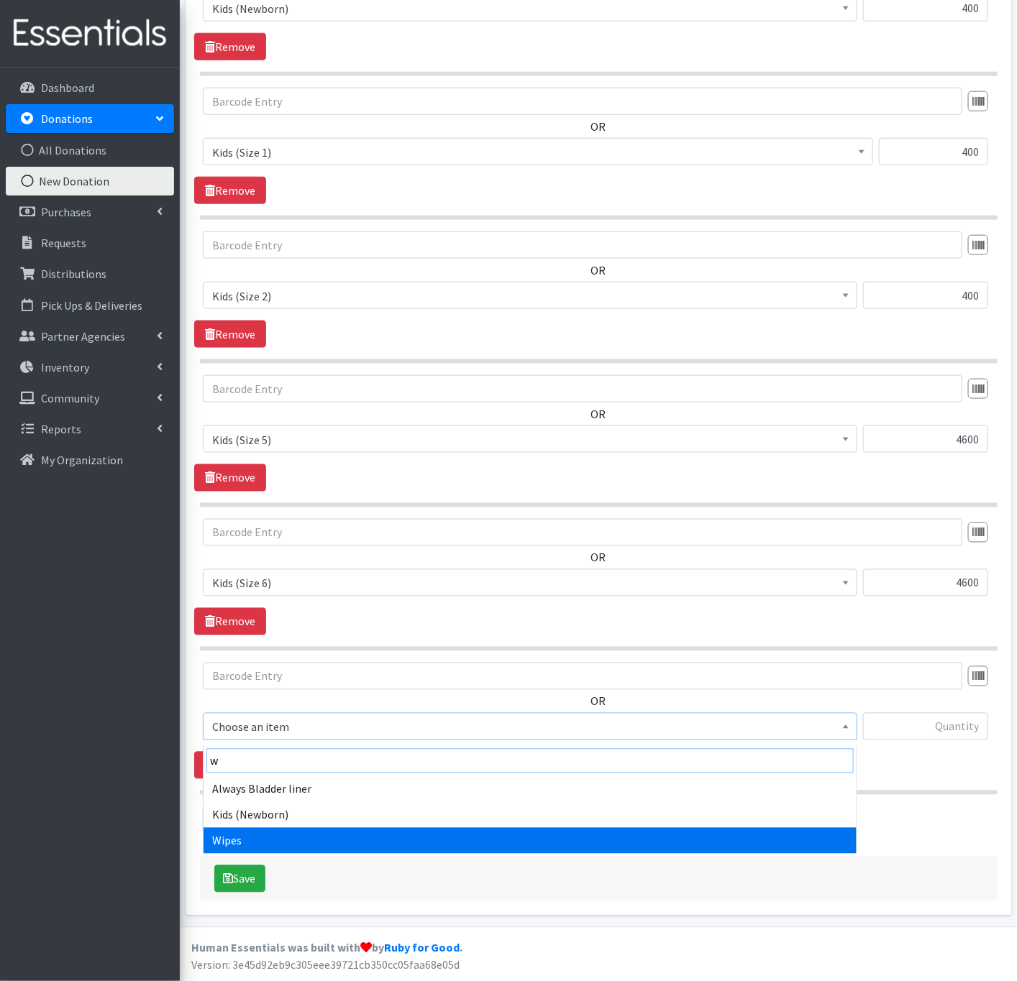
type input "w"
select select "4717"
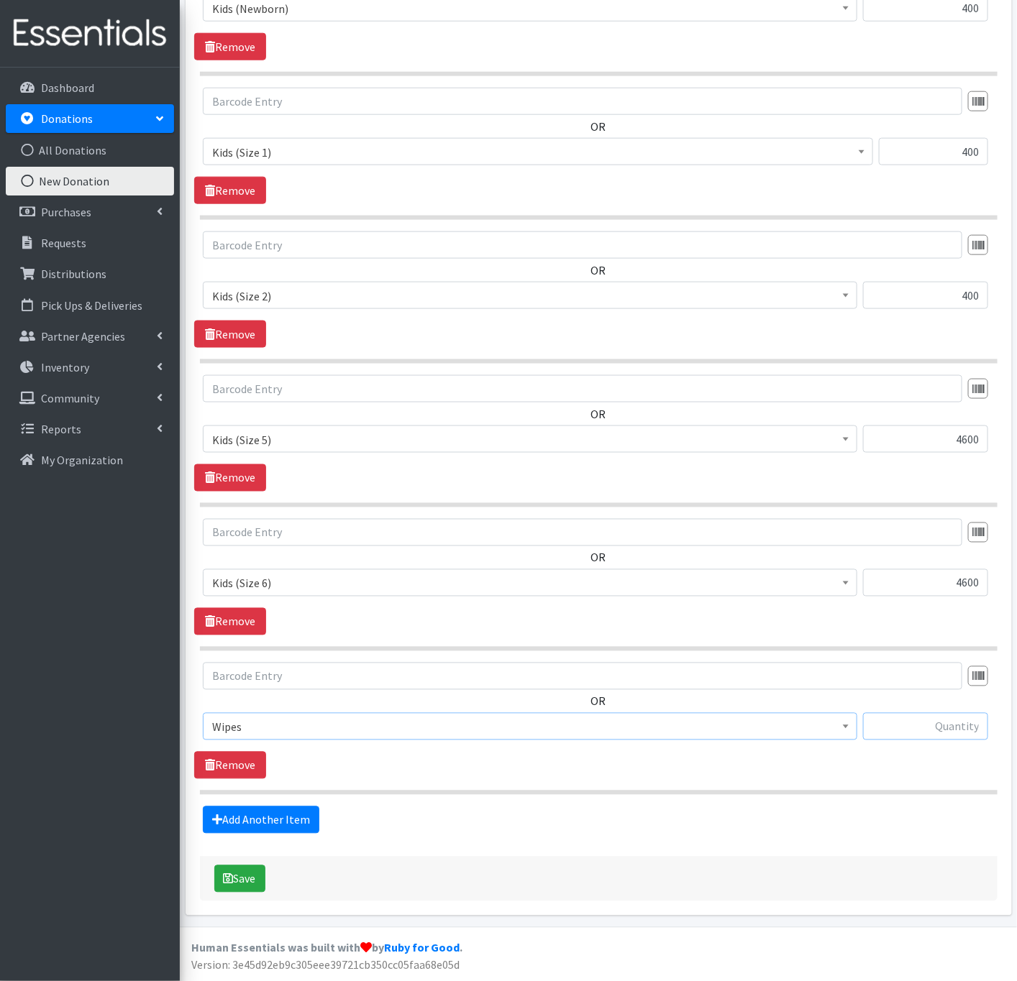
click at [898, 731] on input "text" at bounding box center [925, 726] width 125 height 27
click at [885, 725] on input "text" at bounding box center [925, 726] width 125 height 27
type input "500"
click at [257, 886] on button "Save" at bounding box center [239, 879] width 51 height 27
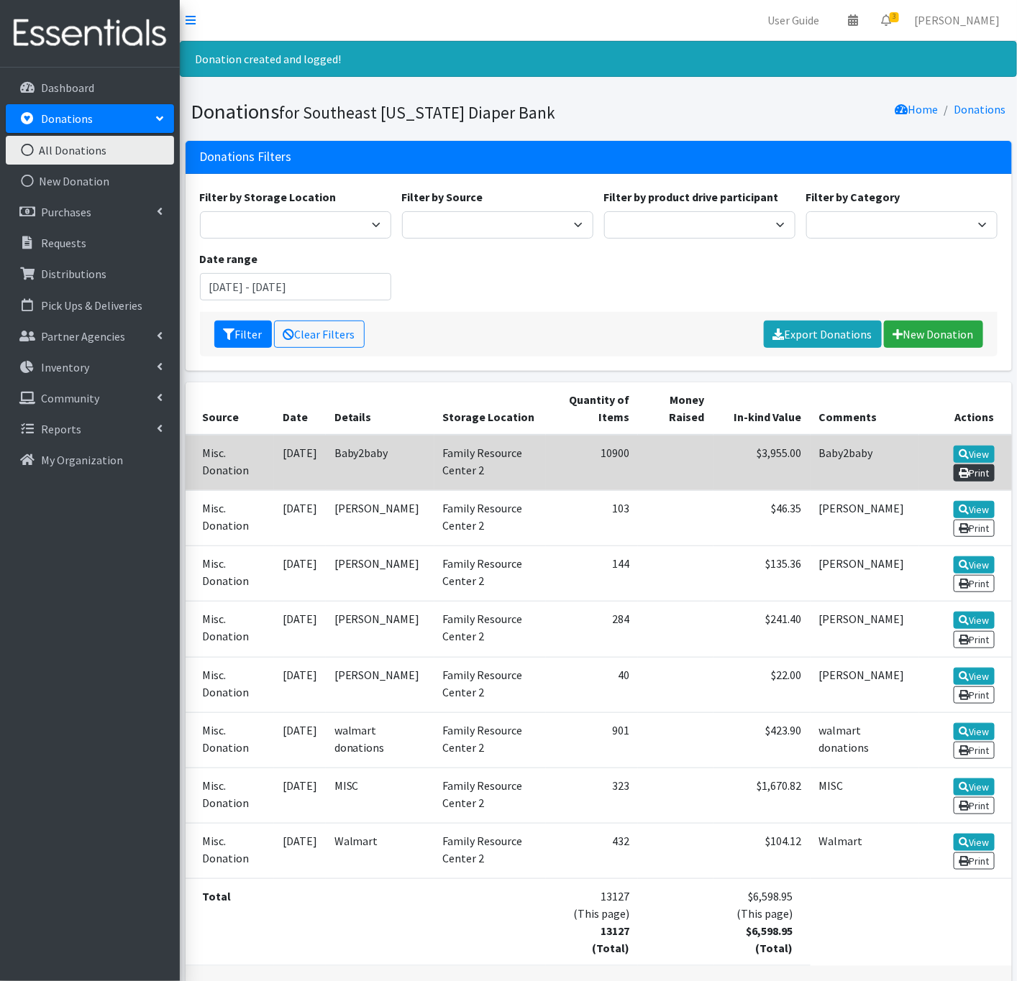
click at [963, 469] on icon at bounding box center [963, 473] width 10 height 10
